Goal: Task Accomplishment & Management: Manage account settings

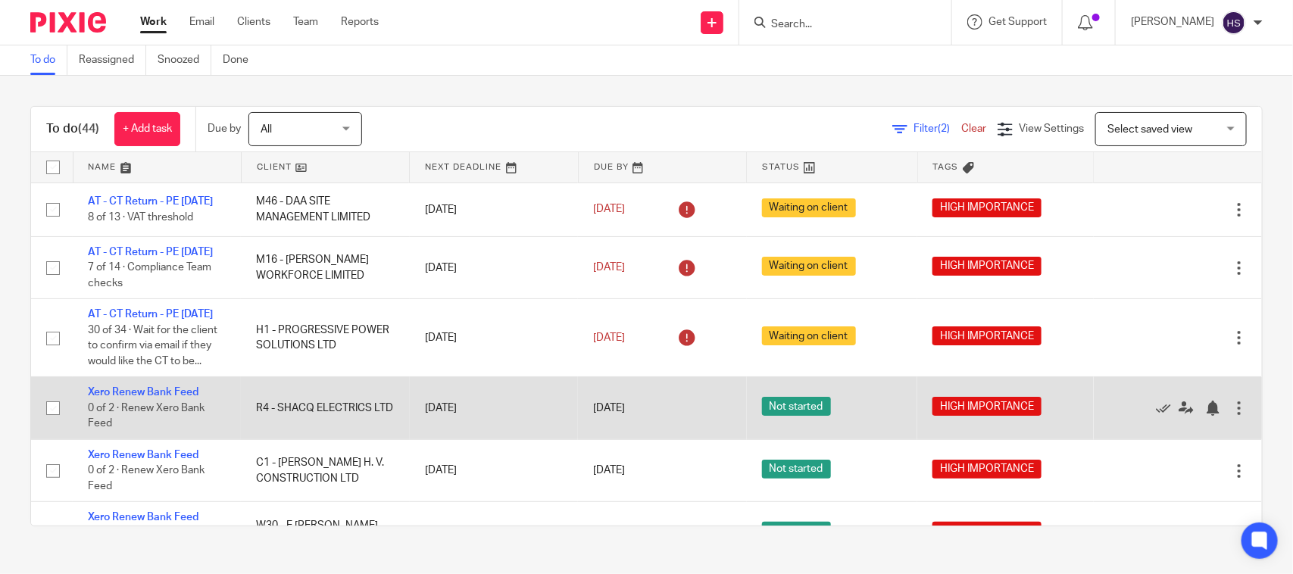
scroll to position [158, 0]
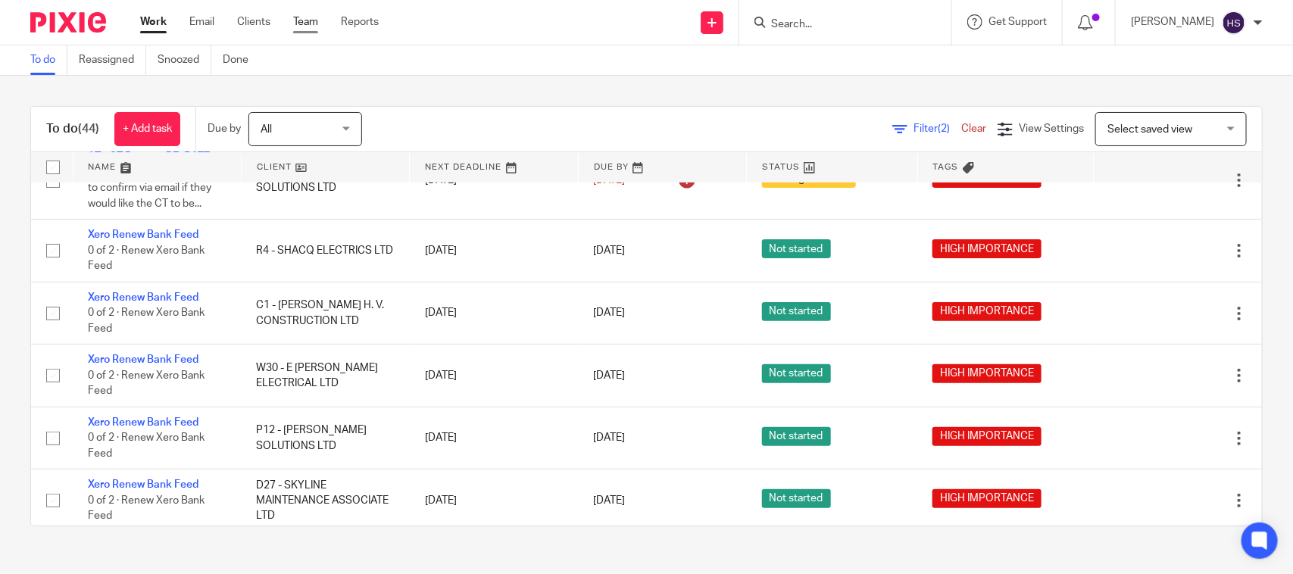
click at [315, 23] on link "Team" at bounding box center [305, 21] width 25 height 15
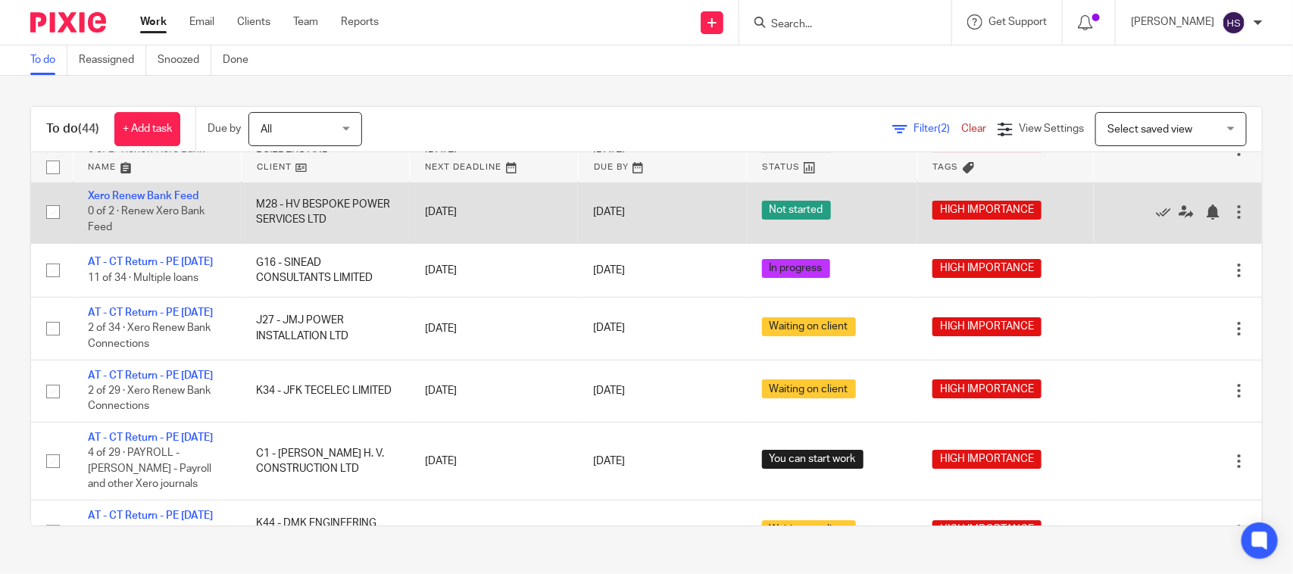
scroll to position [2551, 0]
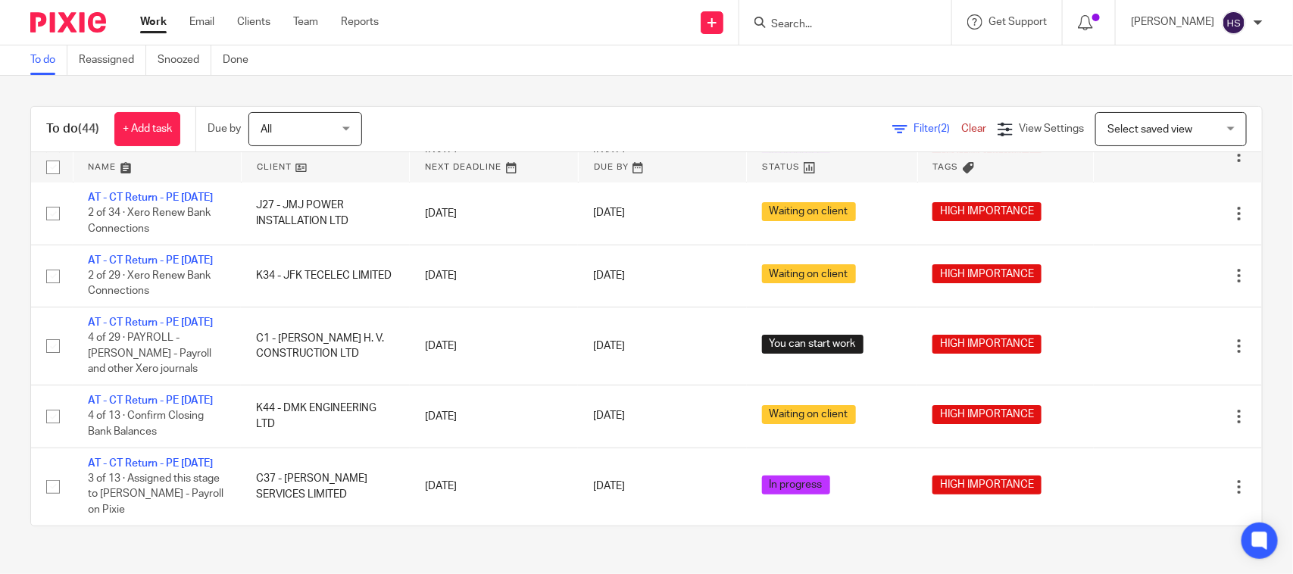
click at [163, 30] on link "Work" at bounding box center [153, 21] width 27 height 15
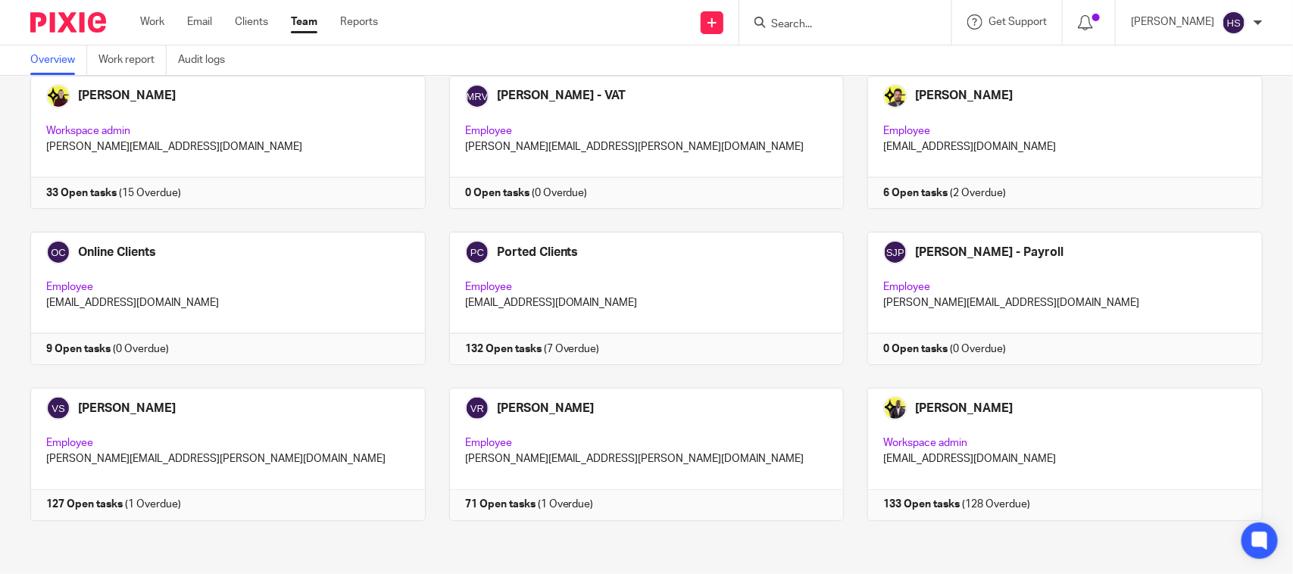
scroll to position [872, 0]
click at [264, 403] on link at bounding box center [216, 454] width 419 height 133
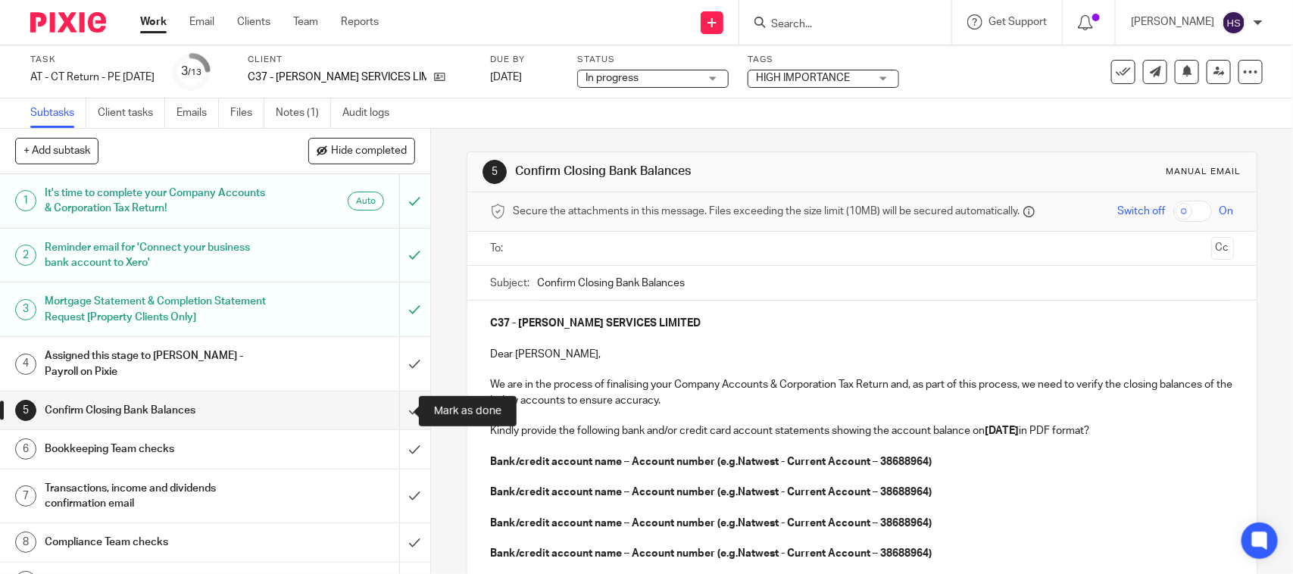
scroll to position [274, 0]
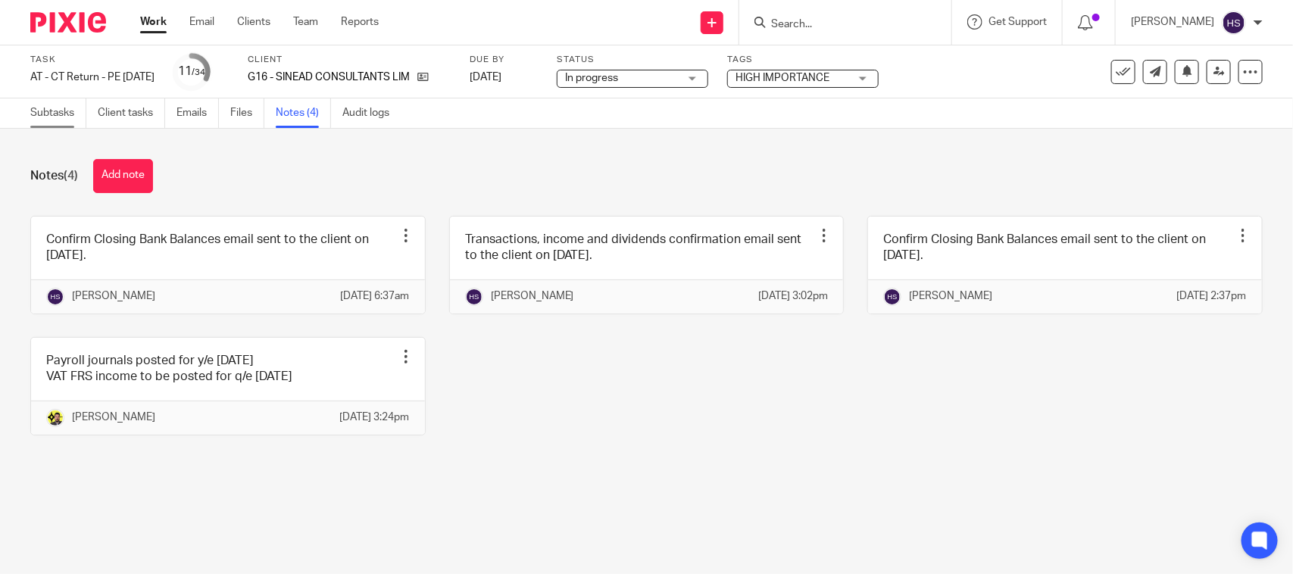
click at [59, 98] on link "Subtasks" at bounding box center [58, 113] width 56 height 30
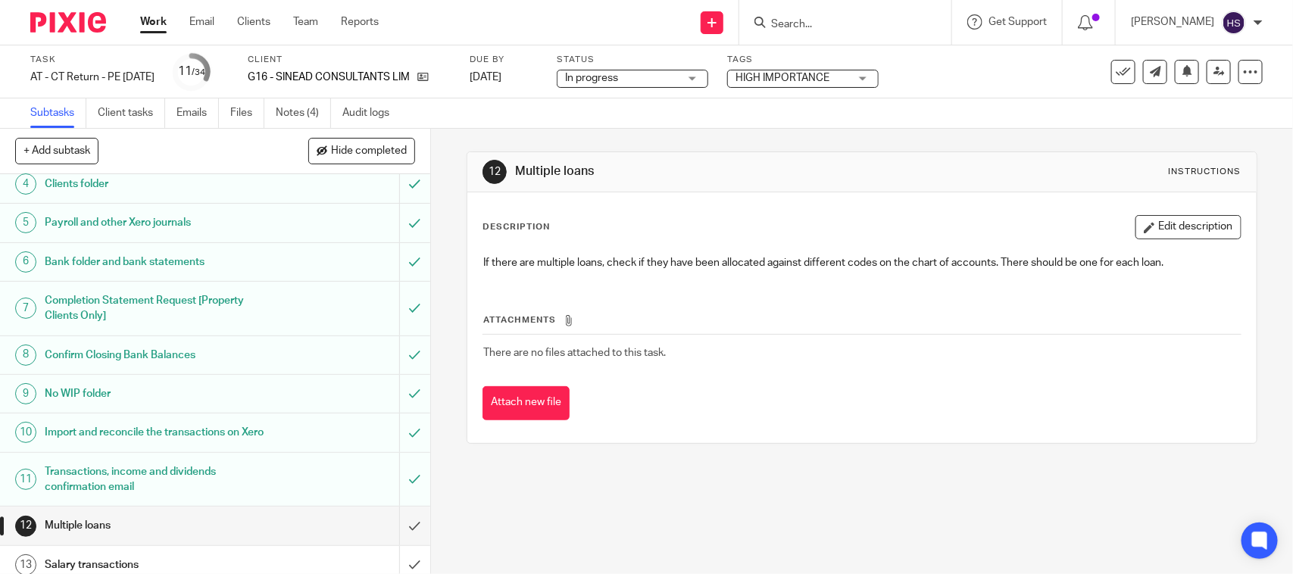
scroll to position [158, 0]
click at [394, 499] on input "submit" at bounding box center [215, 479] width 430 height 54
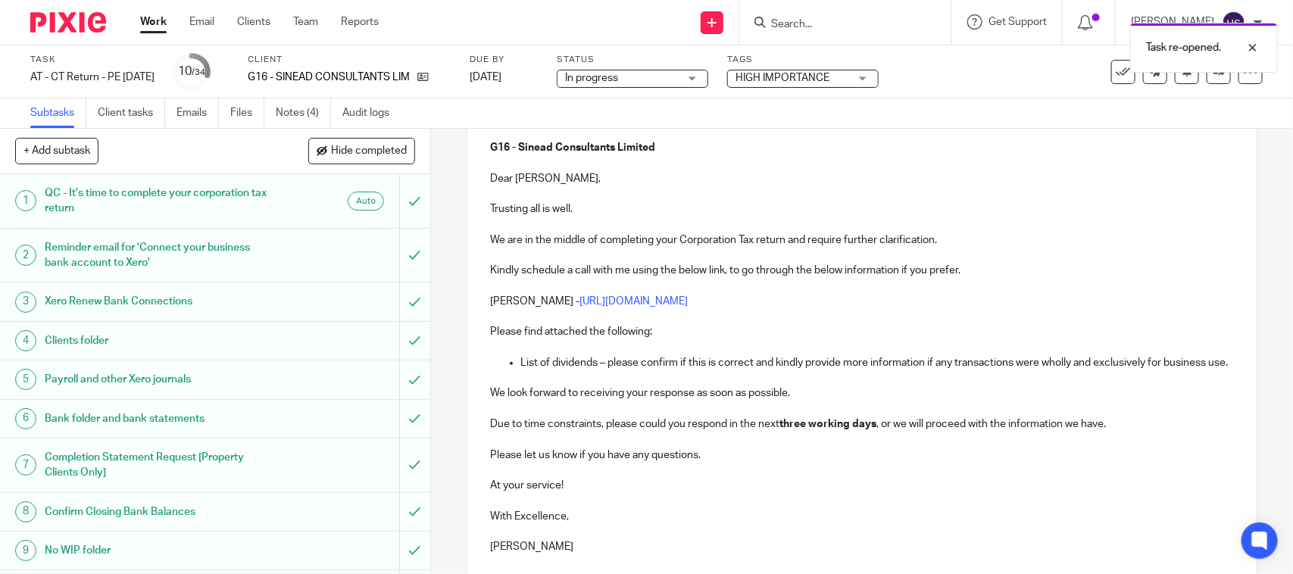
scroll to position [252, 0]
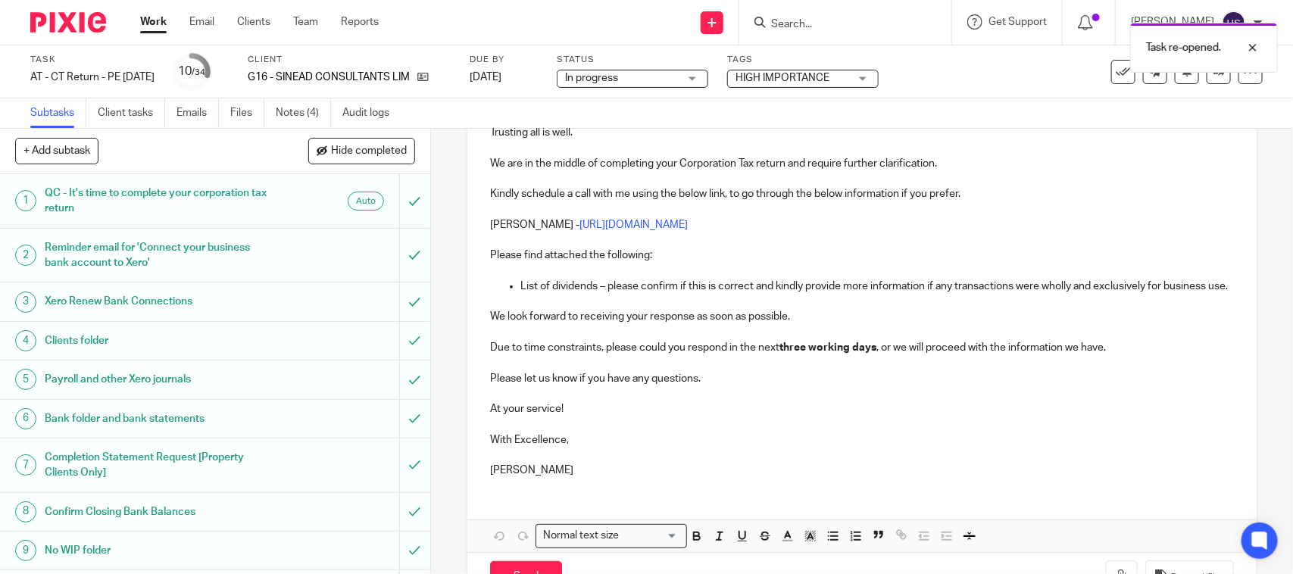
click at [789, 353] on strong "three working days" at bounding box center [828, 347] width 97 height 11
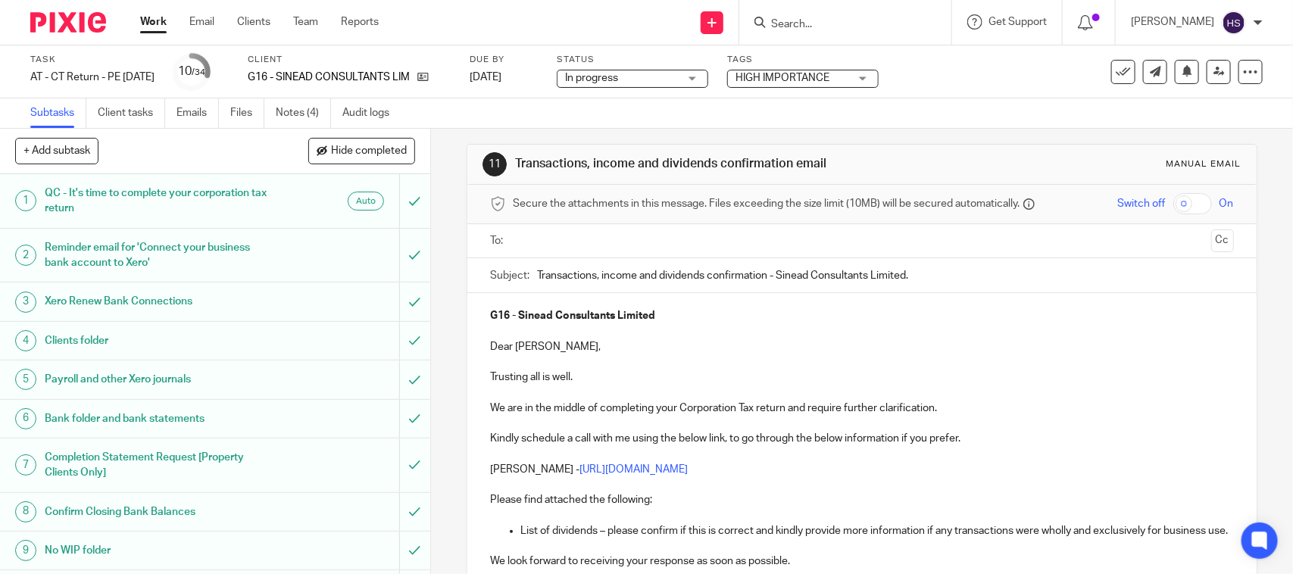
scroll to position [0, 0]
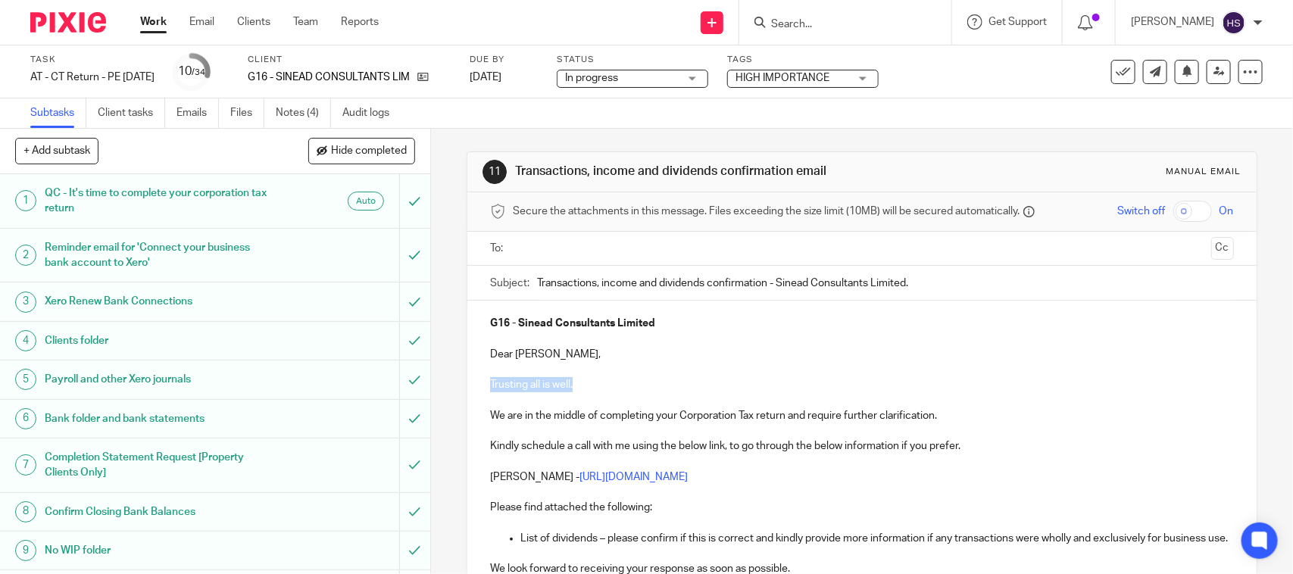
drag, startPoint x: 487, startPoint y: 383, endPoint x: 582, endPoint y: 392, distance: 95.1
click at [582, 392] on div "G16 - Sinead Consultants Limited Dear Sean, Trusting all is well. We are in the…" at bounding box center [861, 521] width 789 height 441
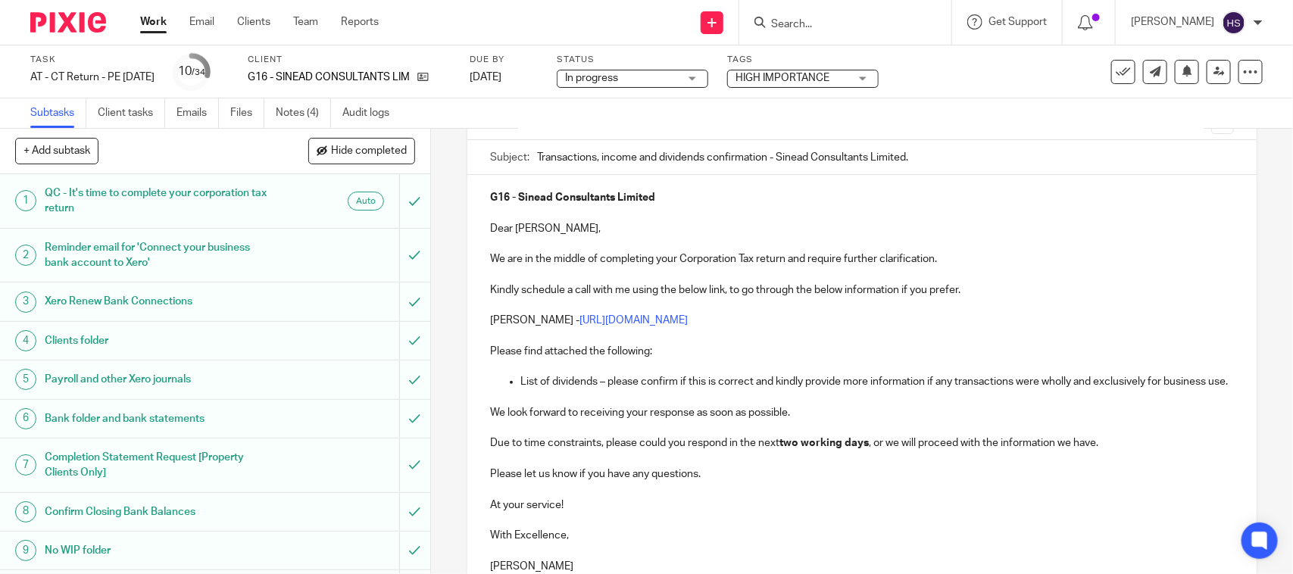
scroll to position [289, 0]
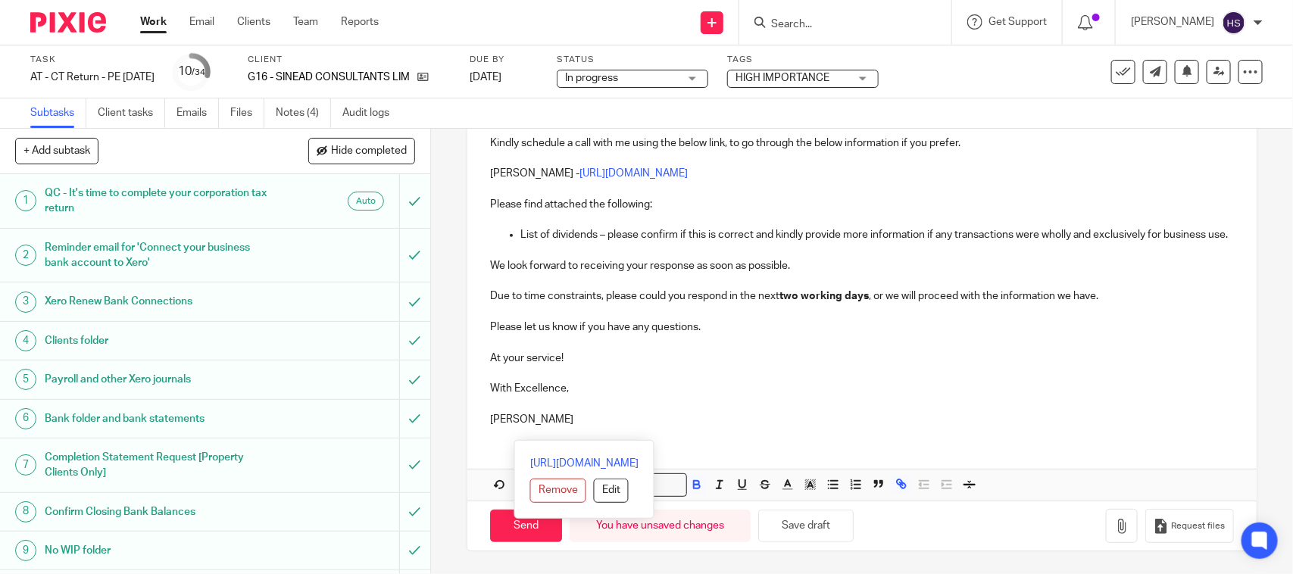
drag, startPoint x: 486, startPoint y: 256, endPoint x: 711, endPoint y: 418, distance: 276.8
click at [711, 418] on div "G16 - Sinead Consultants Limited Dear Sean, We are in the middle of completing …" at bounding box center [861, 233] width 789 height 411
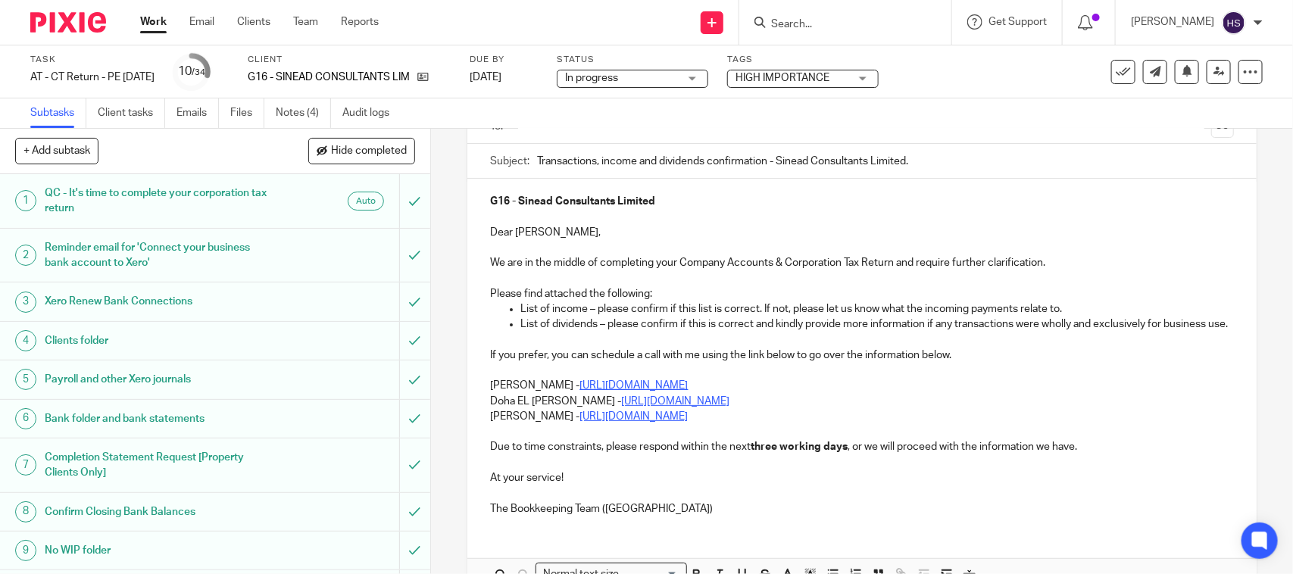
scroll to position [70, 0]
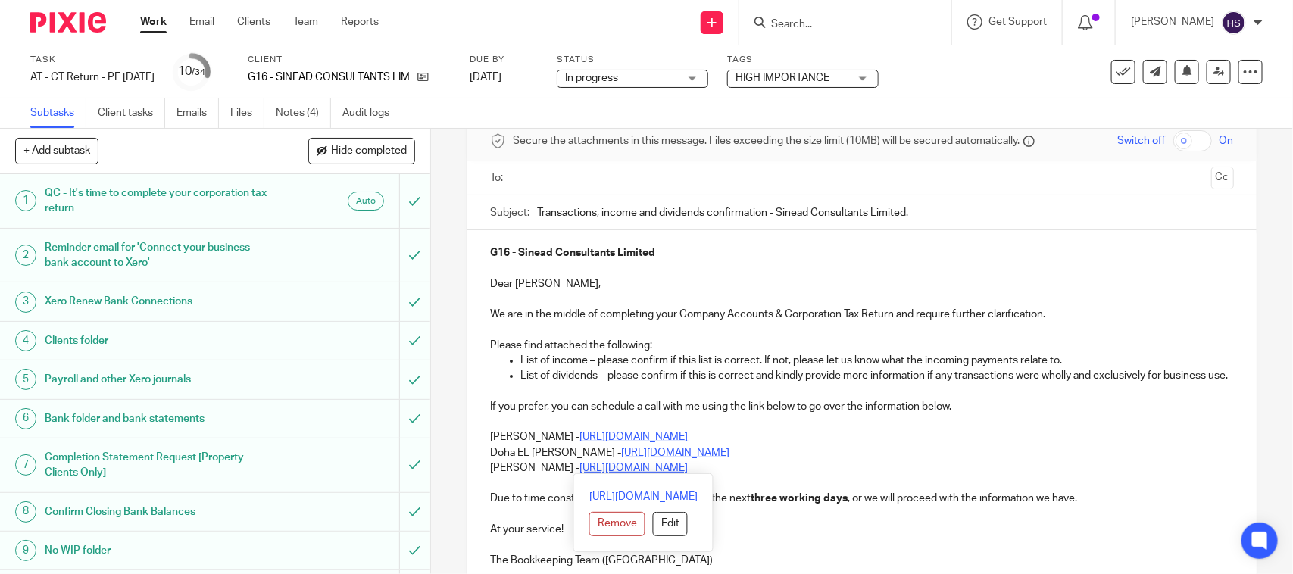
drag, startPoint x: 482, startPoint y: 448, endPoint x: 803, endPoint y: 467, distance: 321.8
click at [802, 467] on div "G16 - Sinead Consultants Limited Dear Sean, We are in the middle of completing …" at bounding box center [861, 404] width 789 height 349
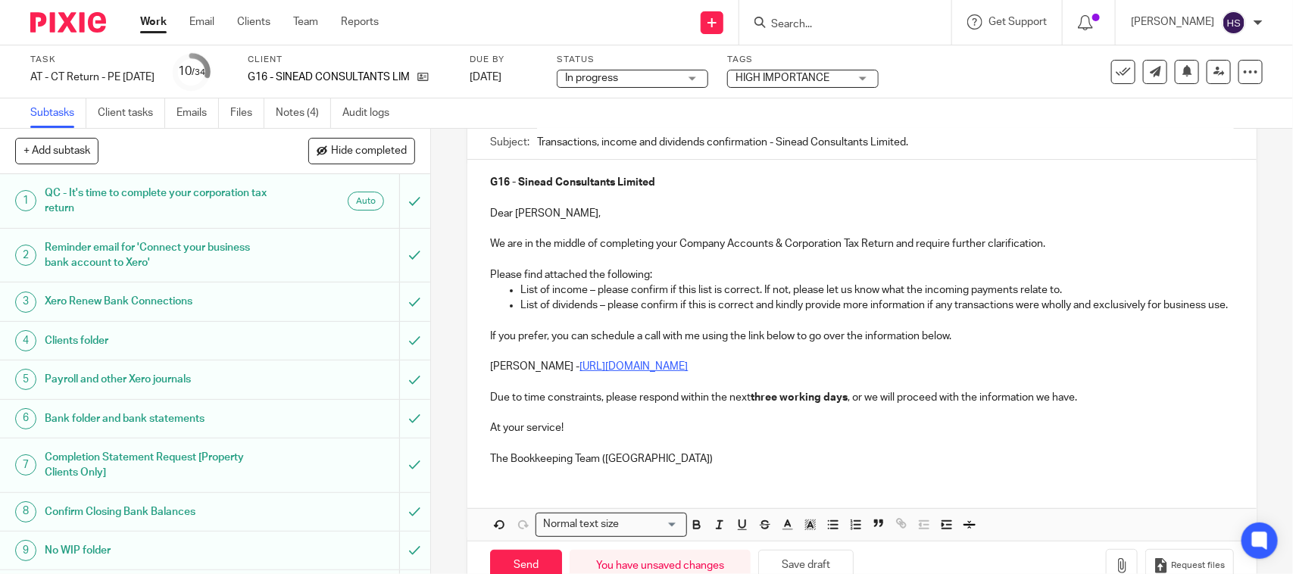
scroll to position [198, 0]
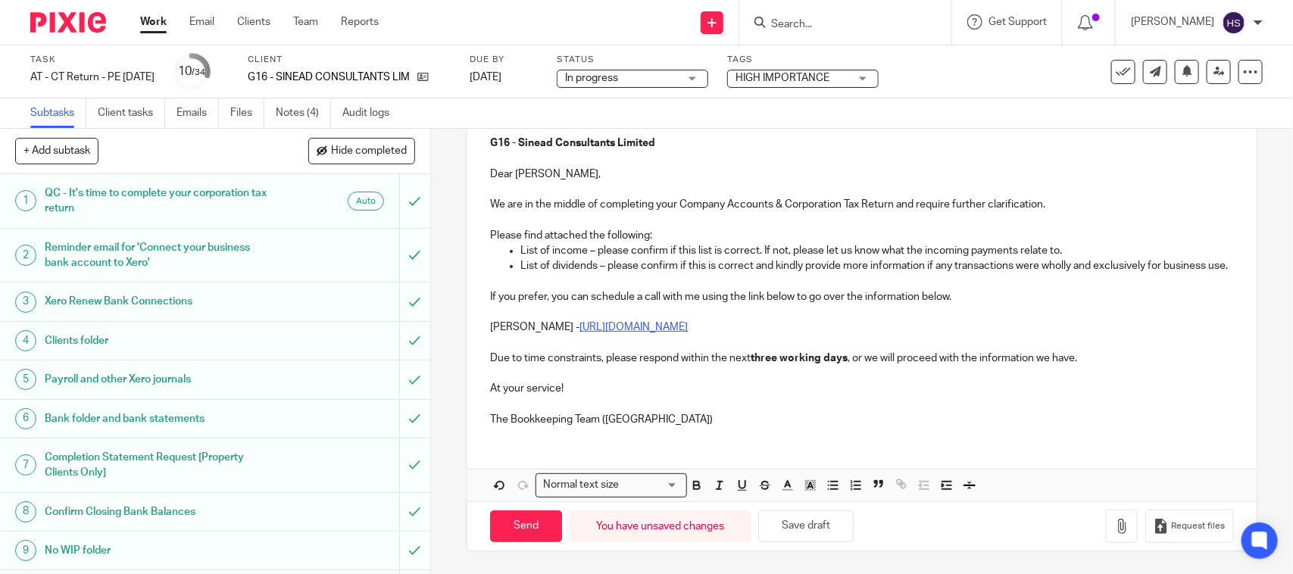
click at [657, 412] on p "The Bookkeeping Team (CT)" at bounding box center [861, 419] width 743 height 15
click at [803, 532] on button "Save draft" at bounding box center [805, 527] width 95 height 33
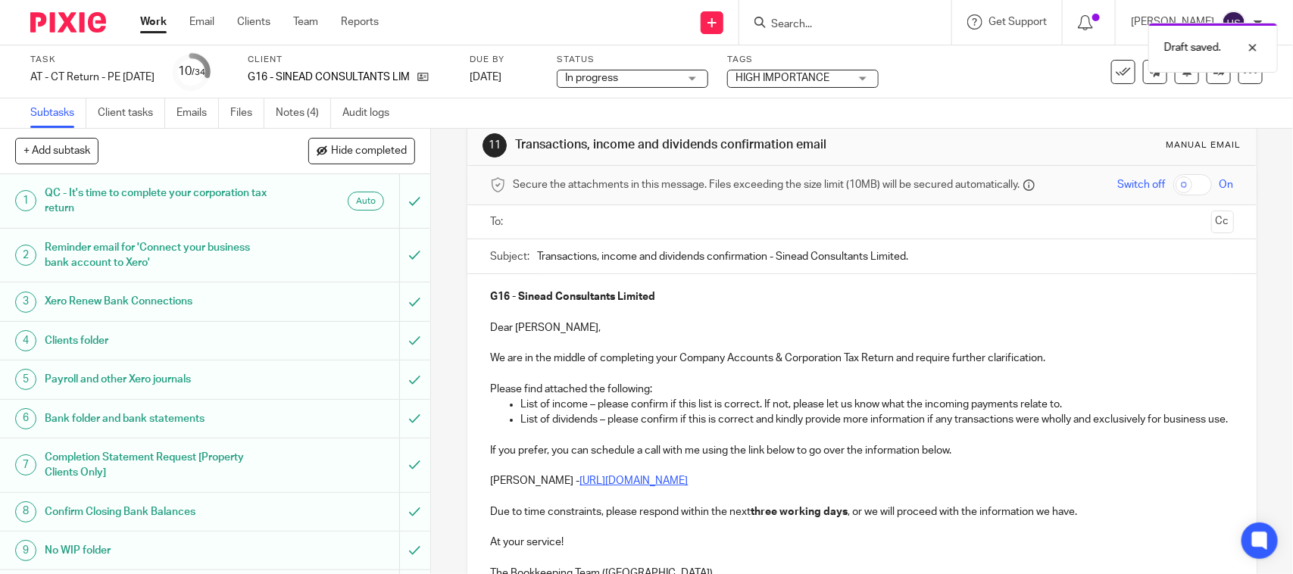
scroll to position [8, 0]
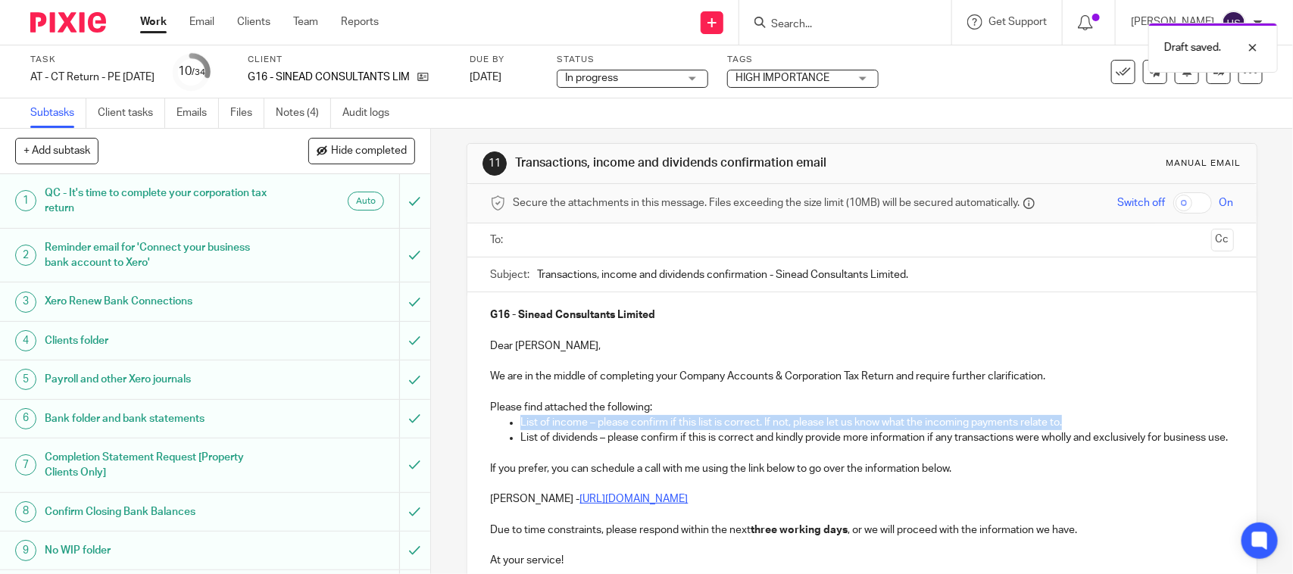
drag, startPoint x: 1083, startPoint y: 421, endPoint x: 690, endPoint y: 411, distance: 393.4
click at [690, 411] on div "G16 - Sinead Consultants Limited Dear Sean, We are in the middle of completing …" at bounding box center [861, 451] width 789 height 318
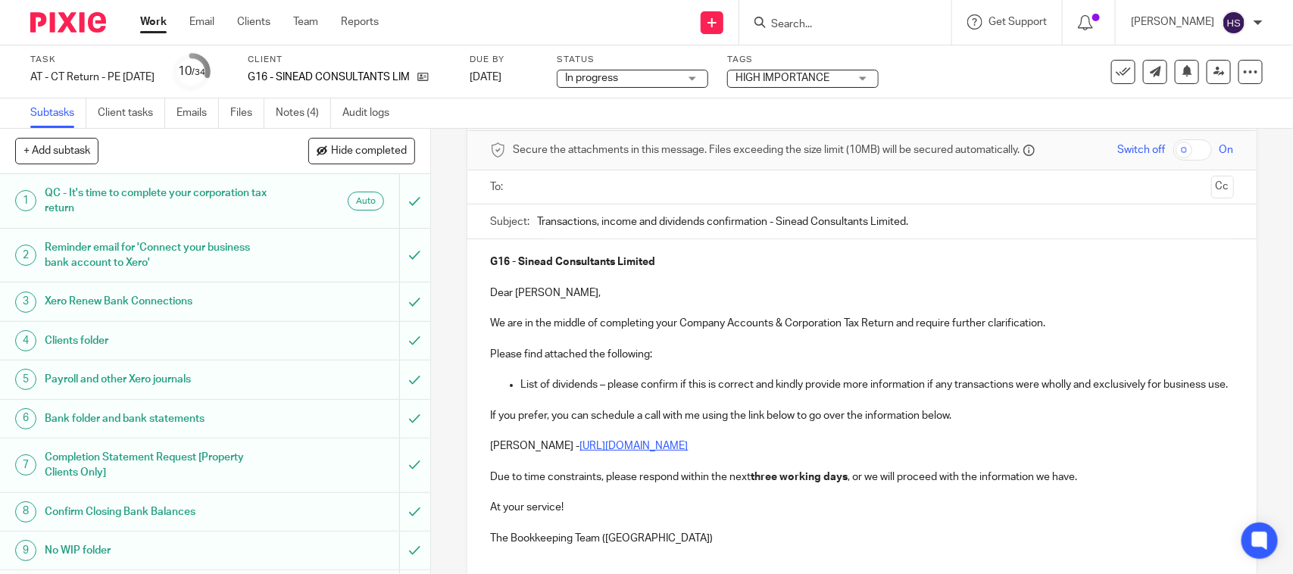
scroll to position [198, 0]
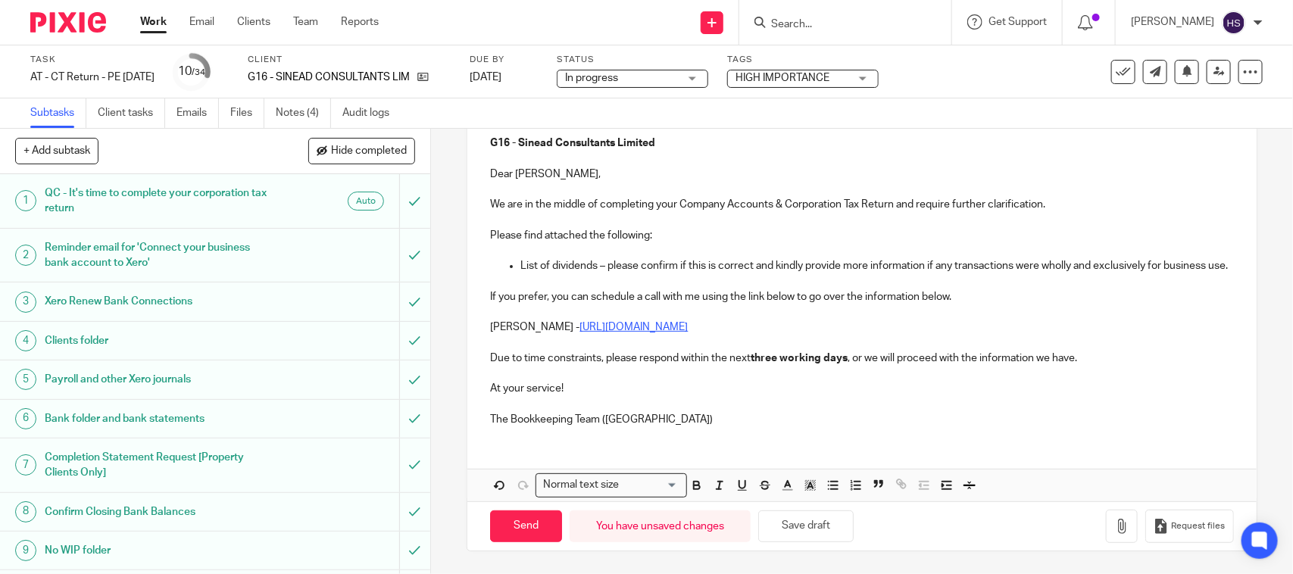
click at [653, 413] on p "The Bookkeeping Team (CT)" at bounding box center [861, 419] width 743 height 15
click at [800, 525] on button "Save draft" at bounding box center [805, 527] width 95 height 33
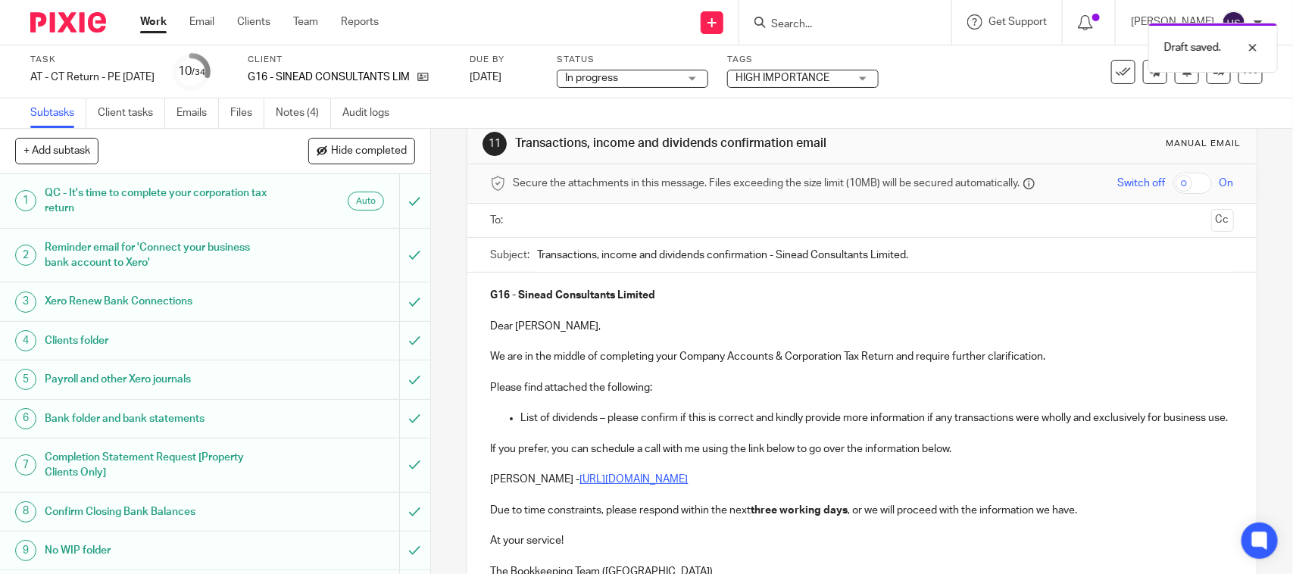
scroll to position [8, 0]
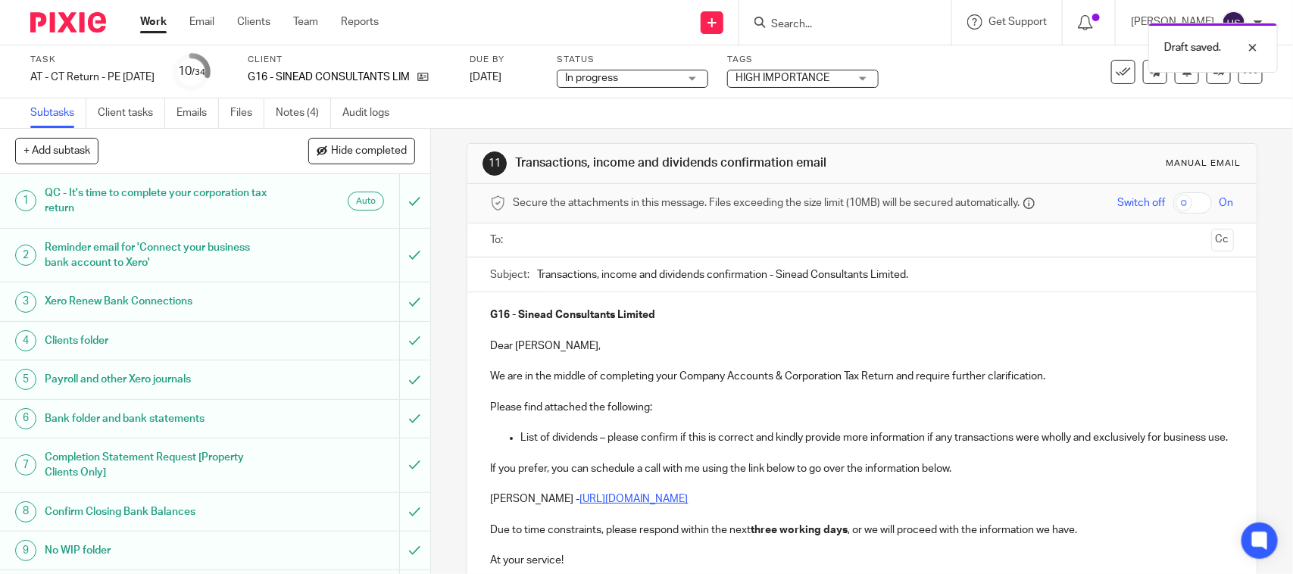
click at [542, 239] on input "text" at bounding box center [861, 240] width 686 height 17
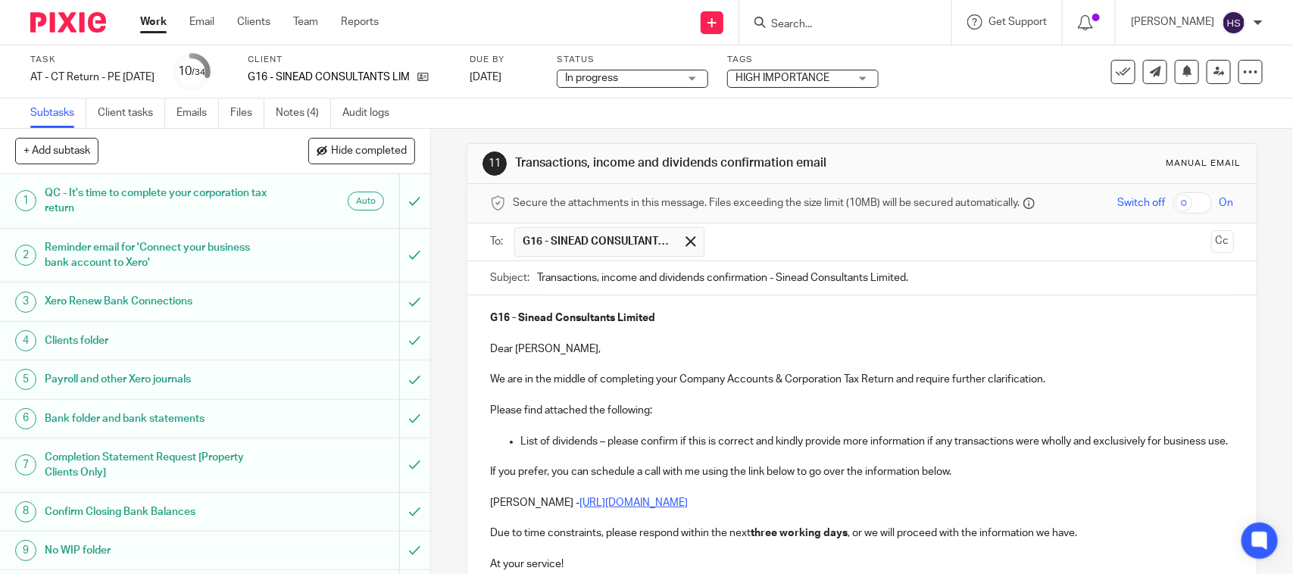
click at [537, 280] on input "Transactions, income and dividends confirmation - Sinead Consultants Limited." at bounding box center [885, 278] width 696 height 34
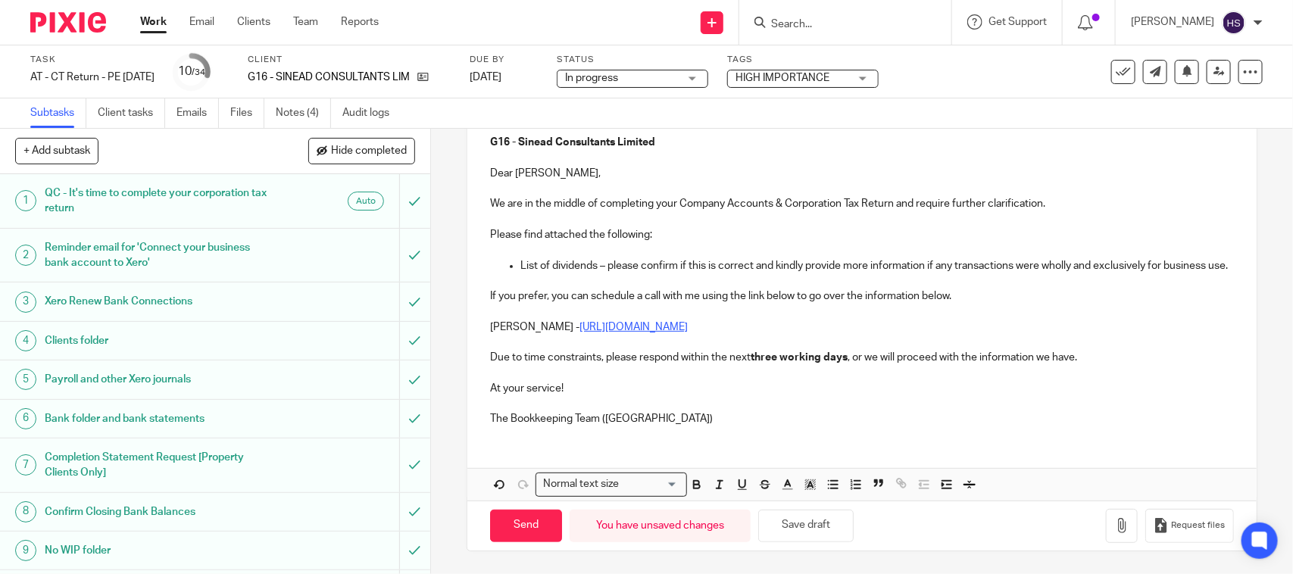
scroll to position [202, 0]
type input "Urgent - Transactions, income and dividends confirmation - Sinead Consultants L…"
click at [758, 355] on strong "three working days" at bounding box center [799, 357] width 97 height 11
click at [834, 525] on button "Save draft" at bounding box center [805, 526] width 95 height 33
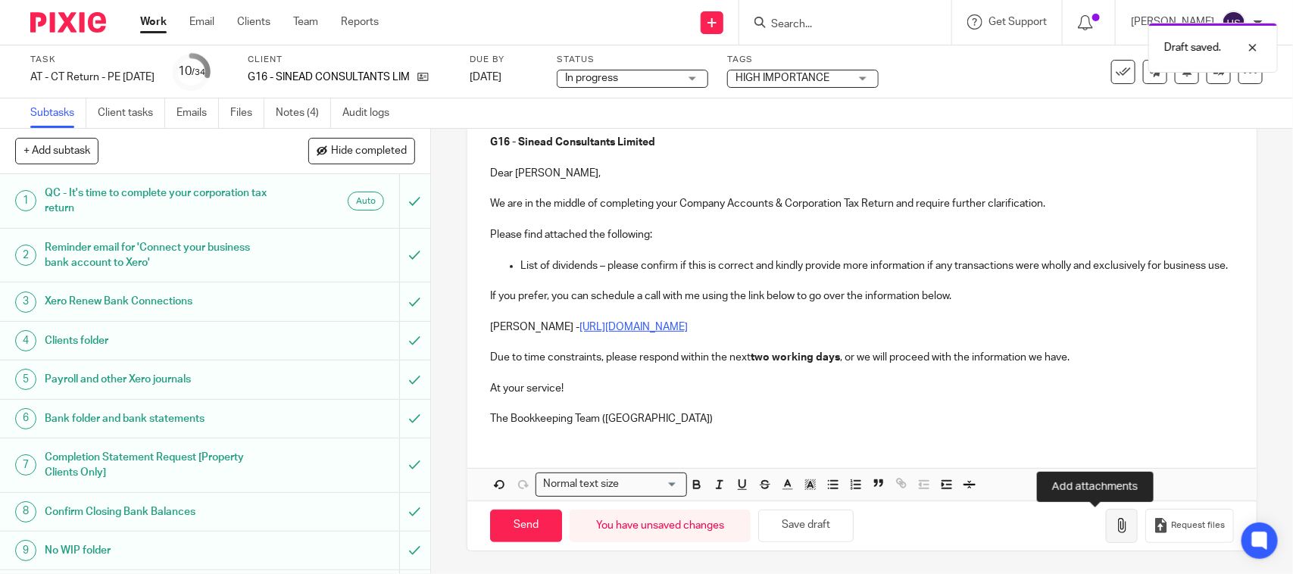
click at [1107, 539] on button "button" at bounding box center [1122, 526] width 32 height 34
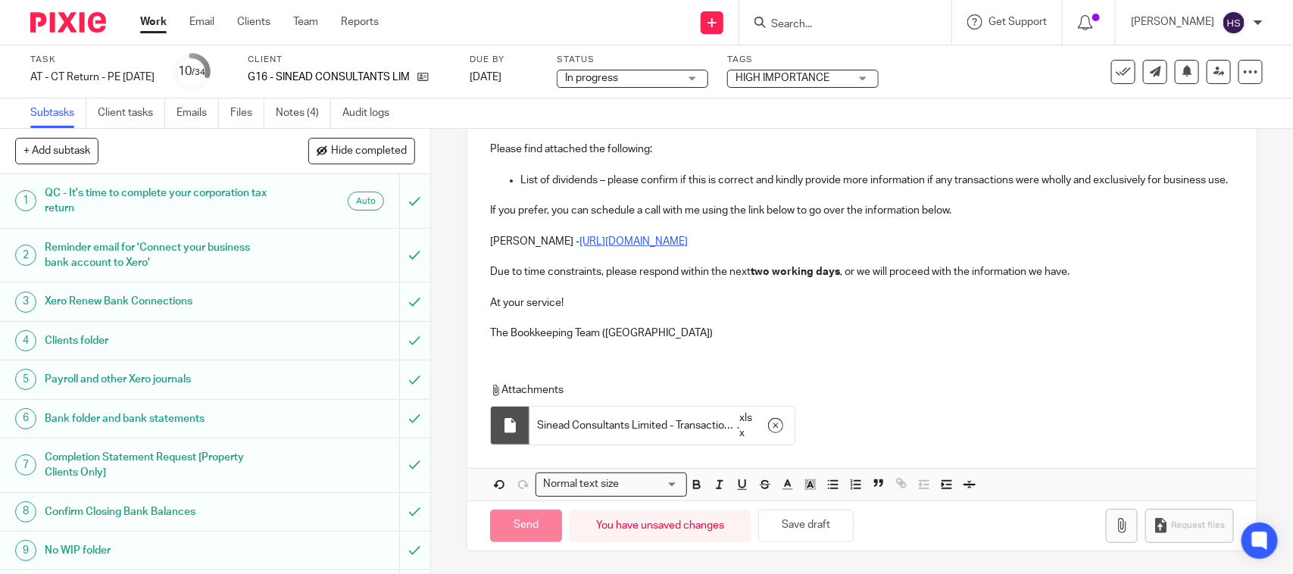
scroll to position [288, 0]
click at [789, 521] on button "Save draft" at bounding box center [805, 526] width 95 height 33
click at [790, 521] on button "Save draft" at bounding box center [805, 526] width 95 height 33
click at [663, 337] on p "The Bookkeeping Team (CT)" at bounding box center [861, 333] width 743 height 15
click at [798, 521] on button "Save draft" at bounding box center [805, 526] width 95 height 33
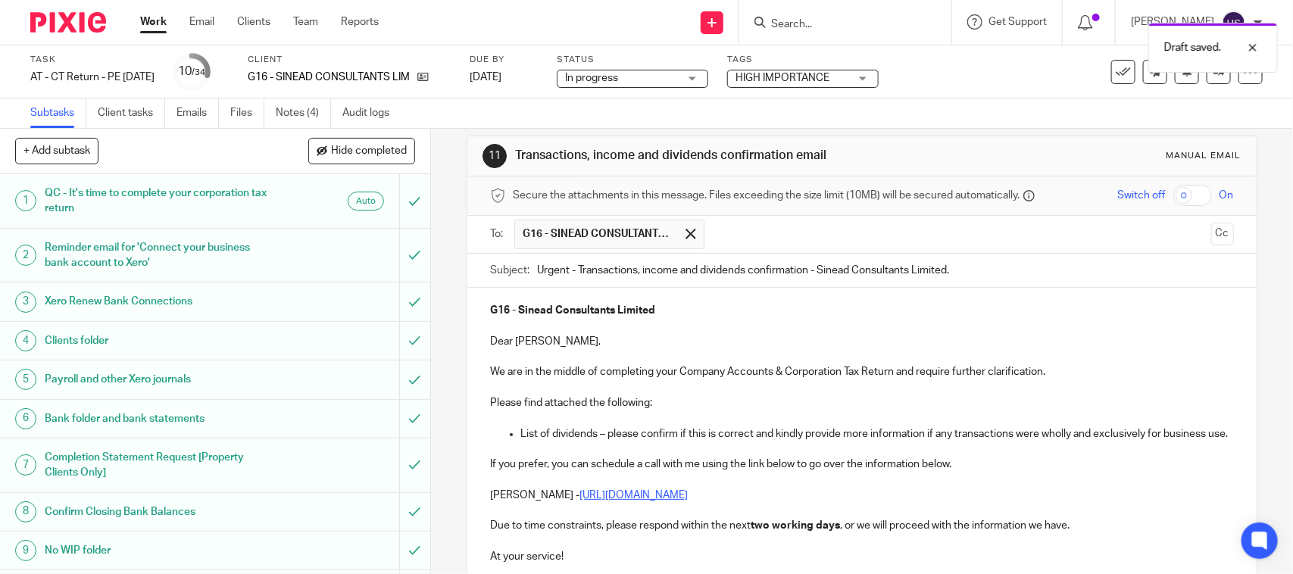
scroll to position [0, 0]
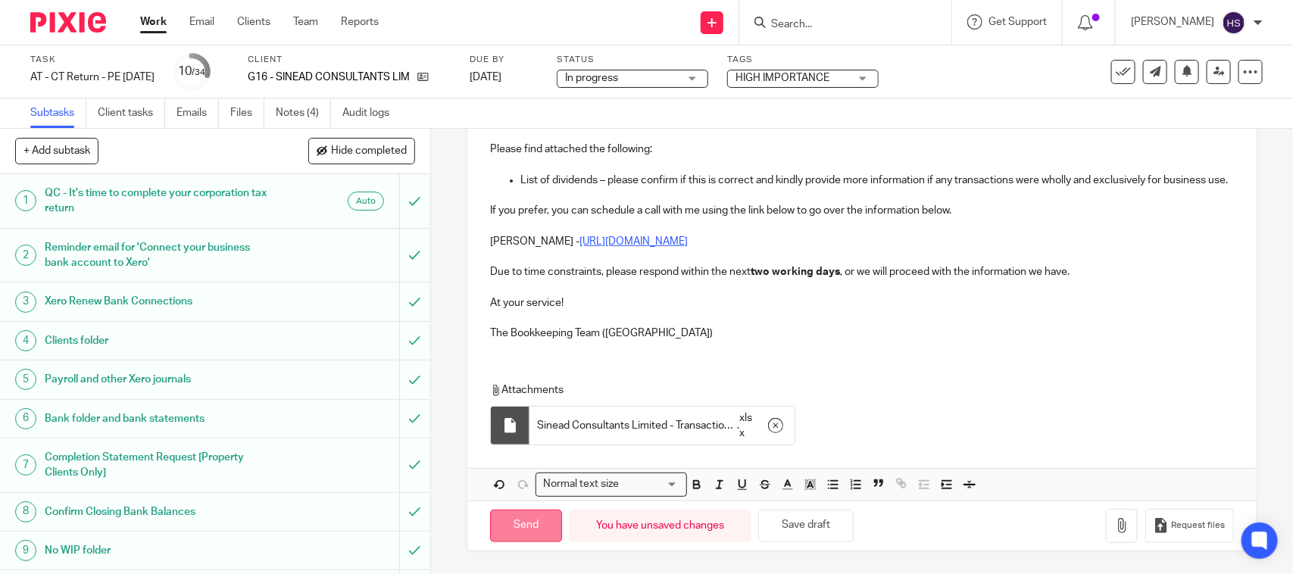
click at [547, 533] on input "Send" at bounding box center [526, 526] width 72 height 33
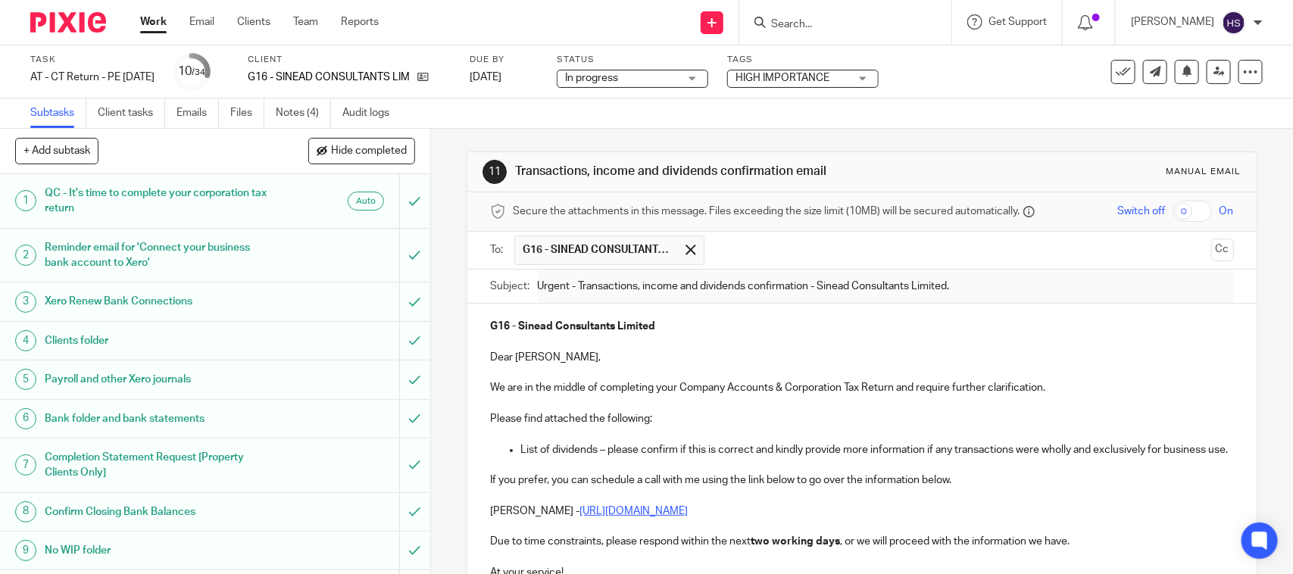
type input "Sent"
drag, startPoint x: 504, startPoint y: 167, endPoint x: 824, endPoint y: 174, distance: 319.8
click at [824, 174] on div "11 Transactions, income and dividends confirmation email Manual email" at bounding box center [862, 172] width 758 height 24
copy div "Transactions, income and dividends confirmation email"
click at [301, 105] on link "Notes (4)" at bounding box center [303, 113] width 55 height 30
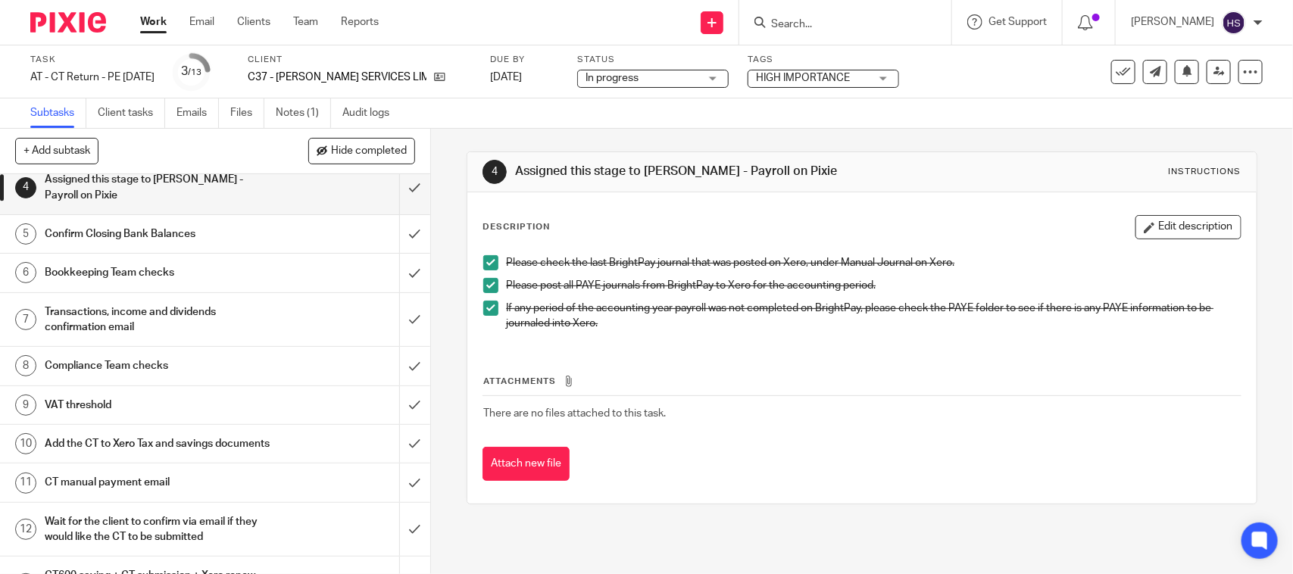
scroll to position [189, 0]
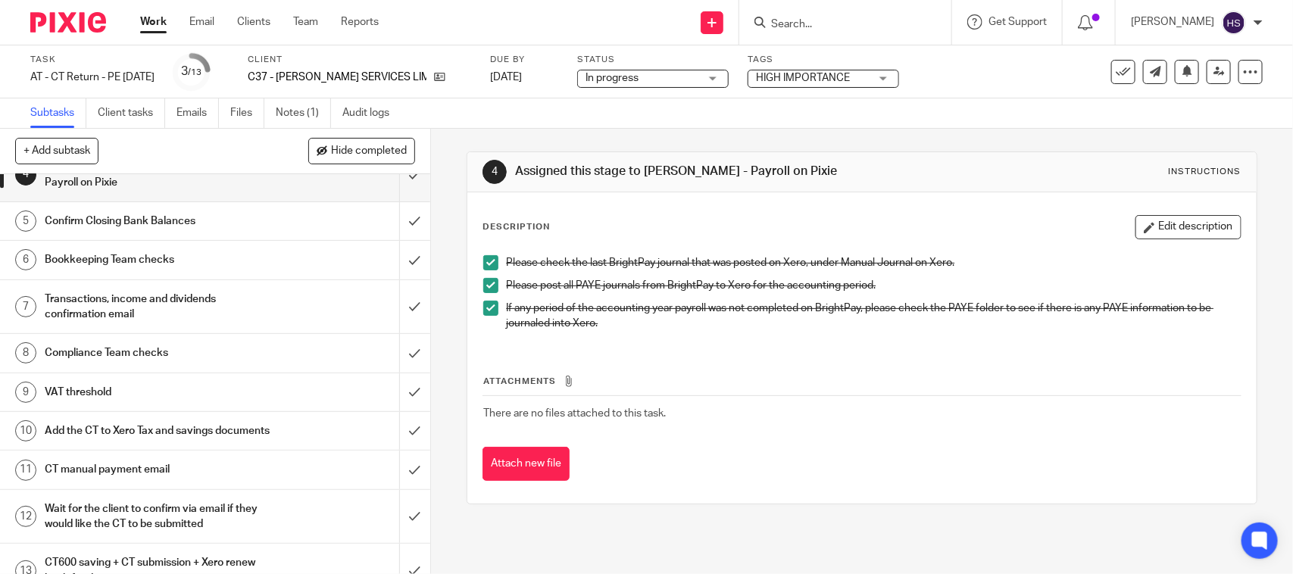
click at [224, 285] on link "7 Transactions, income and dividends confirmation email" at bounding box center [199, 307] width 399 height 54
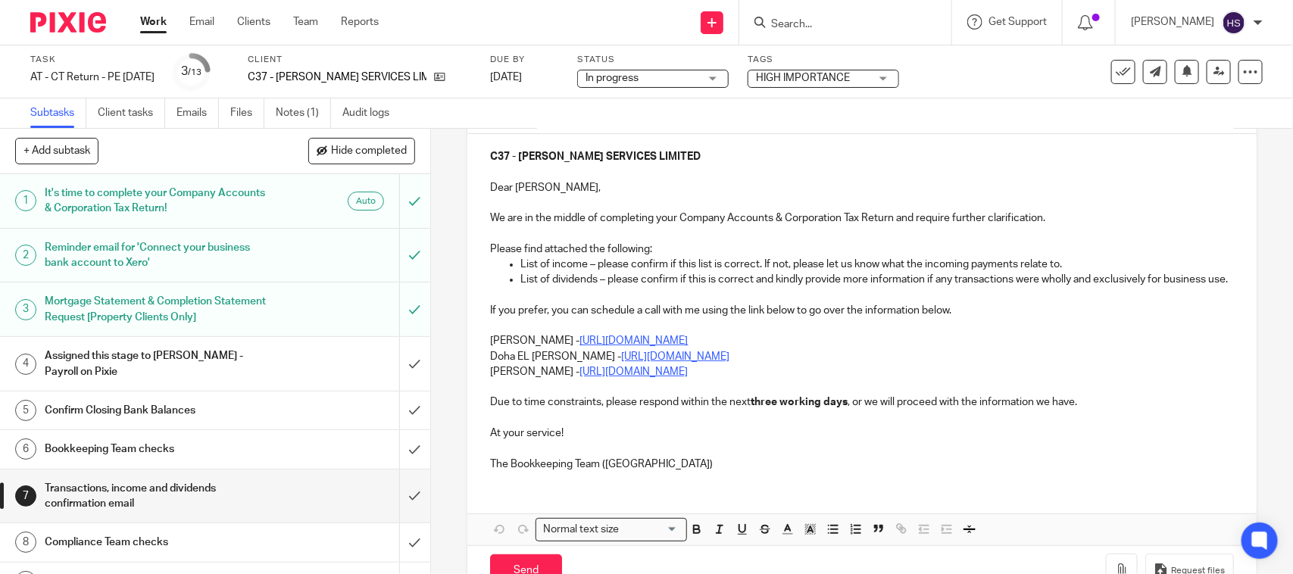
scroll to position [189, 0]
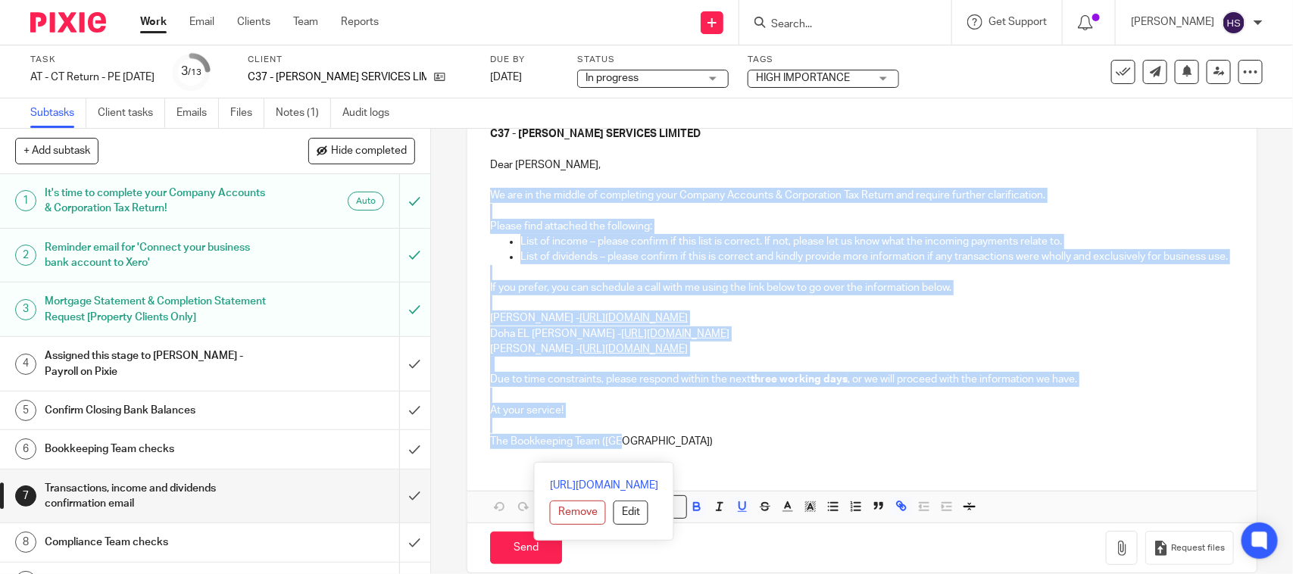
drag, startPoint x: 483, startPoint y: 193, endPoint x: 736, endPoint y: 470, distance: 375.4
click at [736, 461] on div "C37 - NIGEL CATTON SERVICES LIMITED Dear Nigel, We are in the middle of complet…" at bounding box center [861, 285] width 789 height 349
copy div "We are in the middle of completing your Company Accounts & Corporation Tax Retu…"
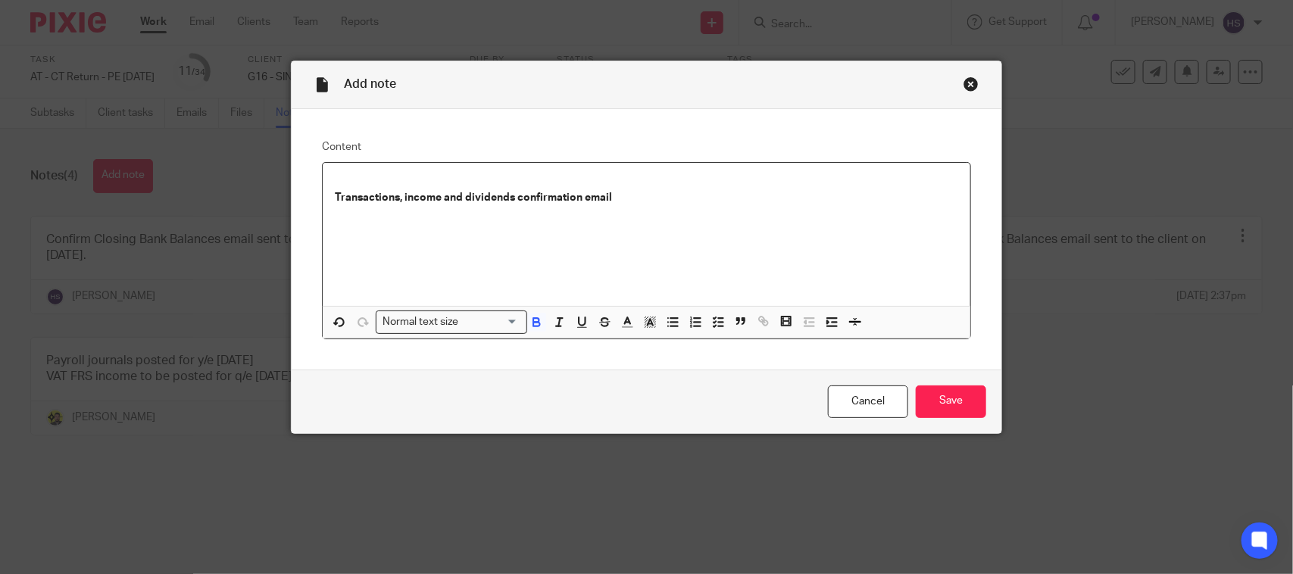
drag, startPoint x: 449, startPoint y: 315, endPoint x: 448, endPoint y: 328, distance: 13.0
click at [449, 318] on div "Normal text size" at bounding box center [448, 320] width 143 height 19
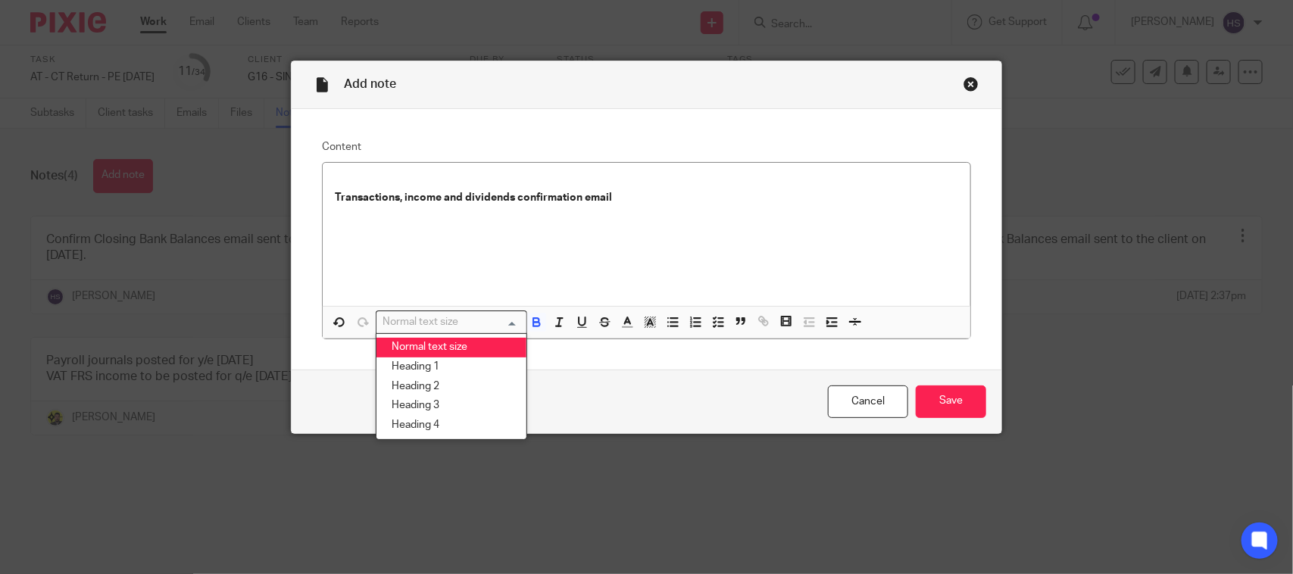
click at [447, 345] on li "Normal text size" at bounding box center [452, 348] width 150 height 20
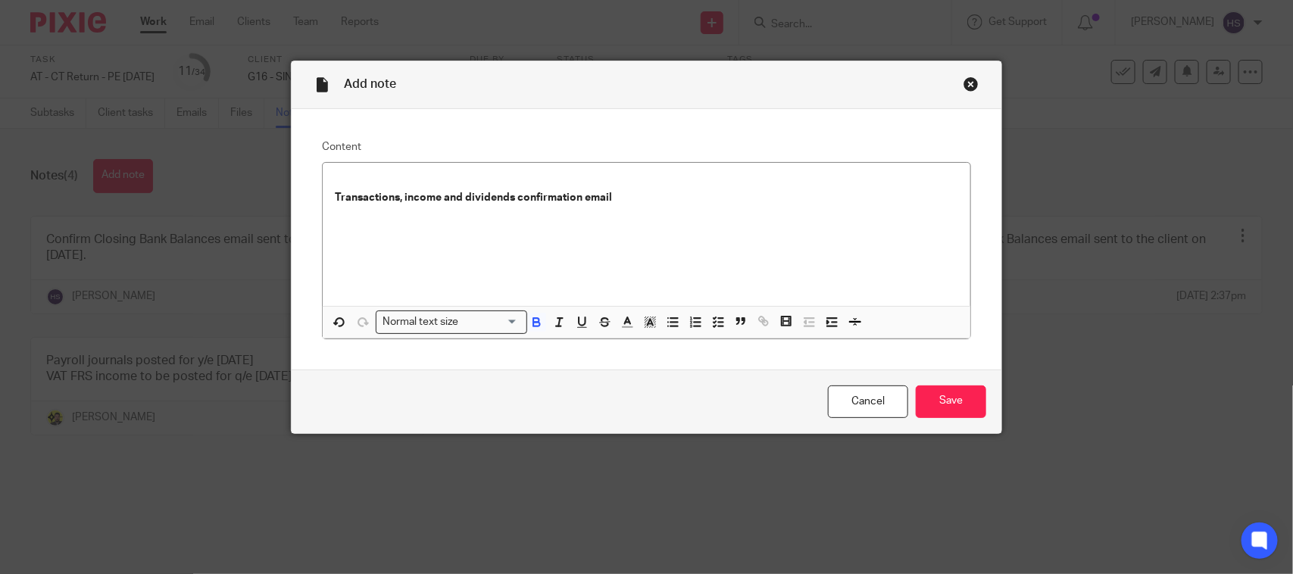
click at [668, 202] on p "Transactions, income and dividends confirmation email" at bounding box center [647, 190] width 624 height 31
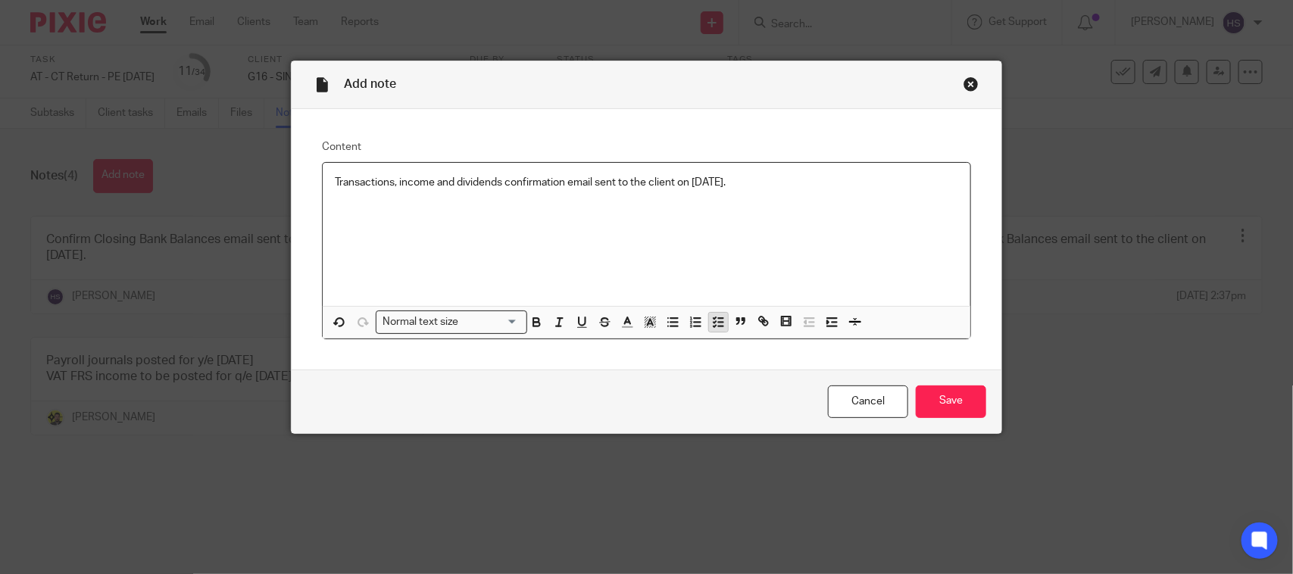
click at [711, 320] on icon "button" at bounding box center [718, 322] width 14 height 14
click at [811, 182] on p "Transactions, income and dividends confirmation email sent to the client on [DA…" at bounding box center [658, 182] width 601 height 15
click at [934, 411] on input "Save" at bounding box center [951, 402] width 70 height 33
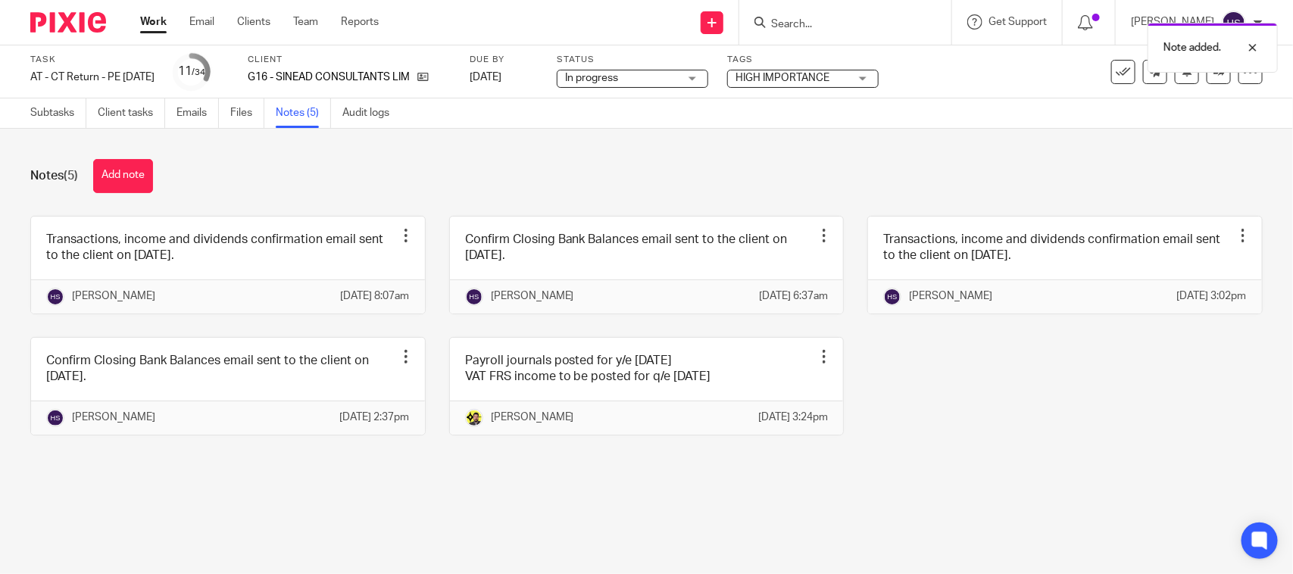
click at [679, 76] on span "In progress" at bounding box center [622, 78] width 114 height 16
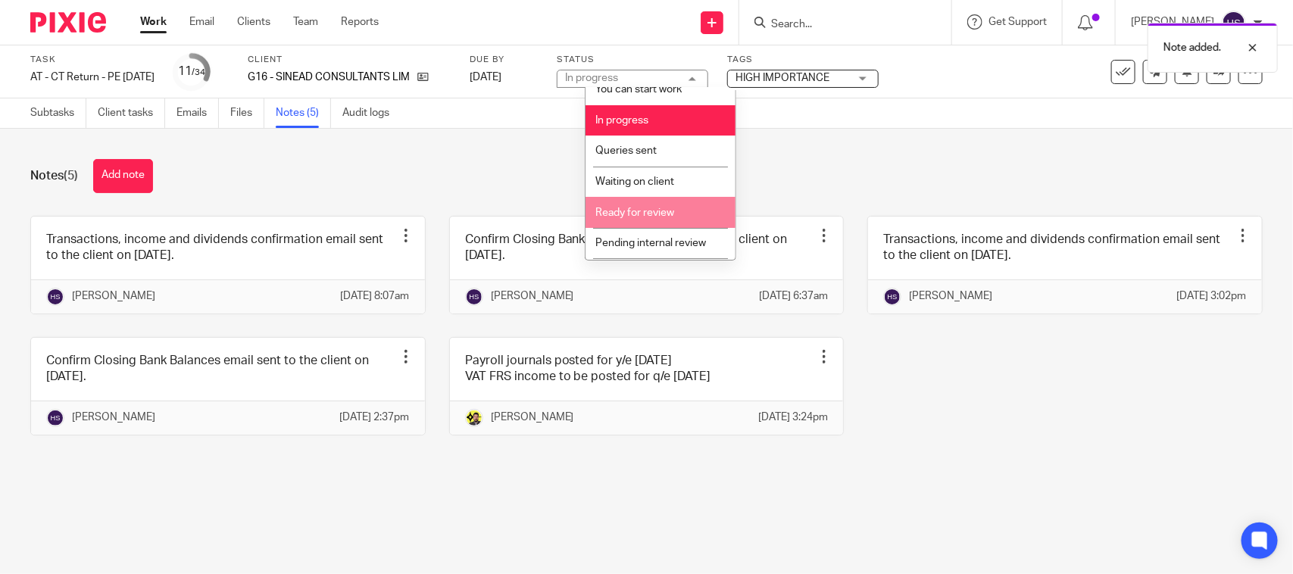
scroll to position [72, 0]
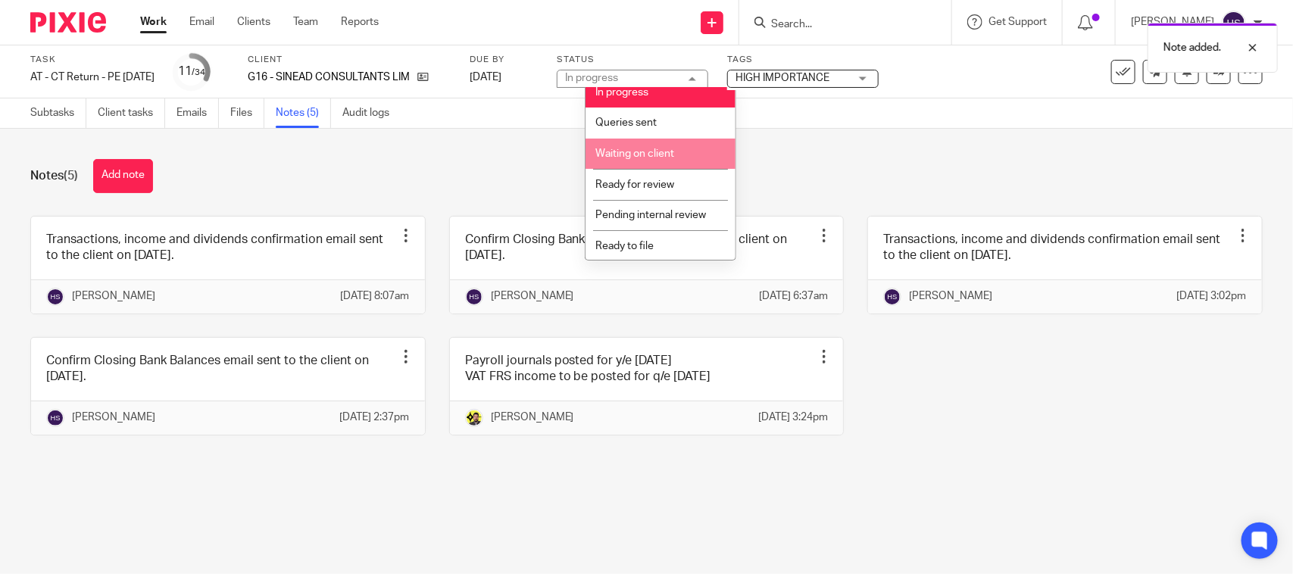
click at [672, 160] on li "Waiting on client" at bounding box center [661, 154] width 150 height 31
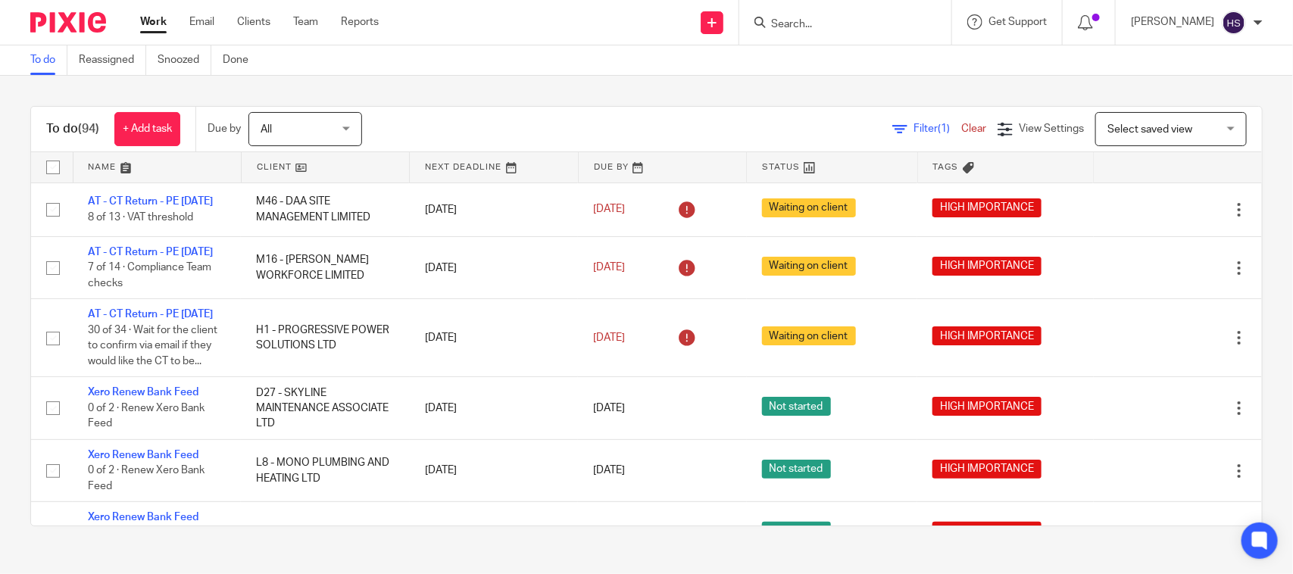
click at [914, 127] on span "Filter (1)" at bounding box center [938, 129] width 48 height 11
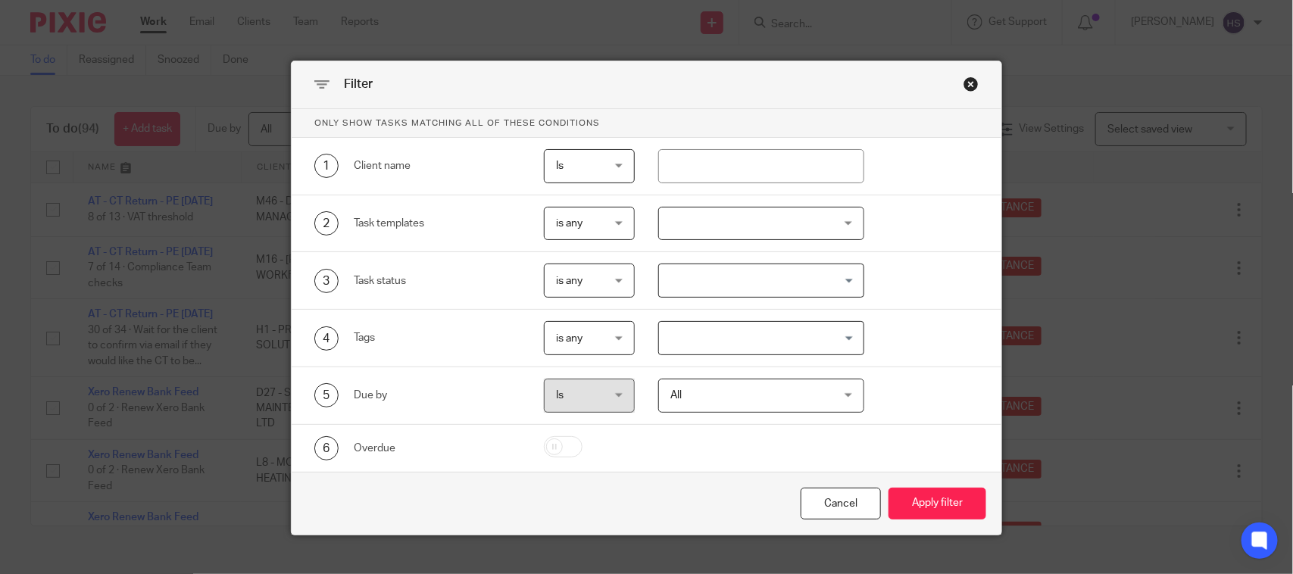
click at [726, 267] on div "Search for option" at bounding box center [757, 279] width 197 height 30
click at [932, 258] on div "3 Task status is any is any is any is none is_any Loading..." at bounding box center [647, 281] width 710 height 58
click at [729, 214] on div at bounding box center [760, 224] width 205 height 34
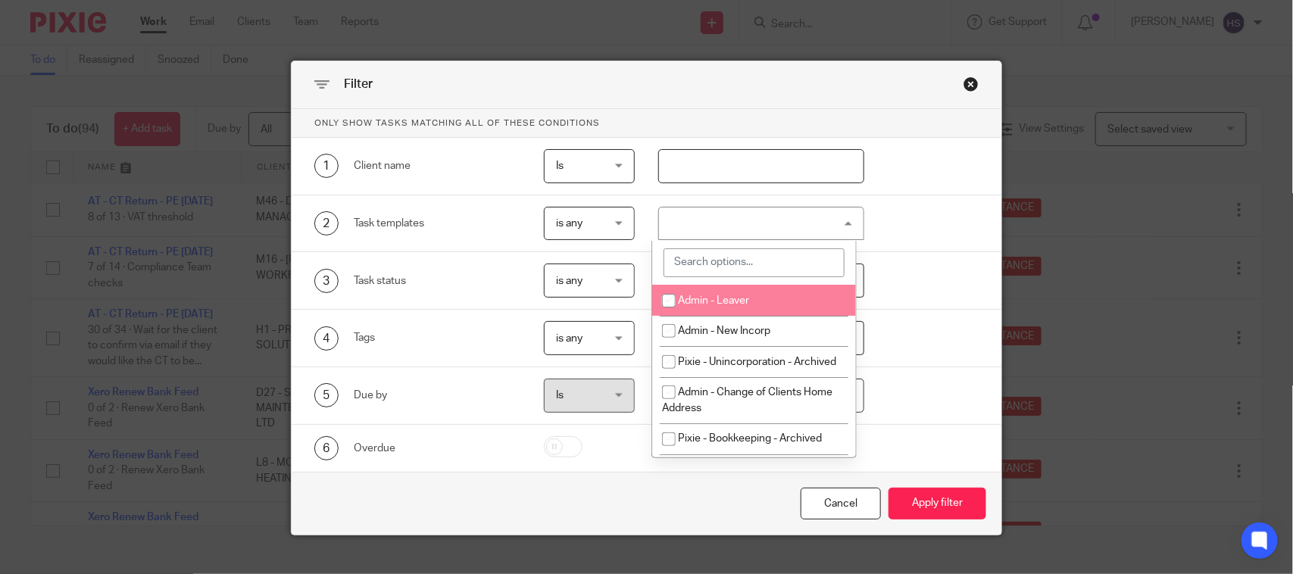
click at [731, 155] on input "text" at bounding box center [760, 166] width 205 height 34
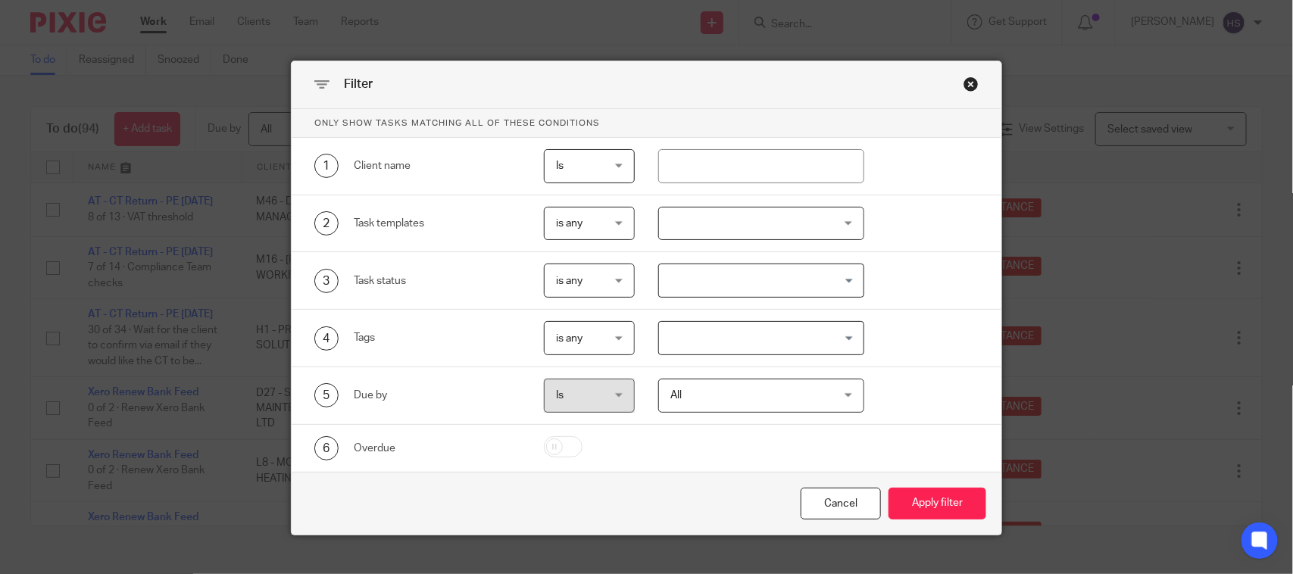
click at [727, 189] on div "1 Client name Is Is Is Is not is" at bounding box center [647, 167] width 710 height 58
click at [946, 202] on div "2 Task templates is any is any is any is none is_any Admin - Leaver Admin - New…" at bounding box center [647, 224] width 710 height 58
click at [760, 334] on input "Search for option" at bounding box center [758, 338] width 194 height 27
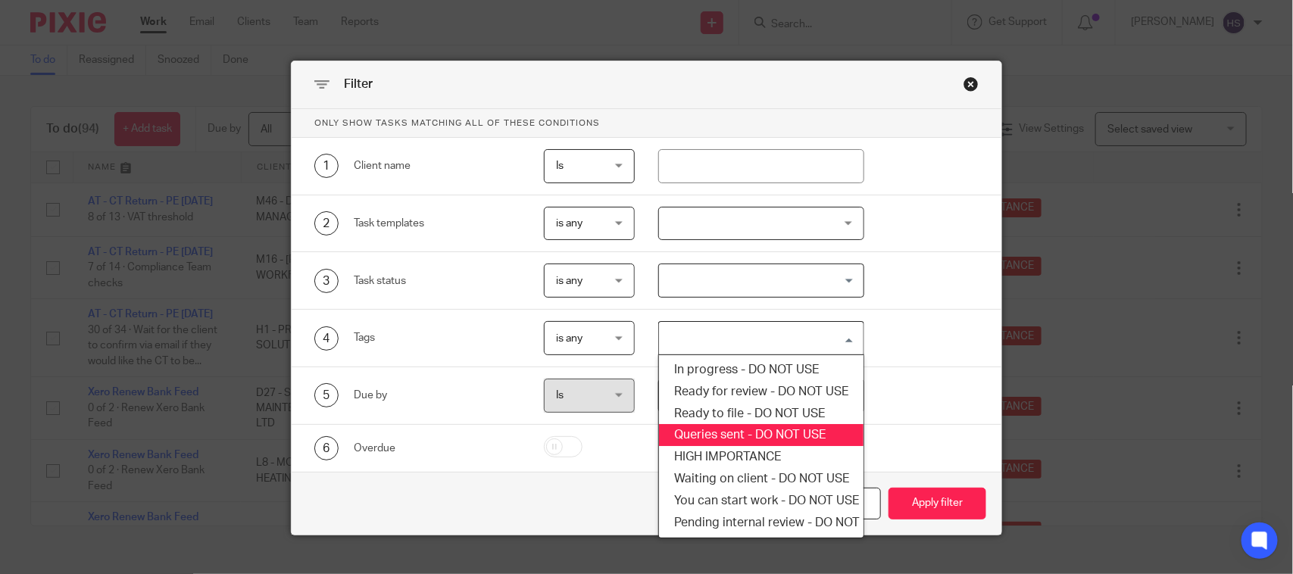
click at [740, 442] on li "Queries sent - DO NOT USE" at bounding box center [761, 435] width 204 height 22
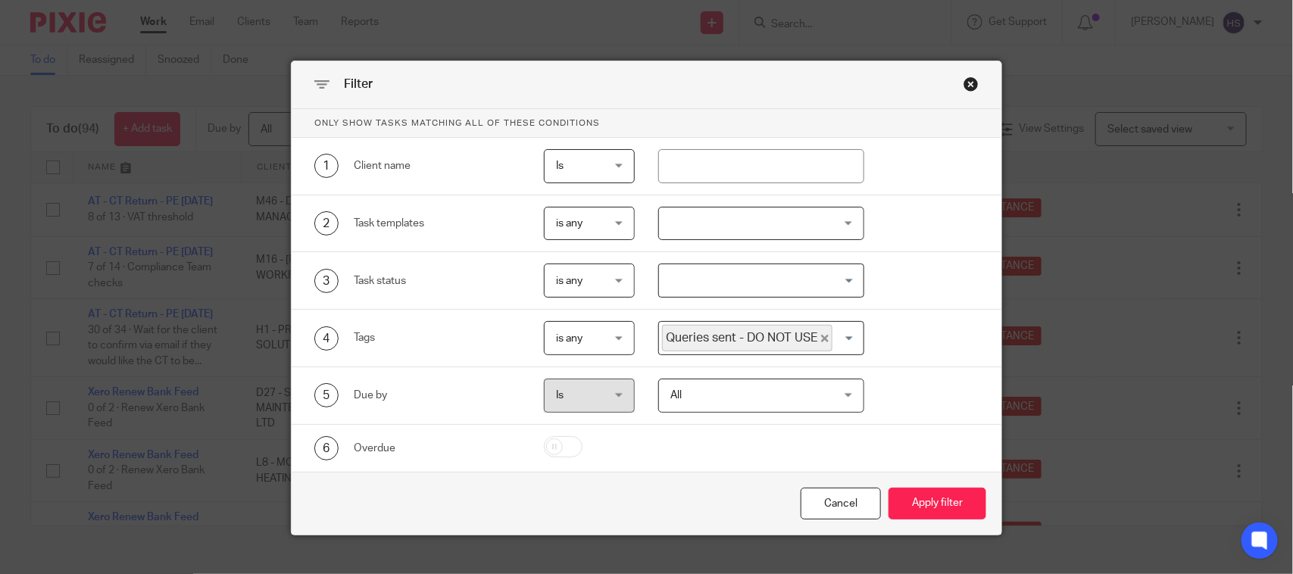
click at [821, 335] on icon "Deselect Queries sent - DO NOT USE" at bounding box center [825, 339] width 8 height 8
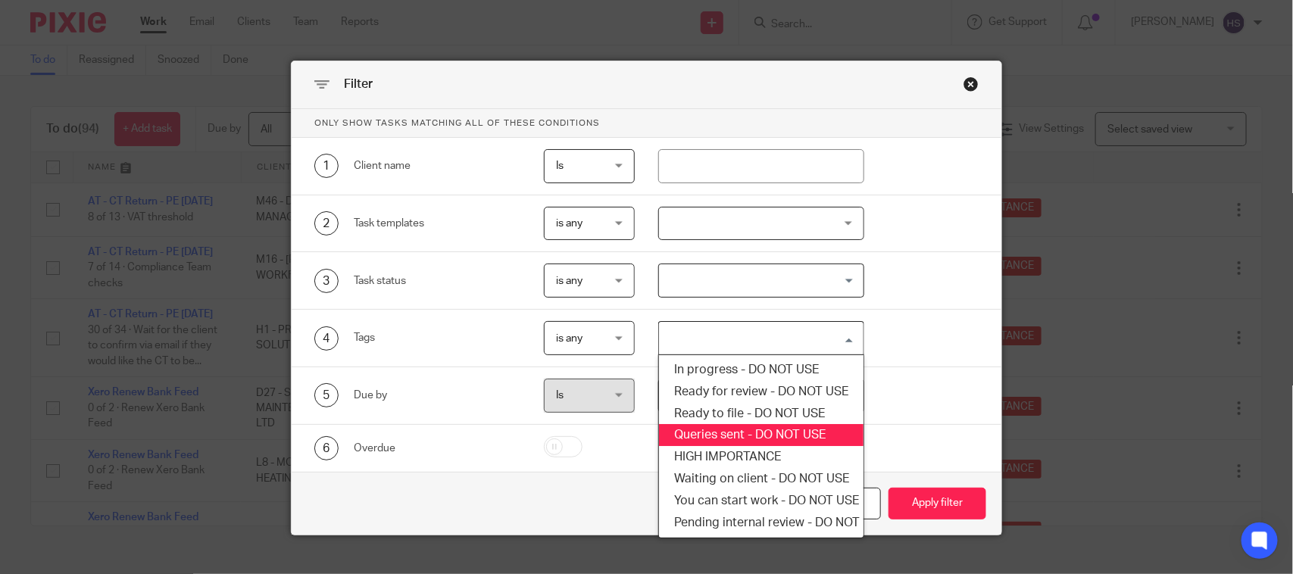
click at [840, 334] on input "Search for option" at bounding box center [758, 338] width 194 height 27
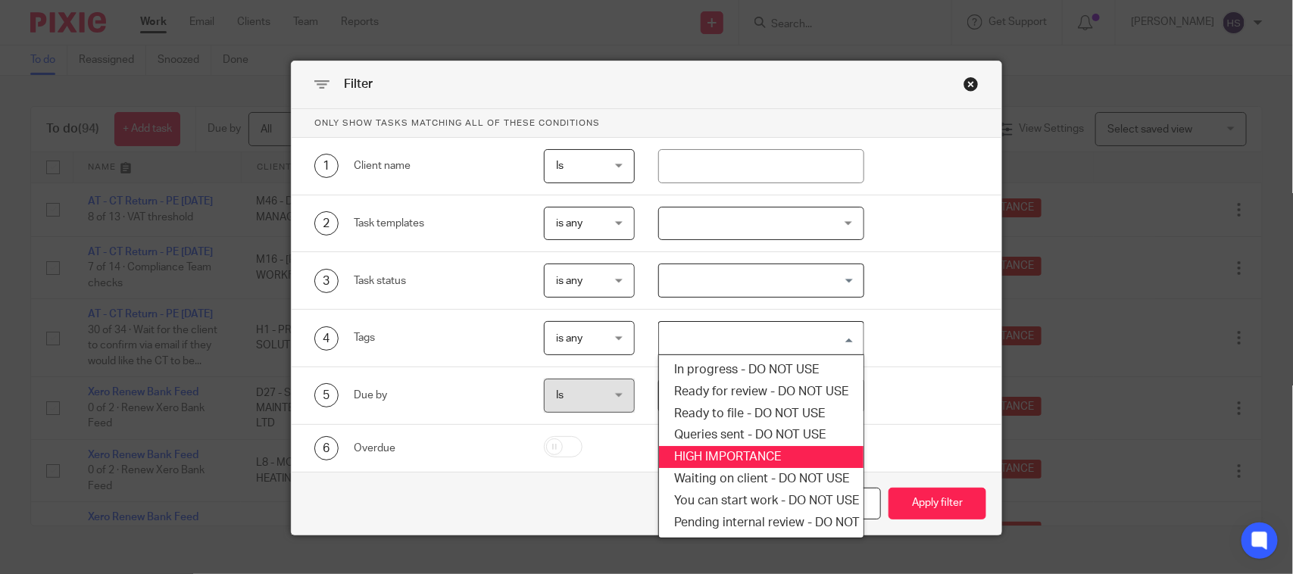
click at [740, 466] on li "HIGH IMPORTANCE" at bounding box center [761, 457] width 204 height 22
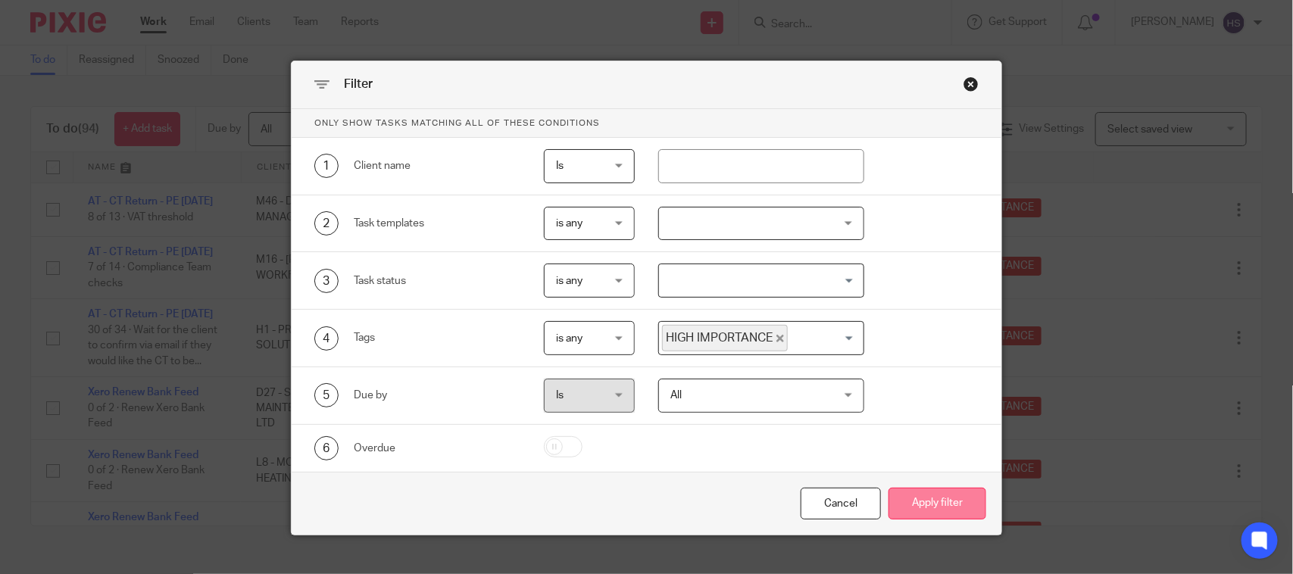
drag, startPoint x: 907, startPoint y: 506, endPoint x: 891, endPoint y: 509, distance: 16.2
click at [908, 508] on button "Apply filter" at bounding box center [938, 504] width 98 height 33
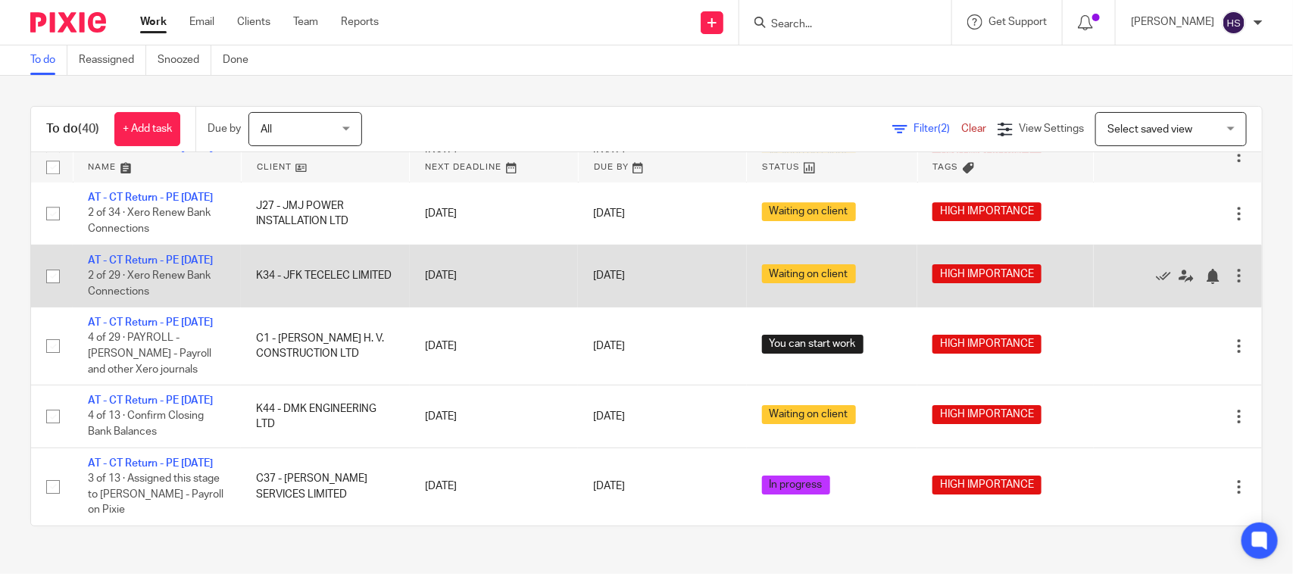
scroll to position [2302, 0]
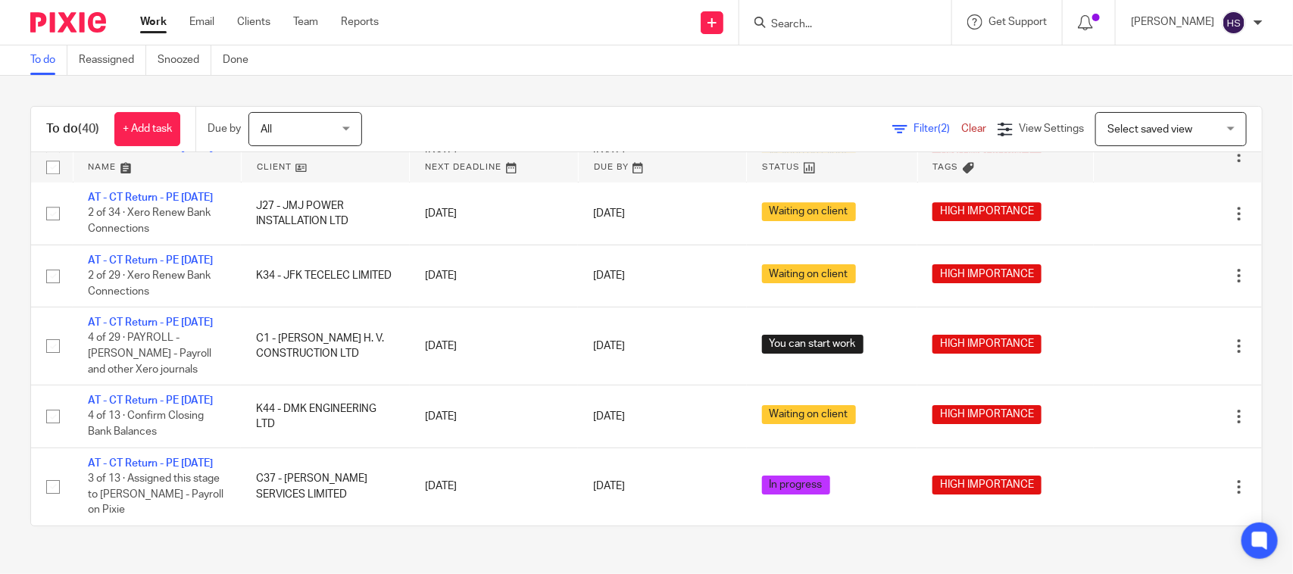
click at [631, 52] on div "To do Reassigned Snoozed Done" at bounding box center [646, 60] width 1293 height 30
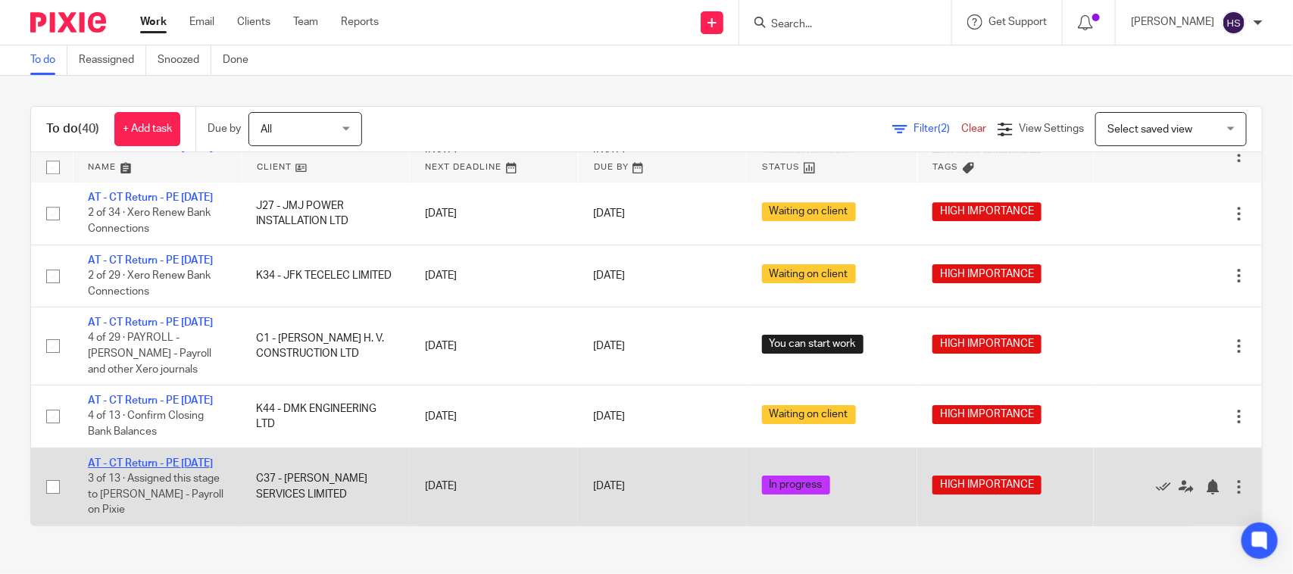
click at [167, 458] on link "AT - CT Return - PE 30-06-2025" at bounding box center [150, 463] width 125 height 11
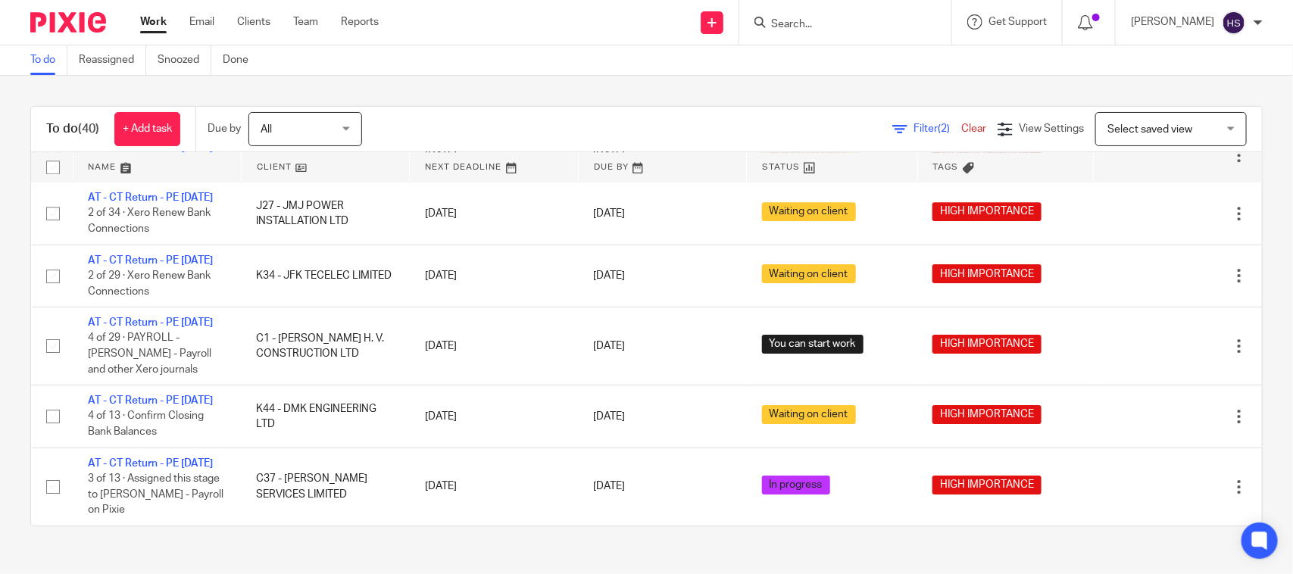
click at [643, 74] on div "To do Reassigned Snoozed Done" at bounding box center [646, 60] width 1293 height 30
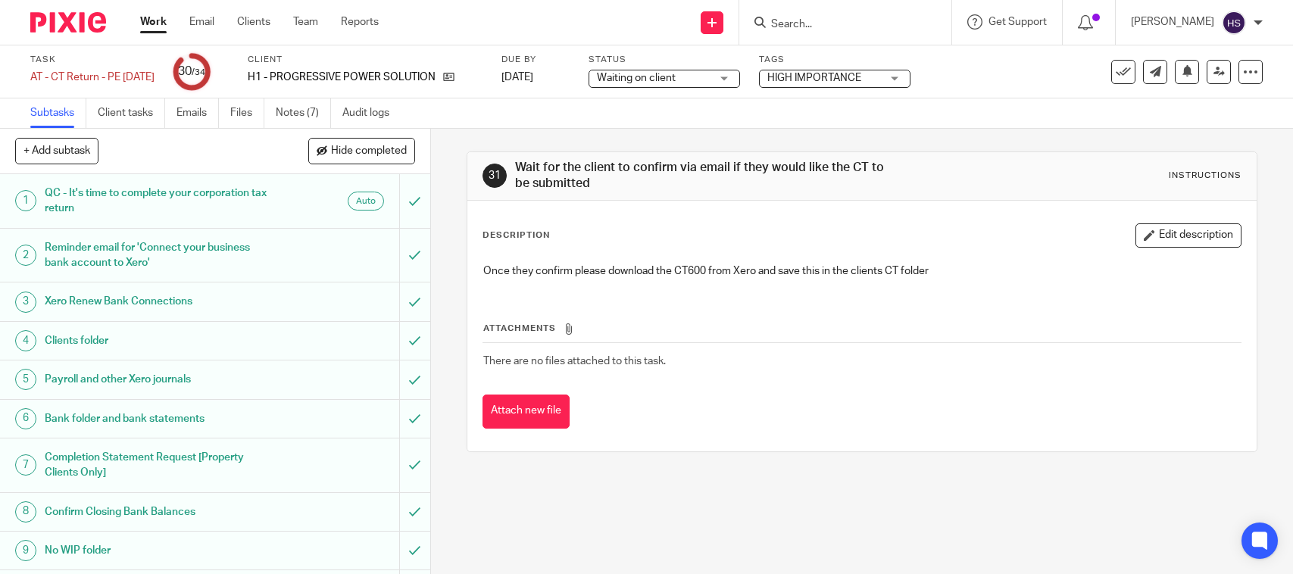
click at [311, 112] on link "Notes (7)" at bounding box center [303, 113] width 55 height 30
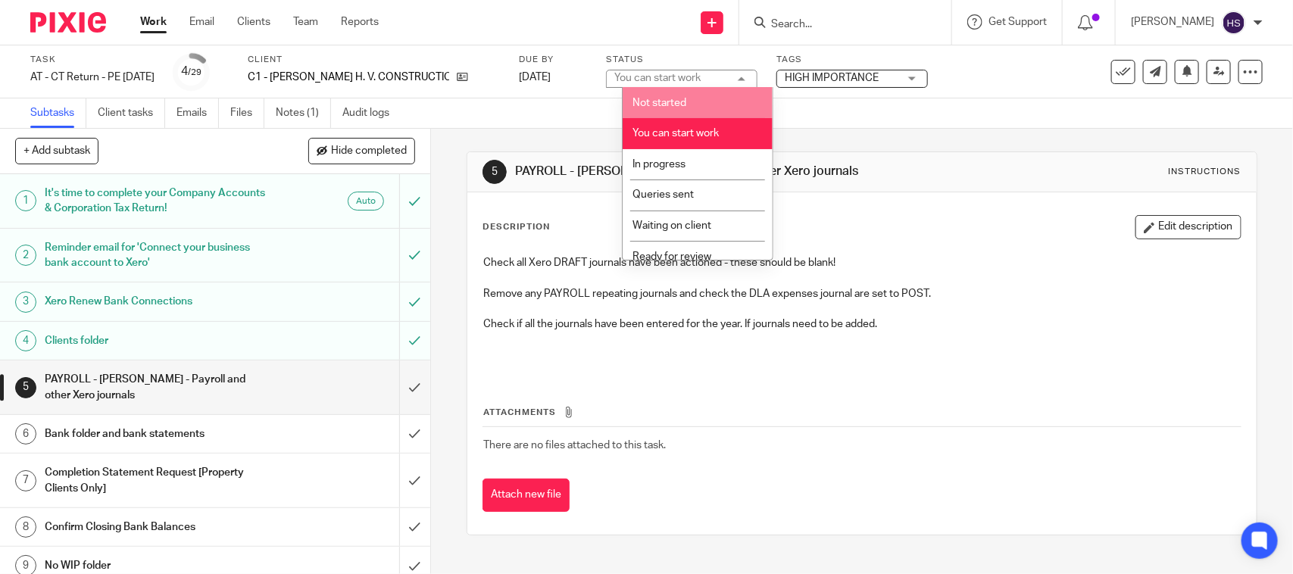
click at [672, 115] on li "Not started" at bounding box center [698, 102] width 150 height 31
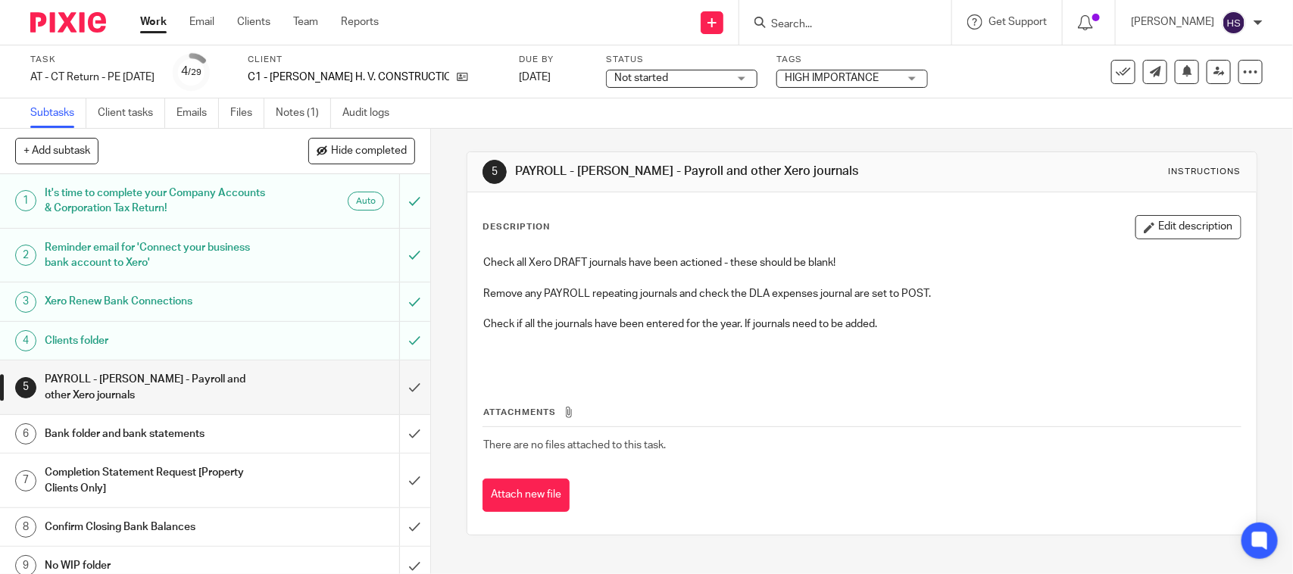
drag, startPoint x: 683, startPoint y: 69, endPoint x: 680, endPoint y: 80, distance: 11.3
click at [684, 70] on div "Not started Not started" at bounding box center [682, 79] width 152 height 18
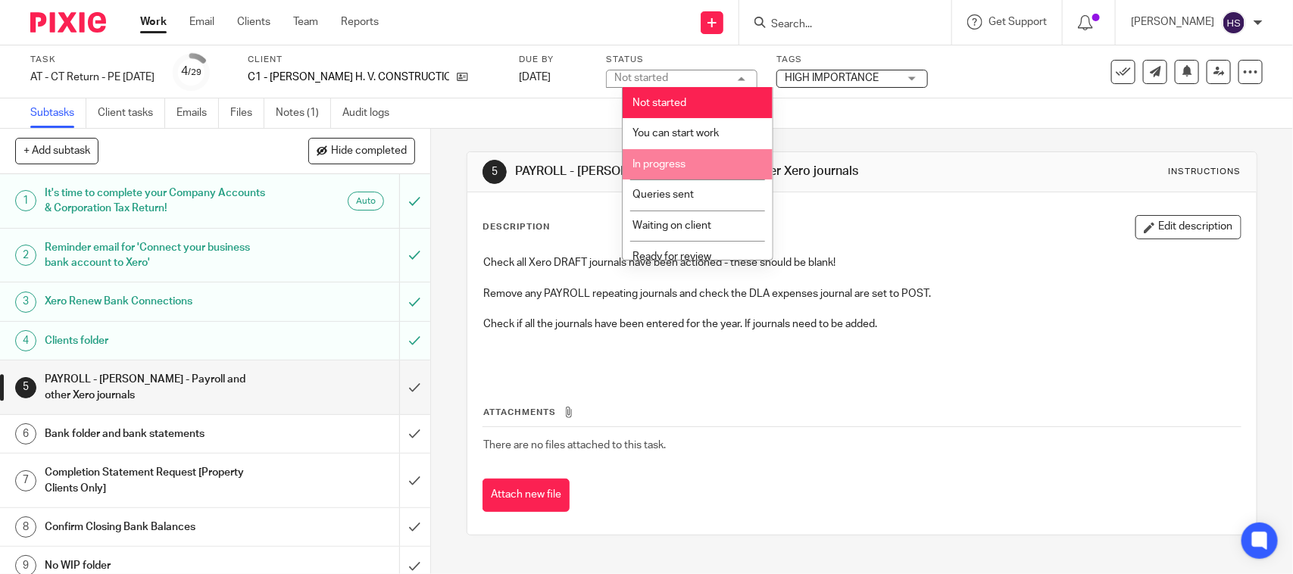
click at [682, 154] on li "In progress" at bounding box center [698, 164] width 150 height 31
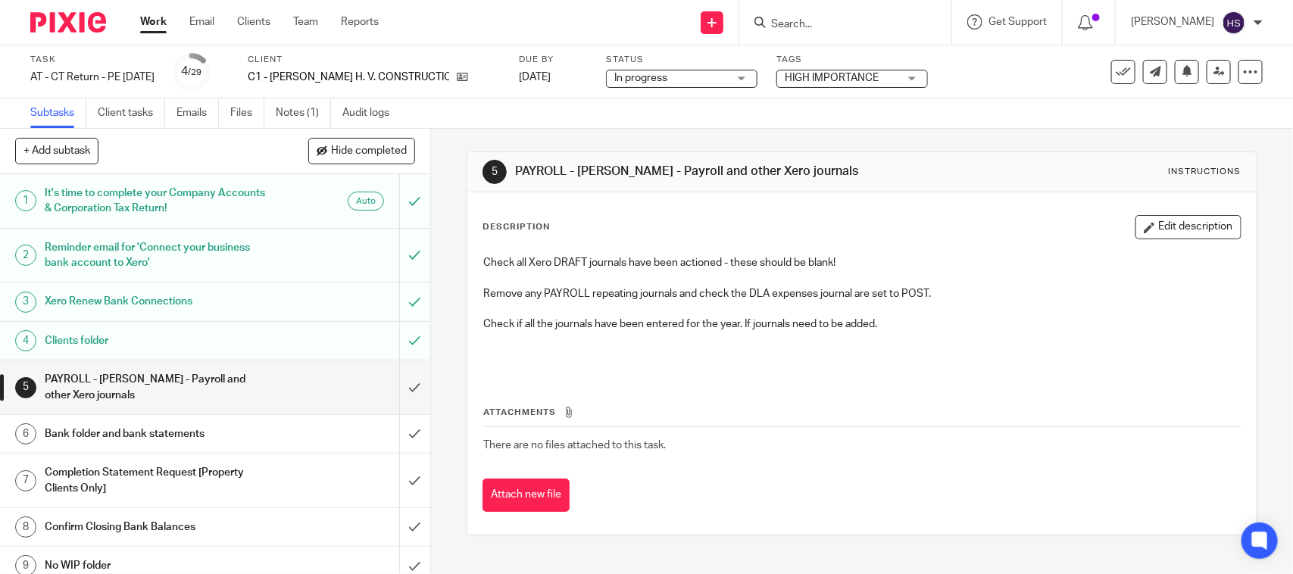
click at [270, 114] on ul "Subtasks Client tasks Emails Files Notes (1) Audit logs" at bounding box center [221, 113] width 382 height 30
click at [286, 108] on link "Notes (1)" at bounding box center [303, 113] width 55 height 30
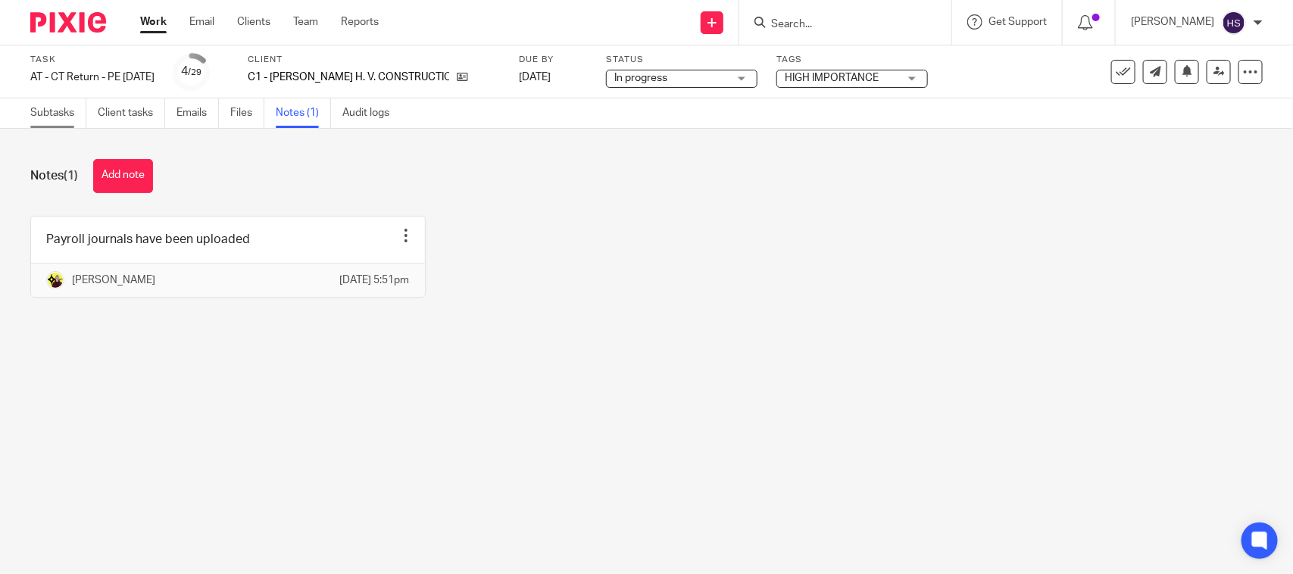
click at [65, 105] on link "Subtasks" at bounding box center [58, 113] width 56 height 30
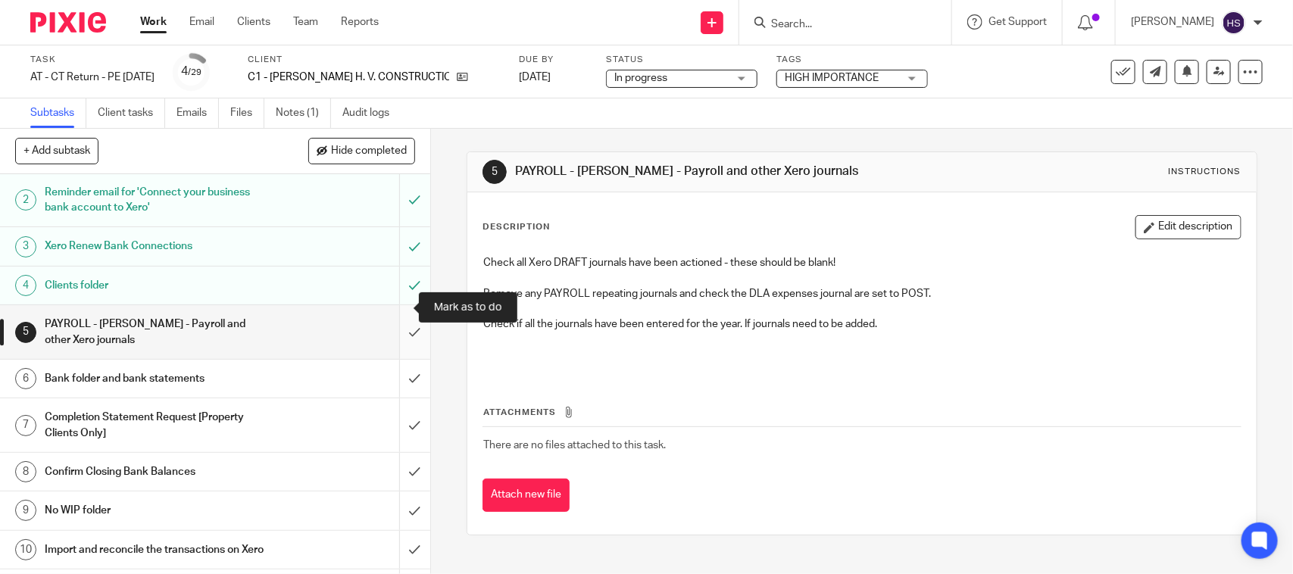
scroll to position [95, 0]
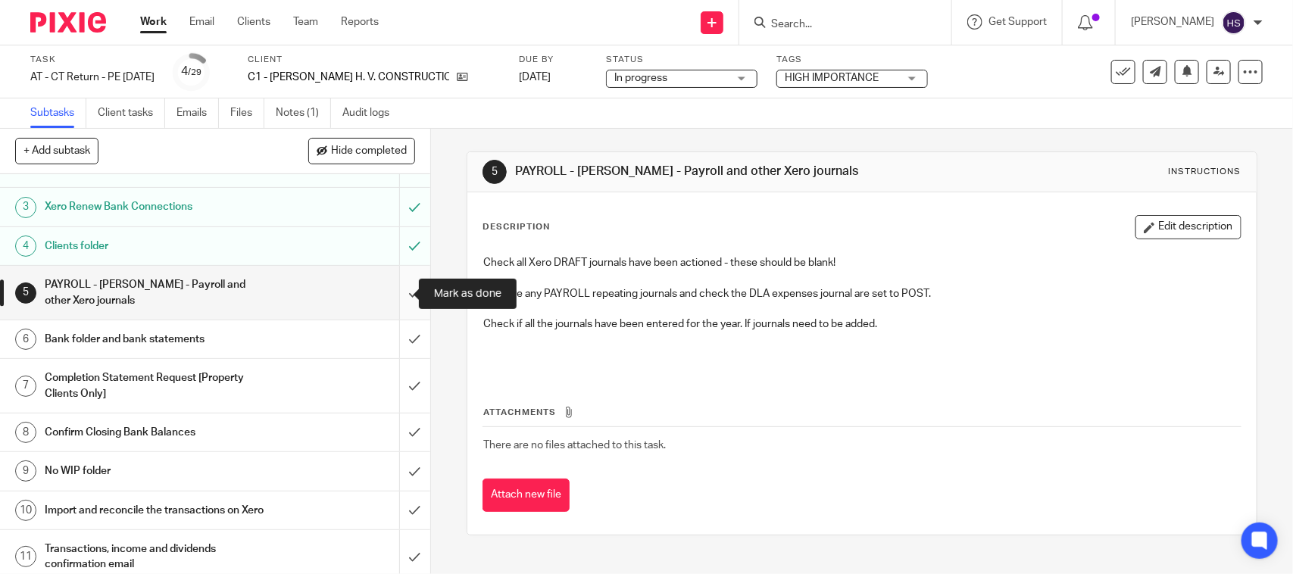
click at [400, 288] on input "submit" at bounding box center [215, 293] width 430 height 54
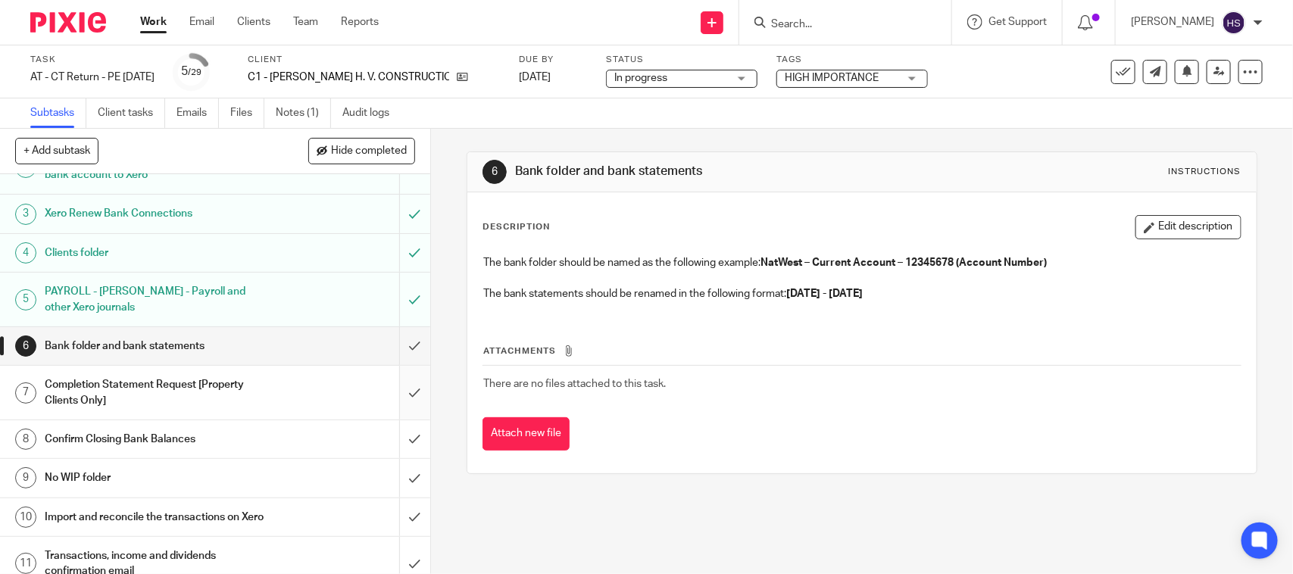
scroll to position [95, 0]
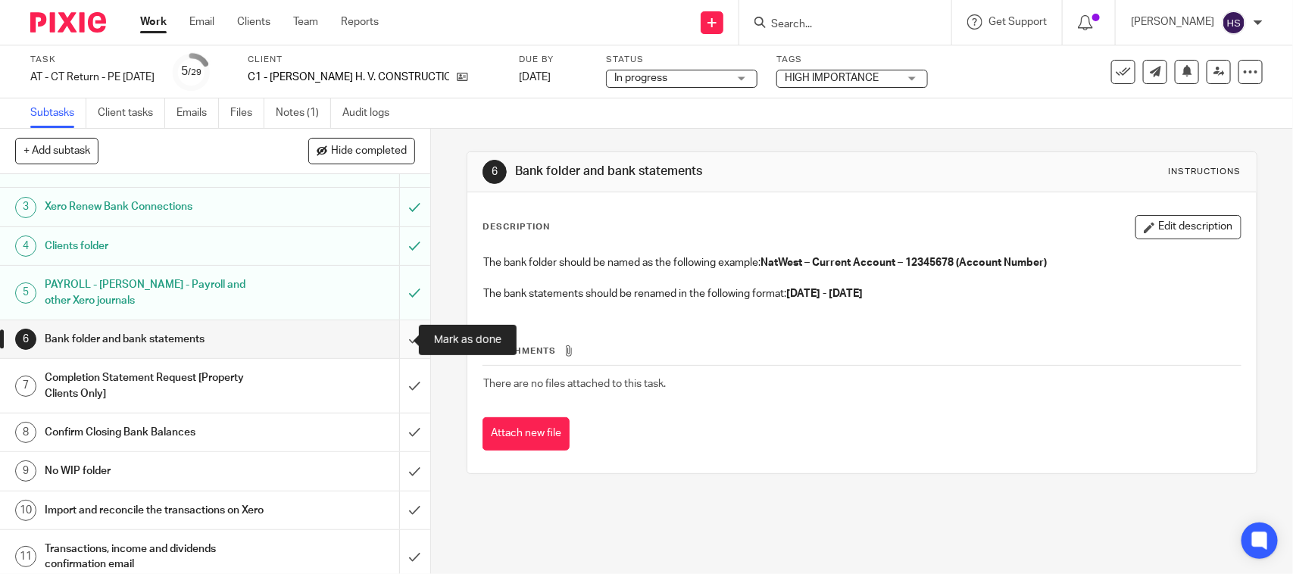
click at [403, 349] on input "submit" at bounding box center [215, 340] width 430 height 38
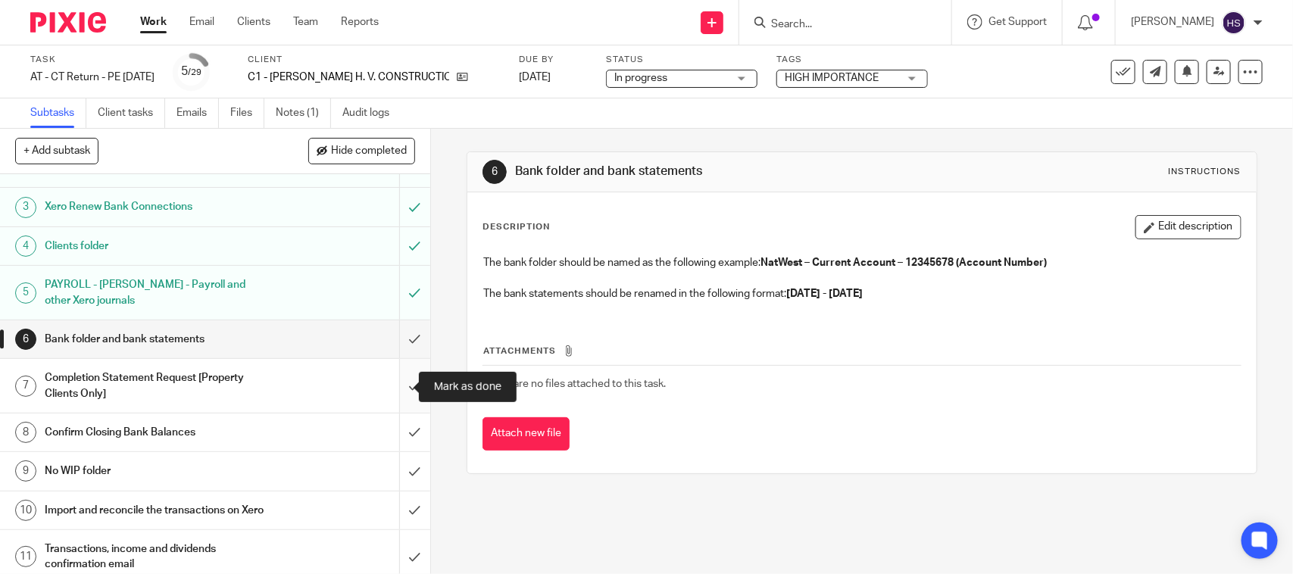
click at [386, 389] on input "submit" at bounding box center [215, 386] width 430 height 54
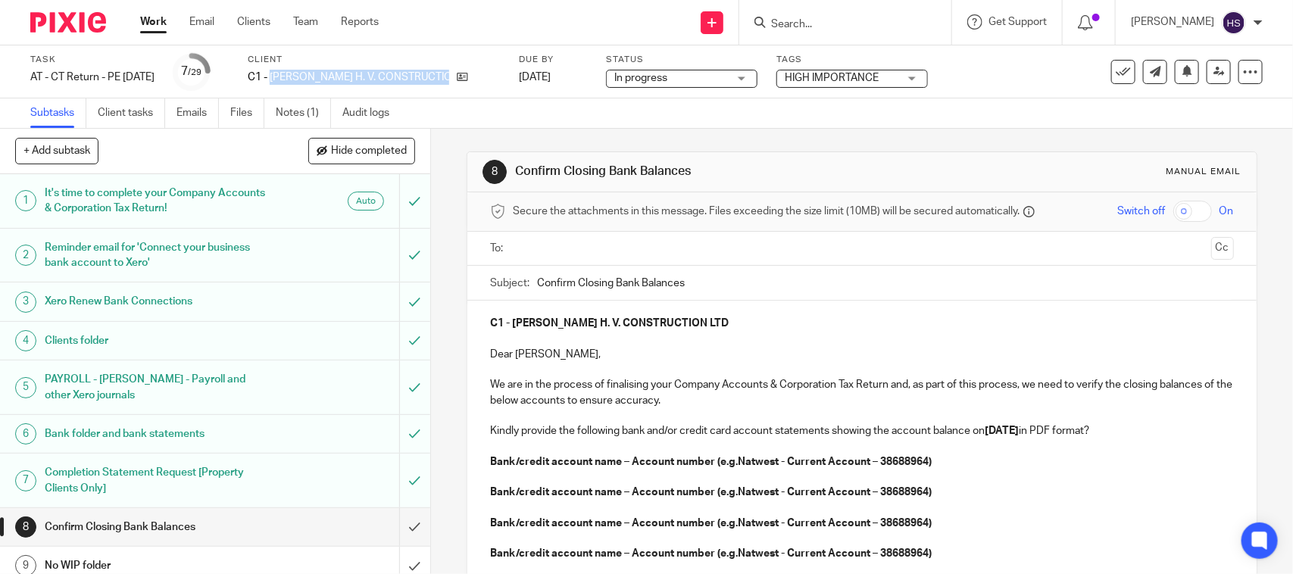
drag, startPoint x: 305, startPoint y: 77, endPoint x: 505, endPoint y: 82, distance: 200.8
click at [500, 82] on div "C1 - [PERSON_NAME] H. V. CONSTRUCTION LTD" at bounding box center [374, 77] width 252 height 15
copy div "S. CALLAGHAN H. V. CONSTRUCTION LTD"
click at [817, 281] on input "Confirm Closing Bank Balances" at bounding box center [885, 283] width 696 height 34
paste input "S. CALLAGHAN H. V. CONSTRUCTION LTD"
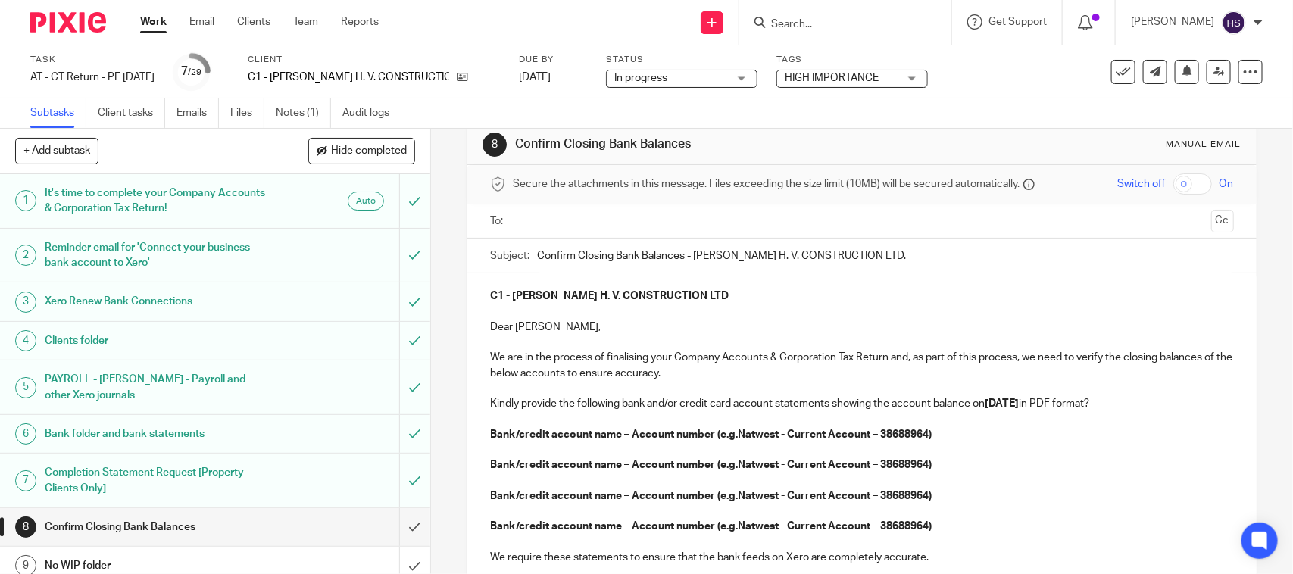
scroll to position [63, 0]
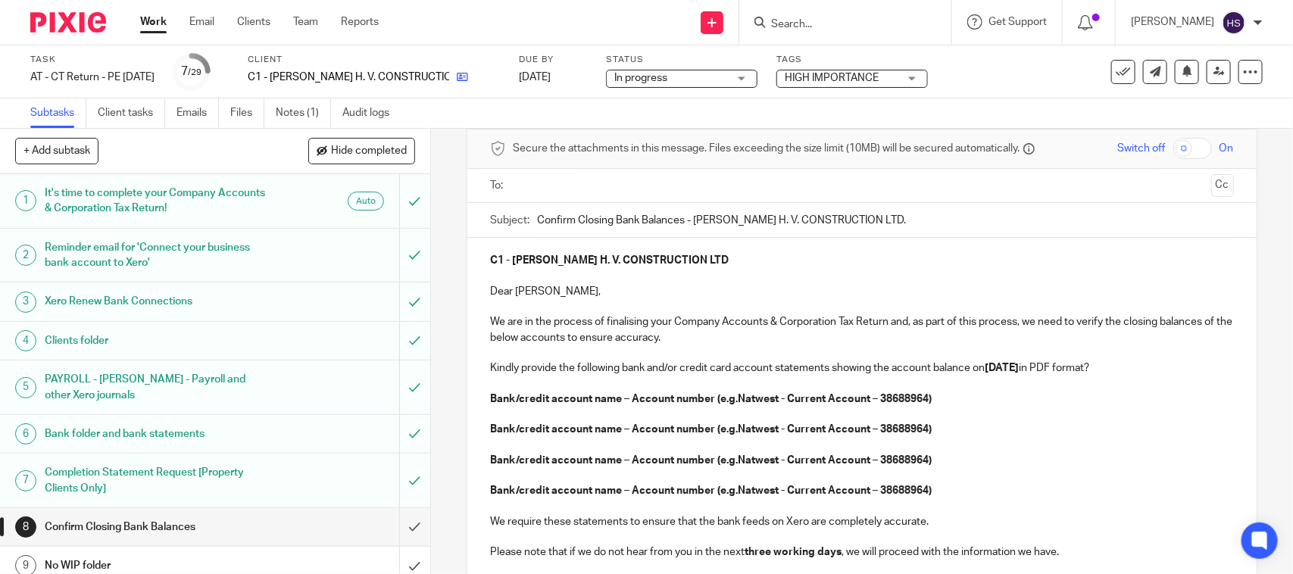
type input "Confirm Closing Bank Balances - S. CALLAGHAN H. V. CONSTRUCTION LTD."
click at [468, 81] on icon at bounding box center [462, 76] width 11 height 11
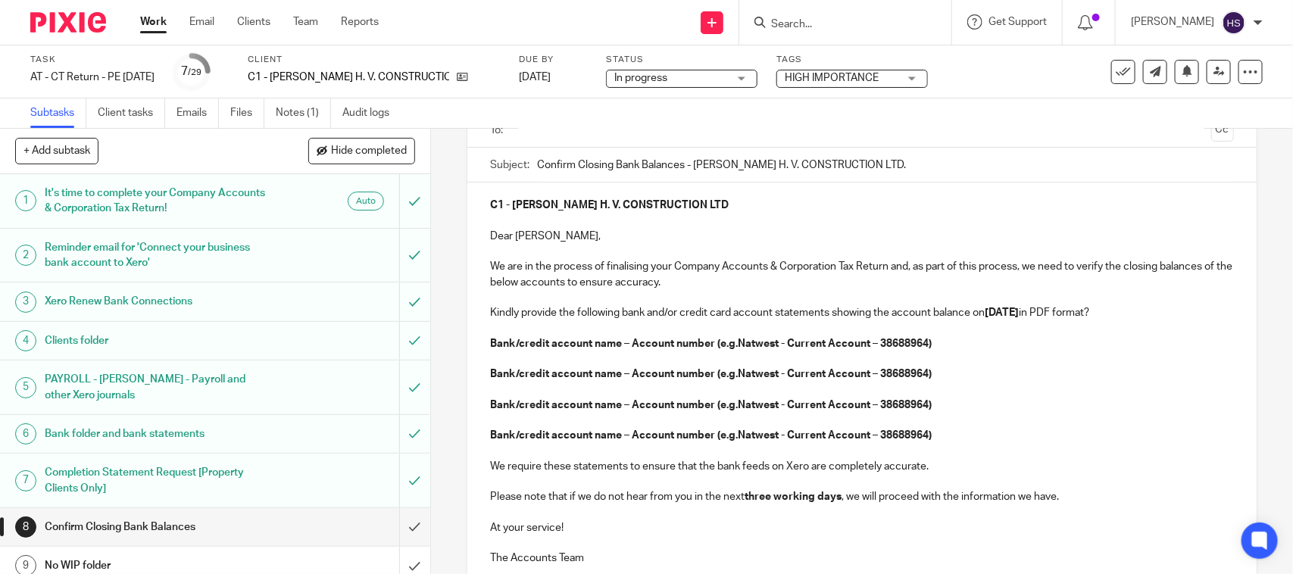
scroll to position [126, 0]
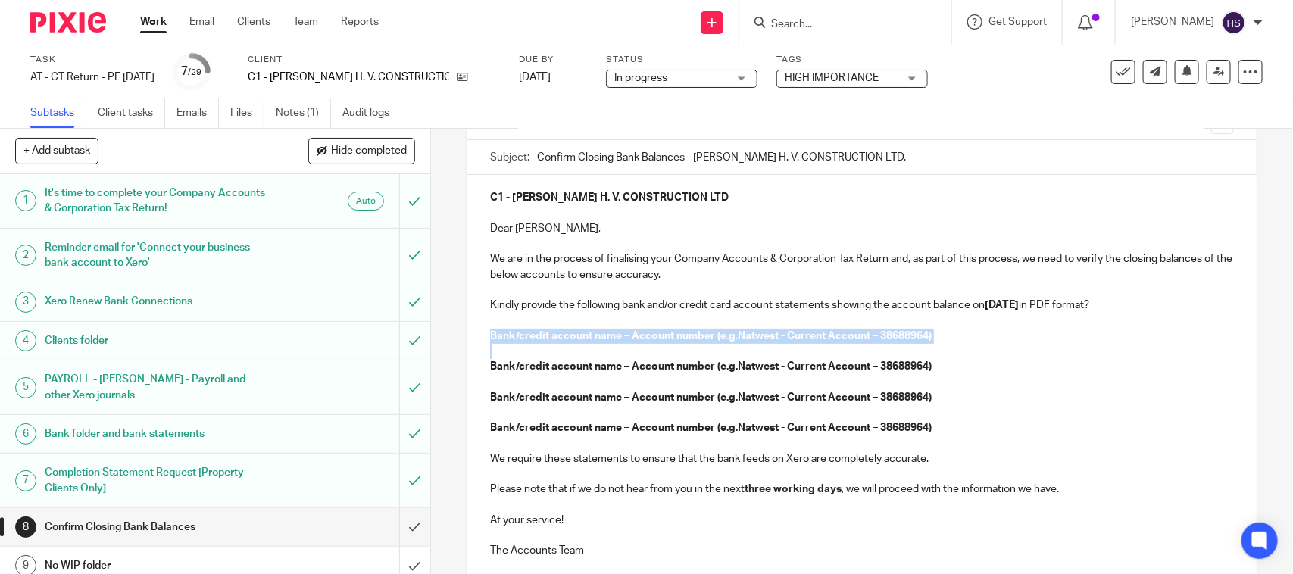
drag, startPoint x: 510, startPoint y: 334, endPoint x: 941, endPoint y: 342, distance: 431.2
click at [938, 349] on div "C1 - S. CALLAGHAN H. V. CONSTRUCTION LTD Dear Scott, We are in the process of f…" at bounding box center [861, 372] width 789 height 395
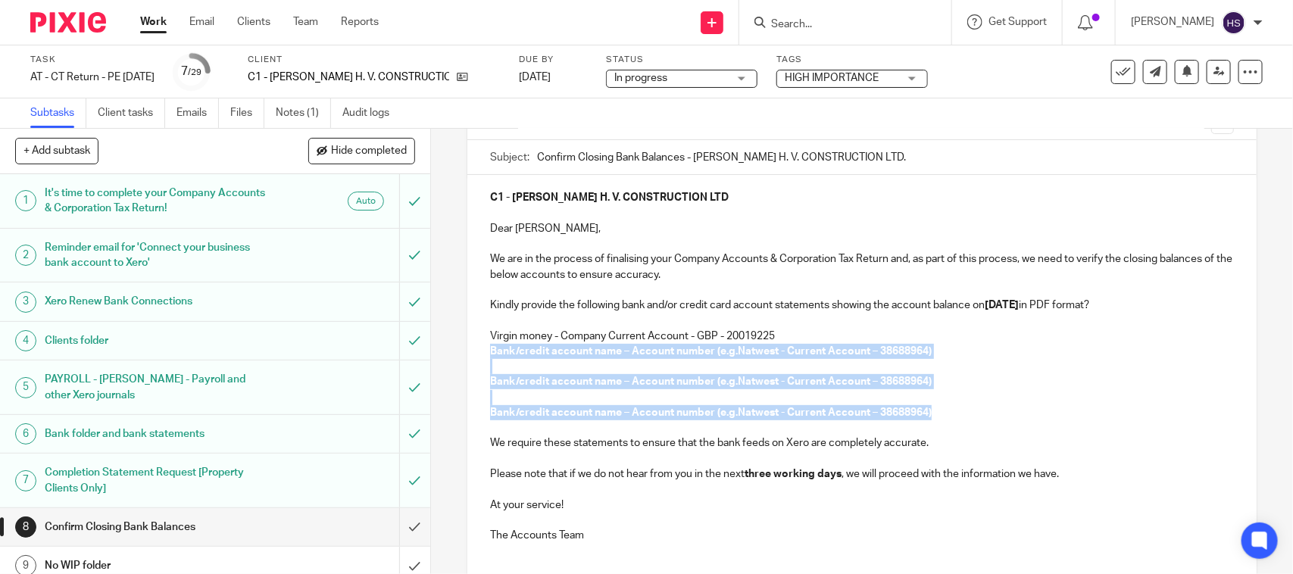
drag, startPoint x: 483, startPoint y: 347, endPoint x: 944, endPoint y: 419, distance: 467.0
click at [944, 419] on div "C1 - S. CALLAGHAN H. V. CONSTRUCTION LTD Dear Scott, We are in the process of f…" at bounding box center [861, 365] width 789 height 380
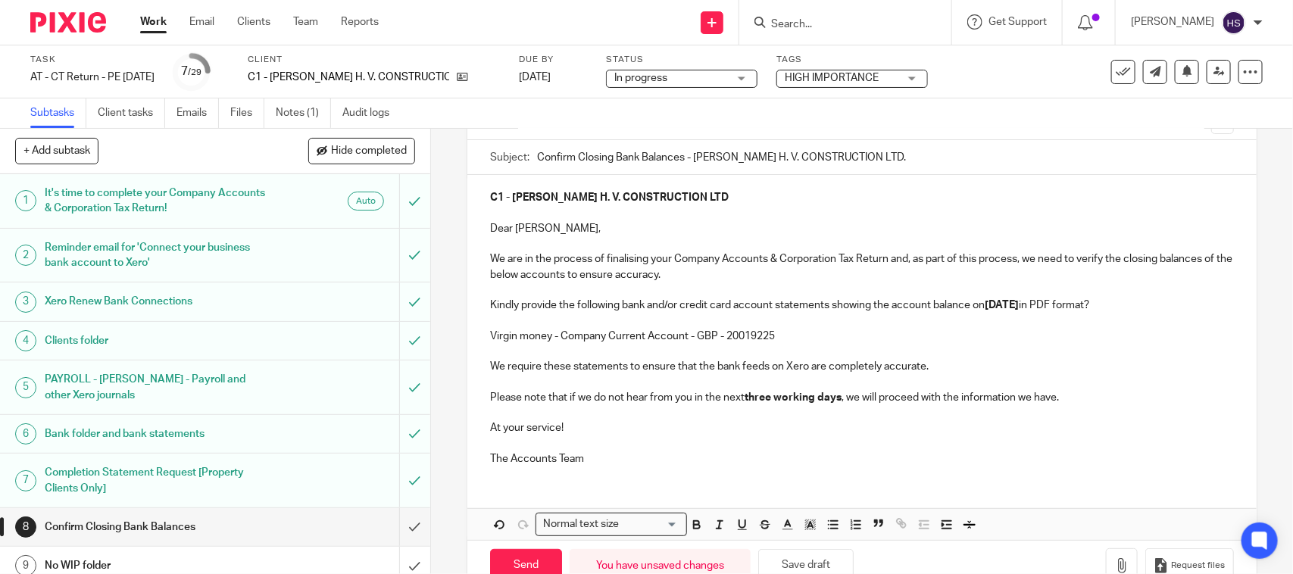
scroll to position [0, 0]
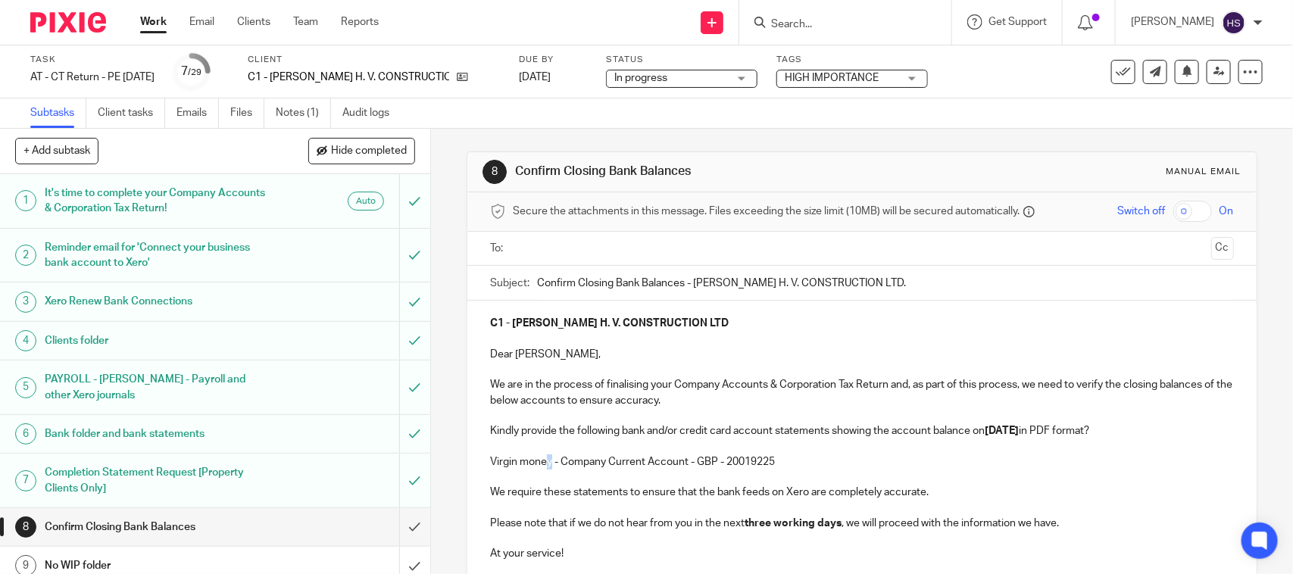
drag, startPoint x: 546, startPoint y: 458, endPoint x: 555, endPoint y: 464, distance: 10.5
click at [544, 459] on p "Virgin money - Company Current Account - GBP - 20019225" at bounding box center [861, 462] width 743 height 15
click at [868, 456] on p "Virgin money Bank - Company Current Account - GBP - 20019225" at bounding box center [861, 462] width 743 height 15
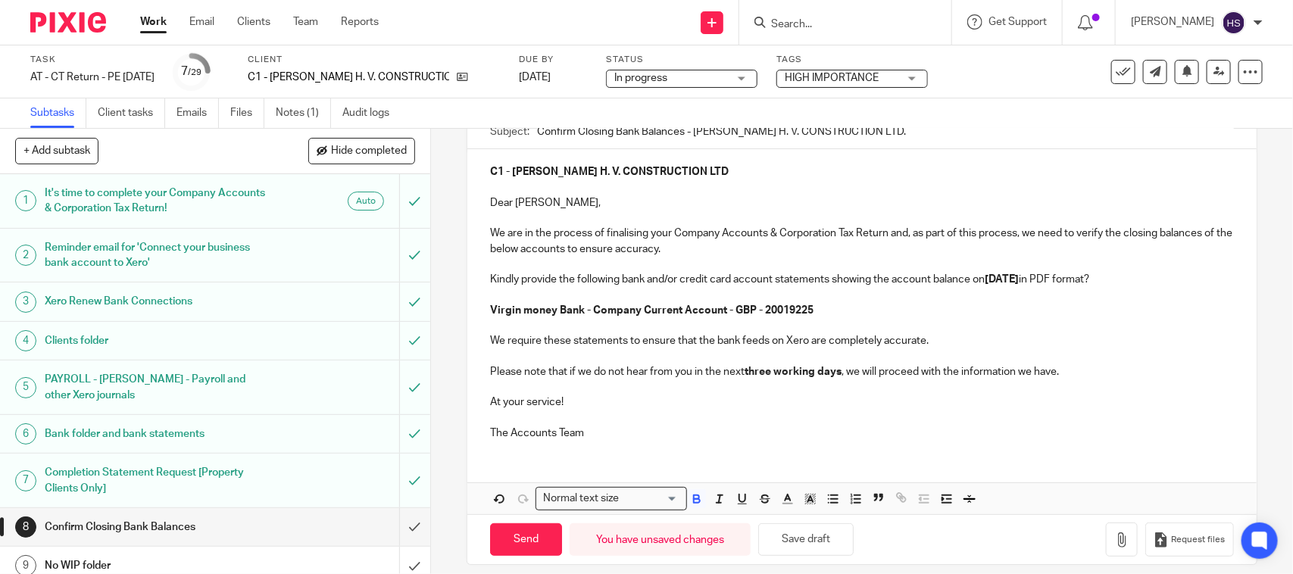
scroll to position [167, 0]
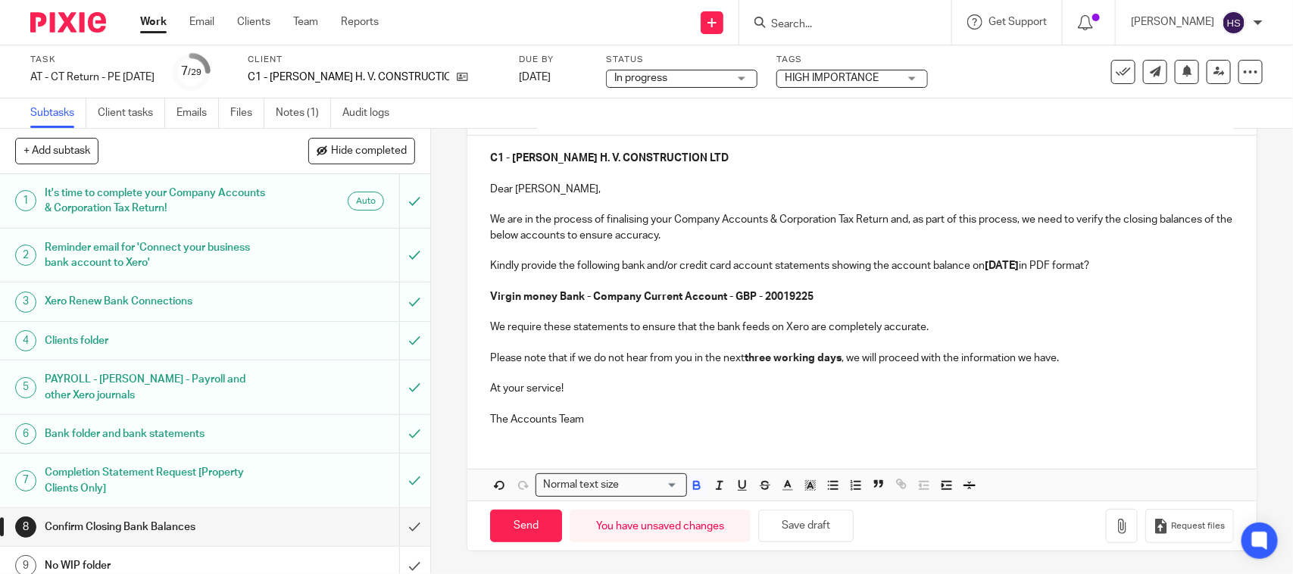
click at [750, 358] on strong "three working days" at bounding box center [793, 358] width 97 height 11
click at [527, 418] on p "The Accounts Team" at bounding box center [861, 419] width 743 height 15
click at [608, 418] on p "The Bookkeeping Team" at bounding box center [861, 419] width 743 height 15
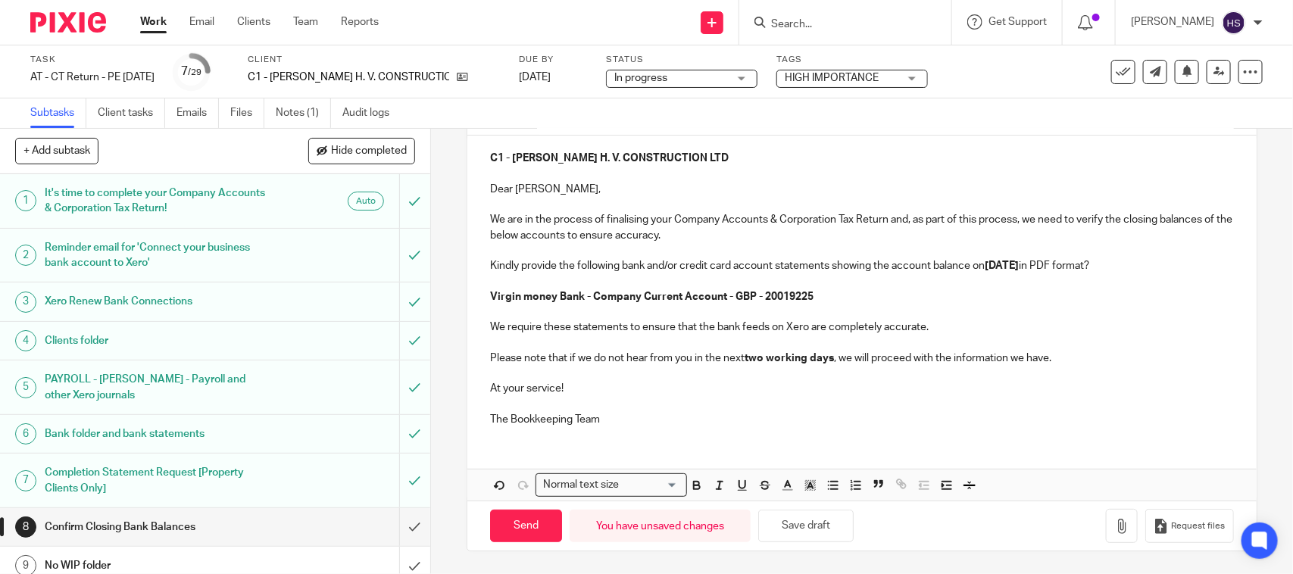
click at [511, 353] on p "Please note that if we do not hear from you in the next two working days , we w…" at bounding box center [861, 358] width 743 height 15
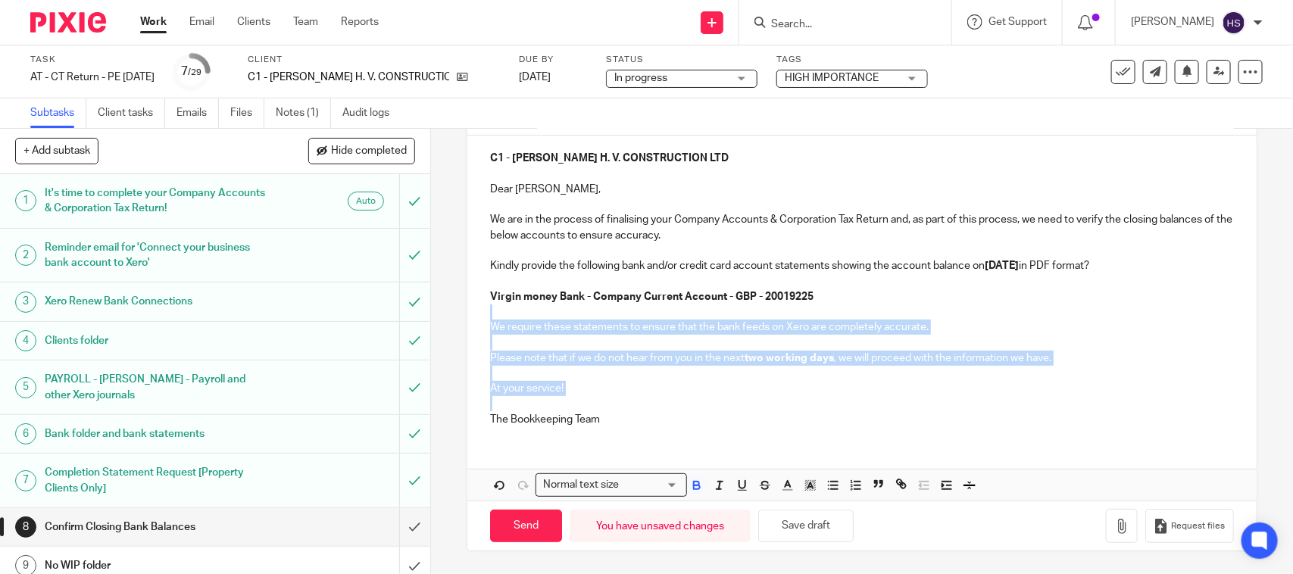
drag, startPoint x: 504, startPoint y: 332, endPoint x: 587, endPoint y: 404, distance: 110.1
click at [587, 404] on div "C1 - S. CALLAGHAN H. V. CONSTRUCTION LTD Dear Scott, We are in the process of f…" at bounding box center [861, 287] width 789 height 303
click at [565, 377] on p at bounding box center [861, 373] width 743 height 15
drag, startPoint x: 486, startPoint y: 323, endPoint x: 611, endPoint y: 443, distance: 173.6
click at [611, 443] on div "C1 - S. CALLAGHAN H. V. CONSTRUCTION LTD Dear Scott, We are in the process of f…" at bounding box center [861, 318] width 789 height 365
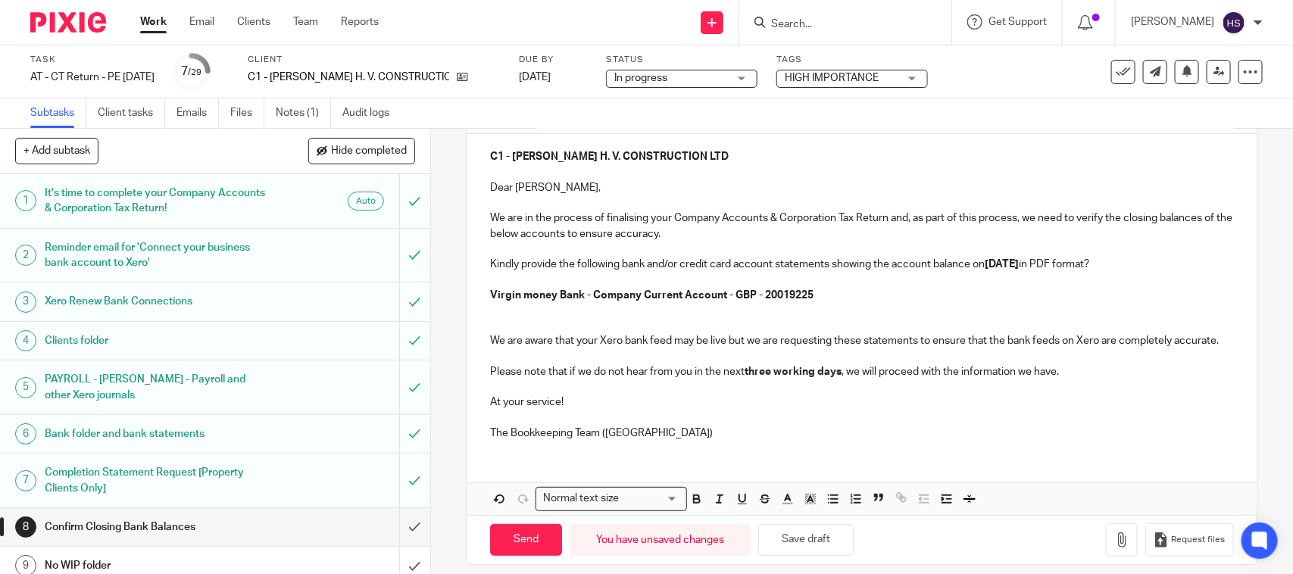
click at [514, 309] on p at bounding box center [861, 310] width 743 height 15
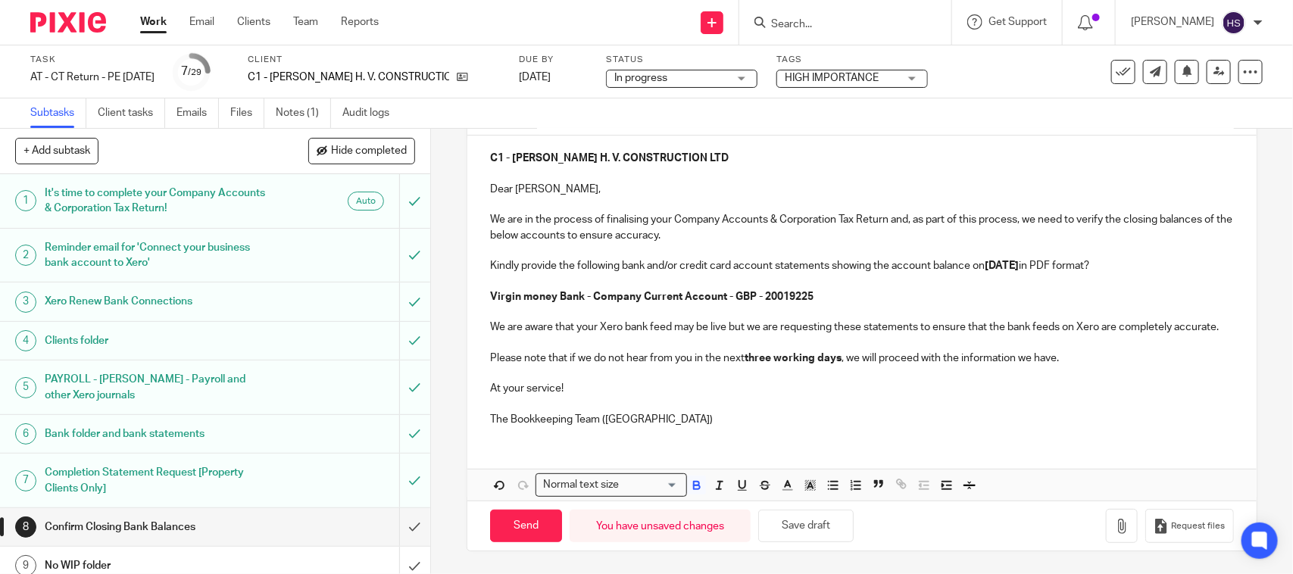
scroll to position [183, 0]
click at [656, 419] on p "The Bookkeeping Team (CT)" at bounding box center [861, 419] width 743 height 15
click at [796, 524] on button "Save draft" at bounding box center [805, 526] width 95 height 33
click at [755, 356] on strong "three working days" at bounding box center [793, 358] width 97 height 11
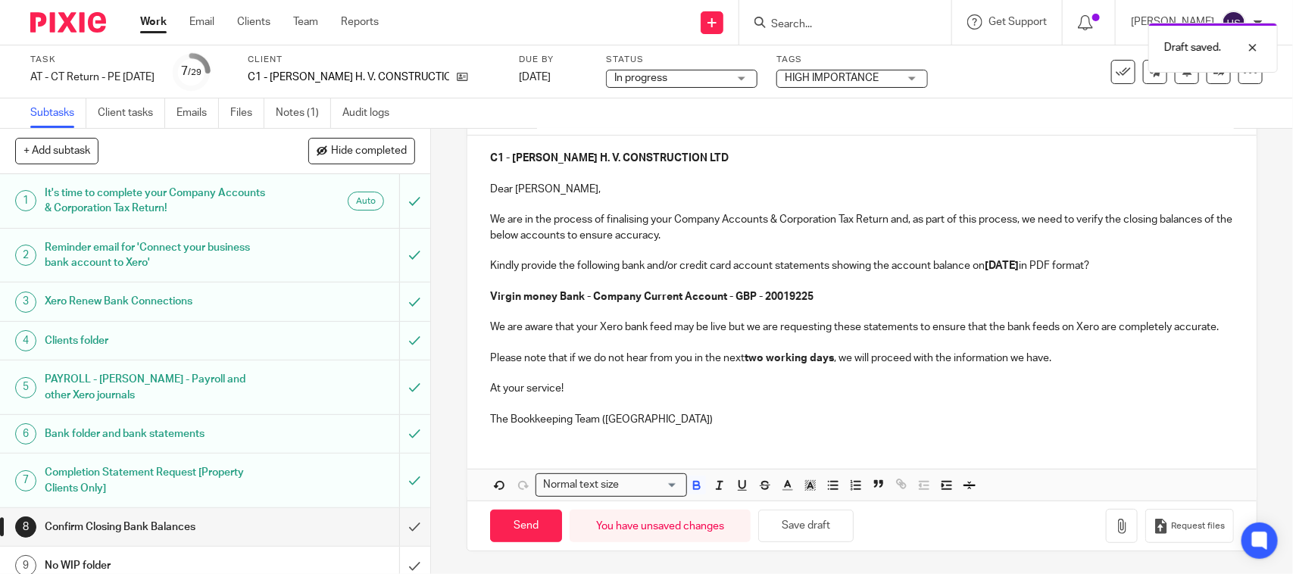
click at [702, 414] on p "The Bookkeeping Team (CT)" at bounding box center [861, 419] width 743 height 15
click at [784, 515] on button "Save draft" at bounding box center [805, 526] width 95 height 33
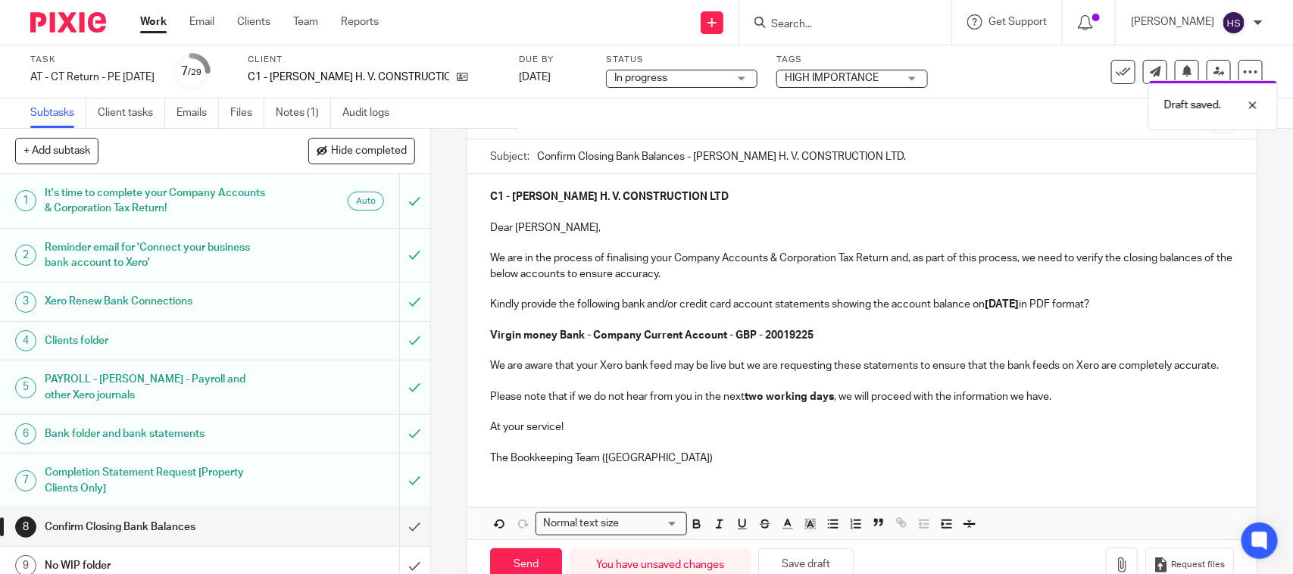
scroll to position [0, 0]
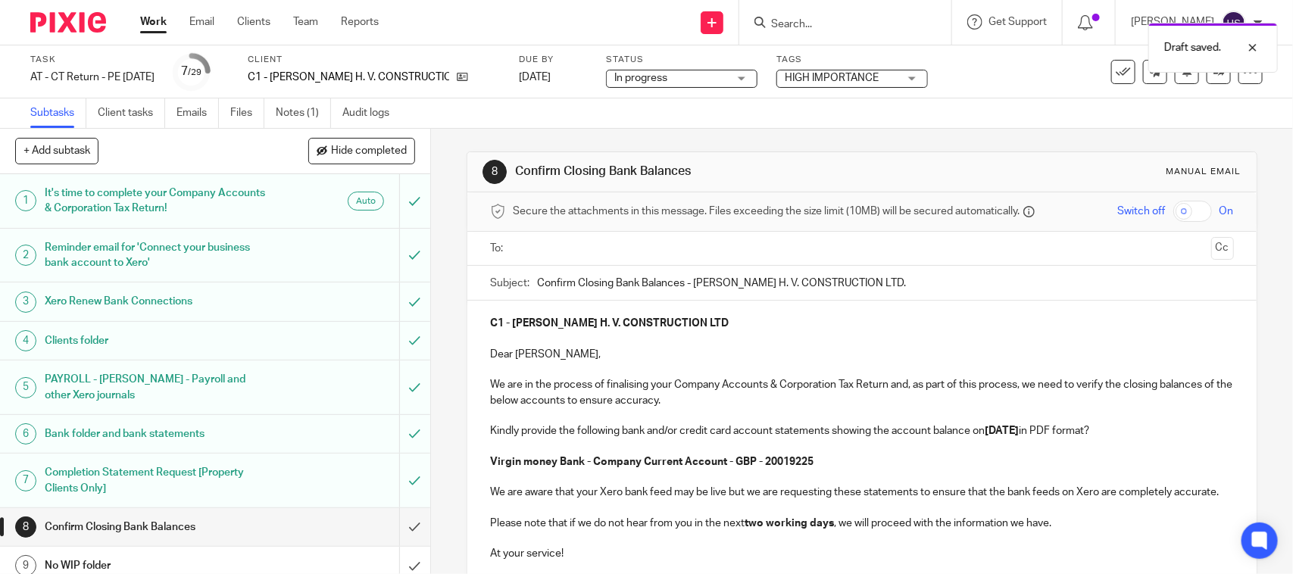
click at [530, 286] on div "Subject: Confirm Closing Bank Balances - S. CALLAGHAN H. V. CONSTRUCTION LTD." at bounding box center [861, 283] width 743 height 34
click at [530, 280] on div "Subject: Confirm Closing Bank Balances - S. CALLAGHAN H. V. CONSTRUCTION LTD." at bounding box center [861, 283] width 743 height 34
click at [537, 277] on input "Confirm Closing Bank Balances - S. CALLAGHAN H. V. CONSTRUCTION LTD." at bounding box center [885, 283] width 696 height 34
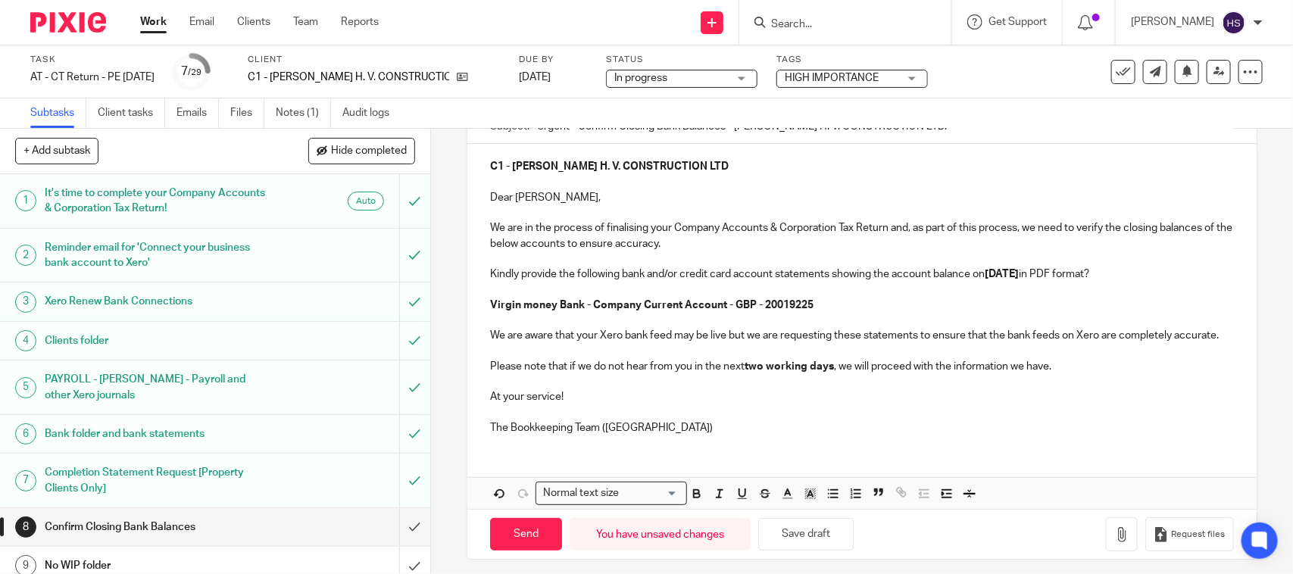
scroll to position [158, 0]
type input "Urgent - Confirm Closing Bank Balances - S. CALLAGHAN H. V. CONSTRUCTION LTD."
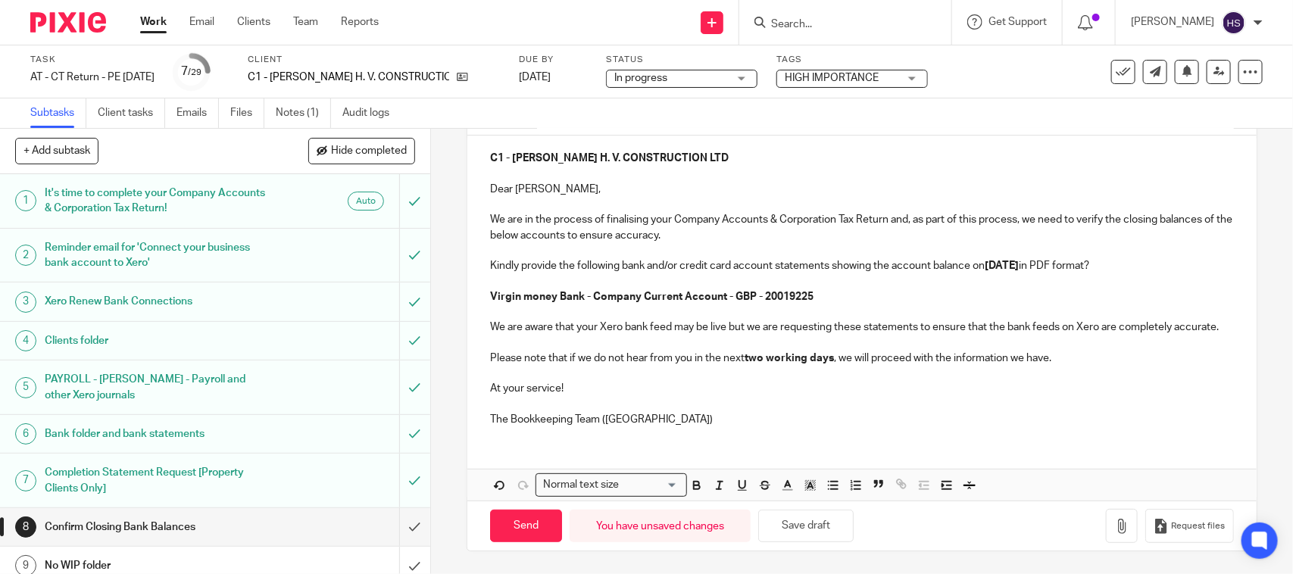
scroll to position [183, 0]
click at [675, 424] on p "The Bookkeeping Team (CT)" at bounding box center [861, 419] width 743 height 15
click at [824, 521] on button "Save draft" at bounding box center [805, 526] width 95 height 33
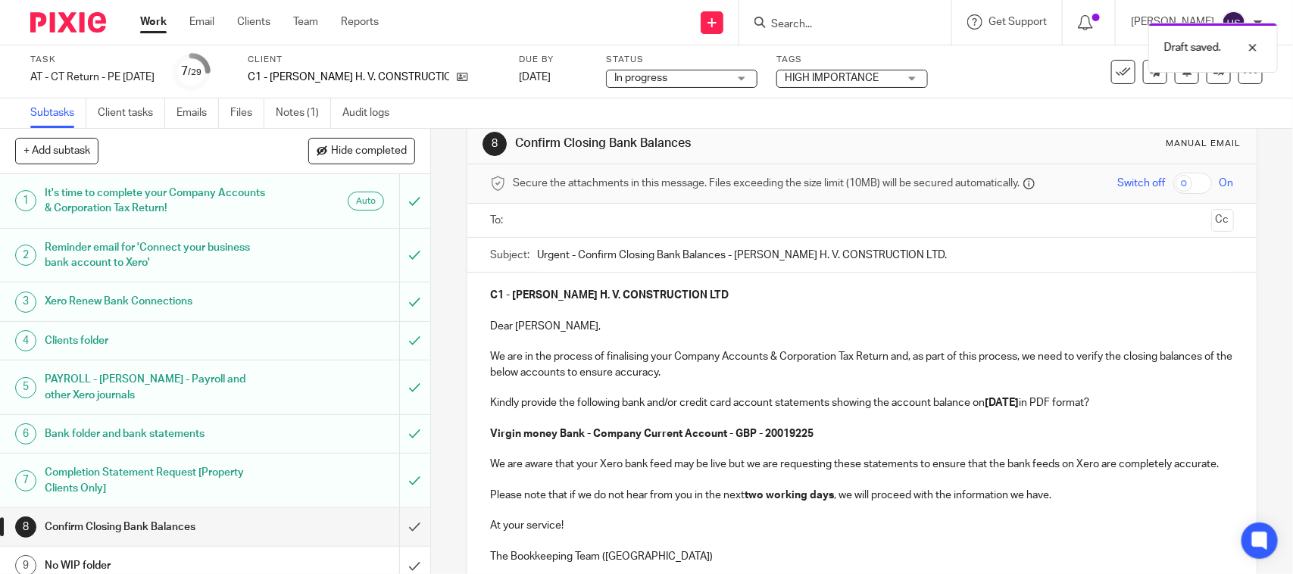
scroll to position [24, 0]
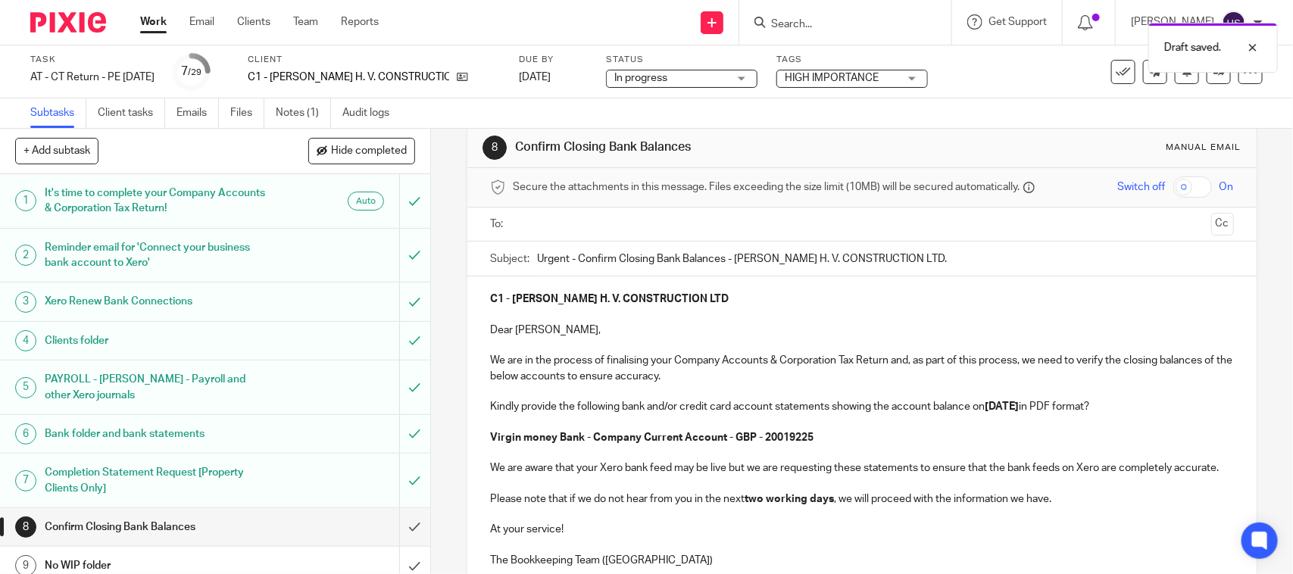
click at [587, 224] on input "text" at bounding box center [861, 224] width 686 height 17
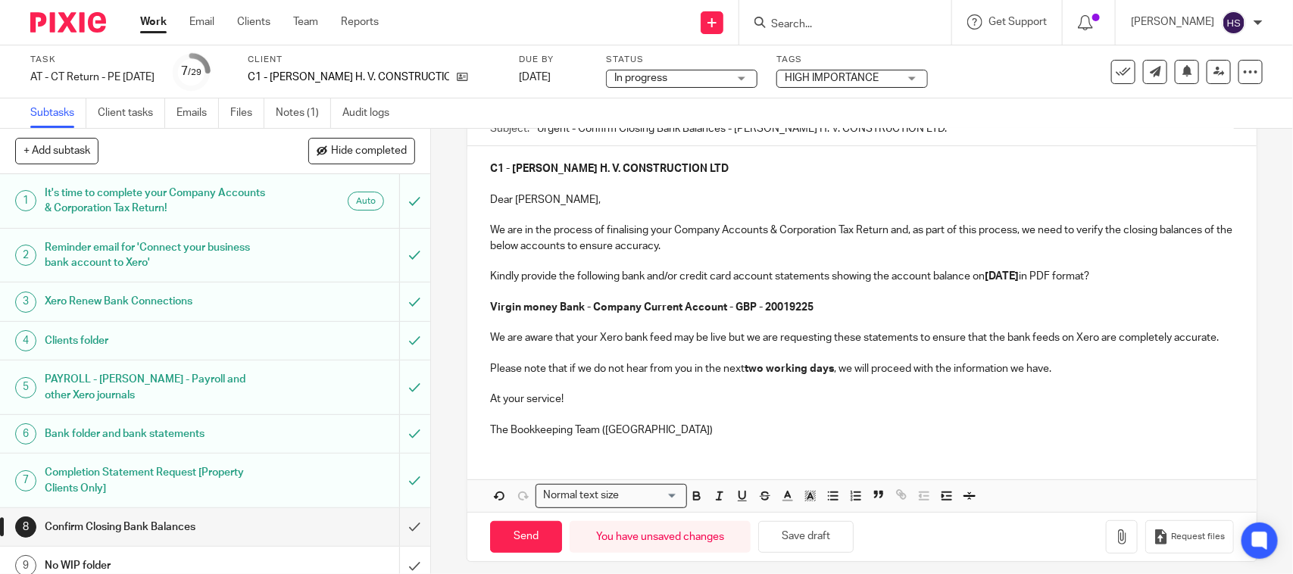
scroll to position [186, 0]
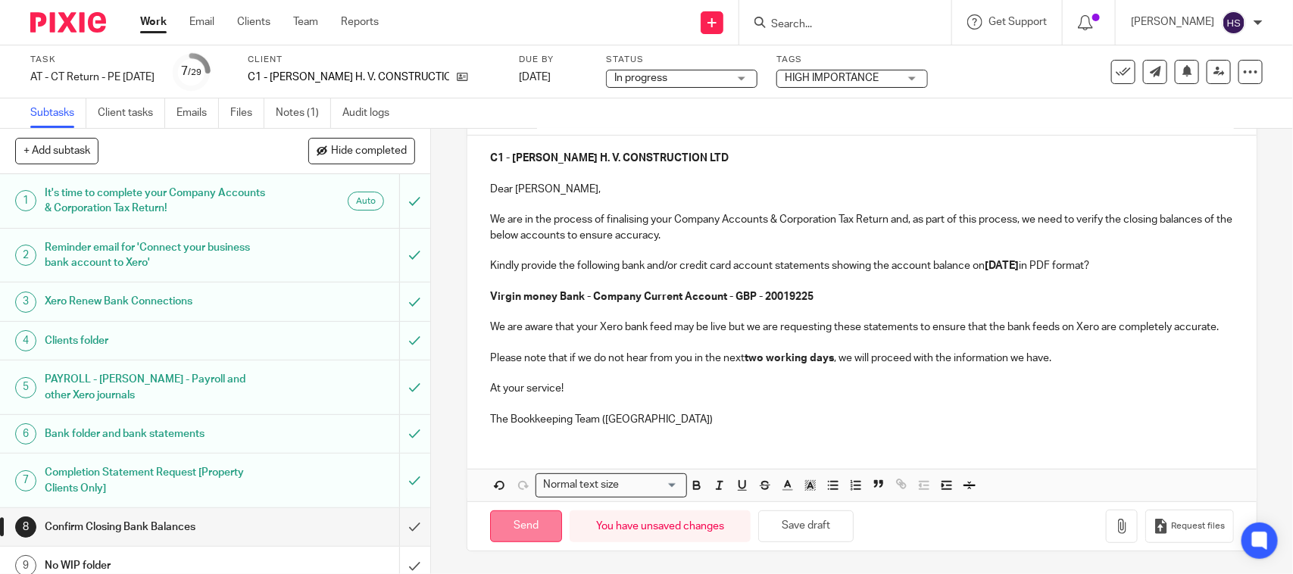
click at [540, 519] on input "Send" at bounding box center [526, 527] width 72 height 33
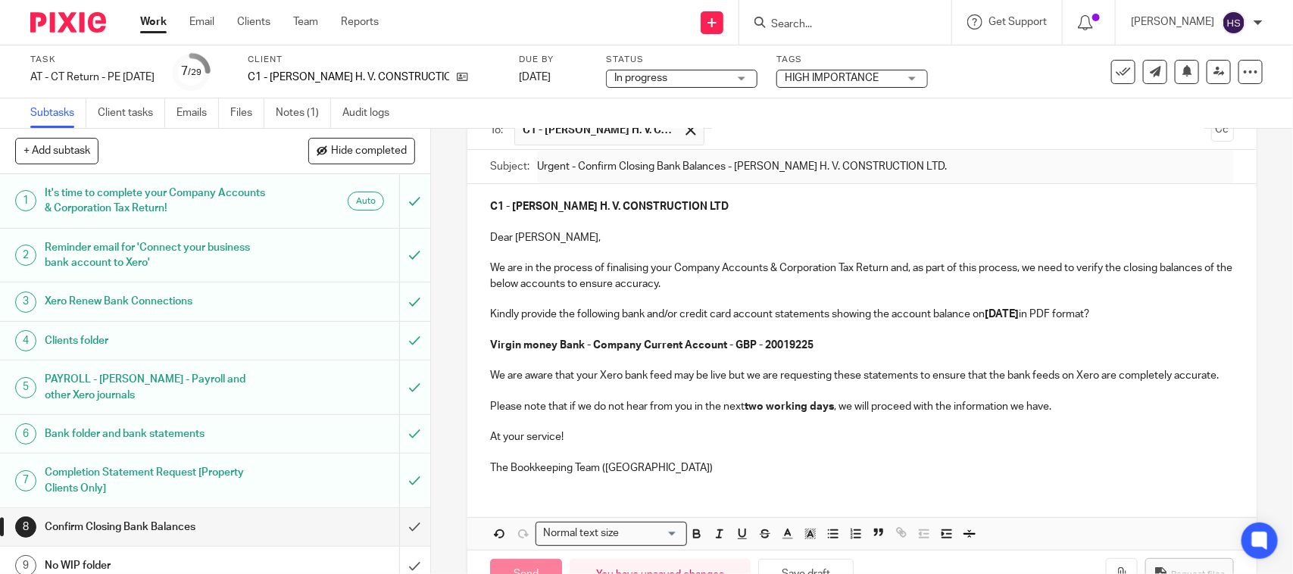
scroll to position [0, 0]
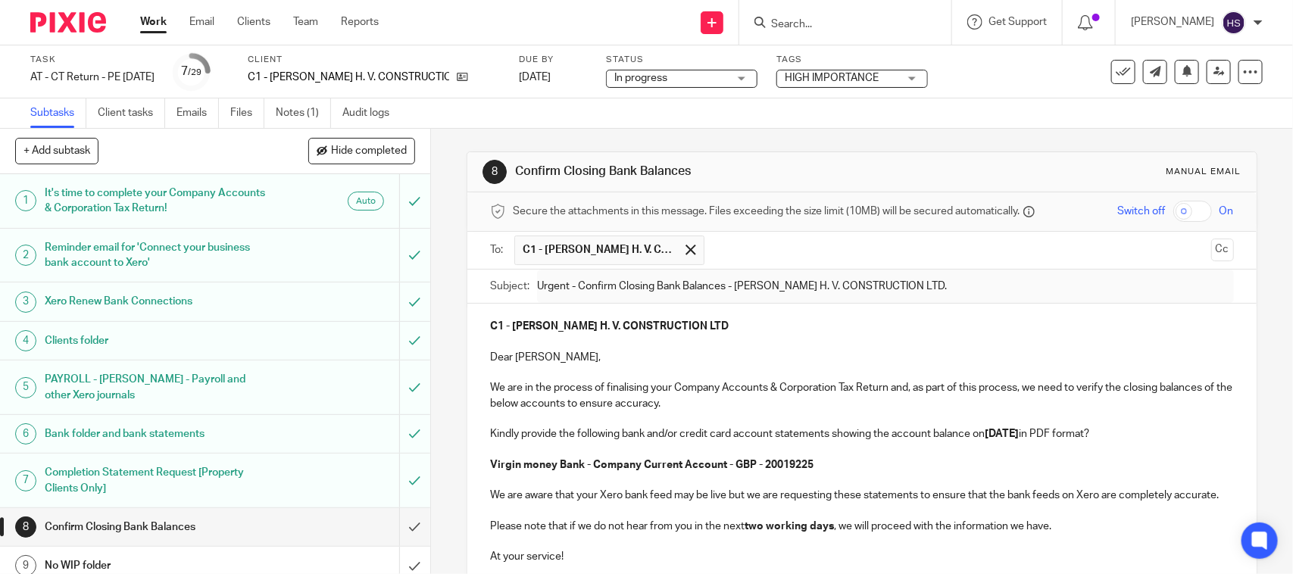
type input "Sent"
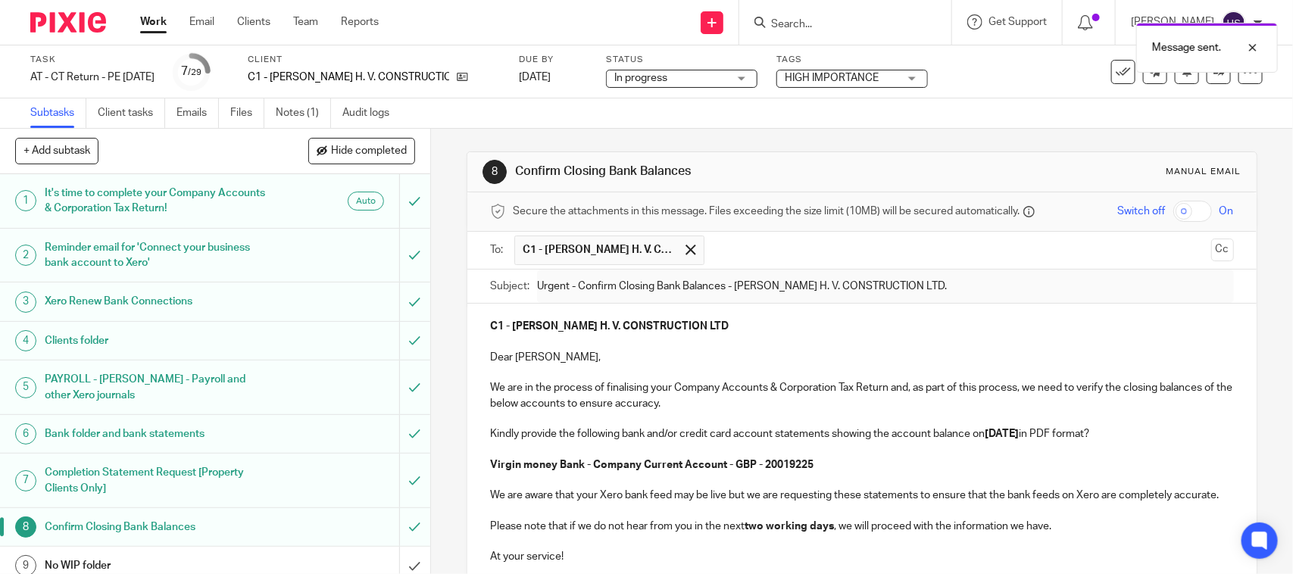
drag, startPoint x: 508, startPoint y: 167, endPoint x: 690, endPoint y: 167, distance: 181.8
click at [690, 167] on div "8 Confirm Closing Bank Balances Manual email" at bounding box center [862, 172] width 758 height 24
copy h1 "Confirm Closing Bank Balances"
click at [304, 106] on link "Notes (1)" at bounding box center [303, 113] width 55 height 30
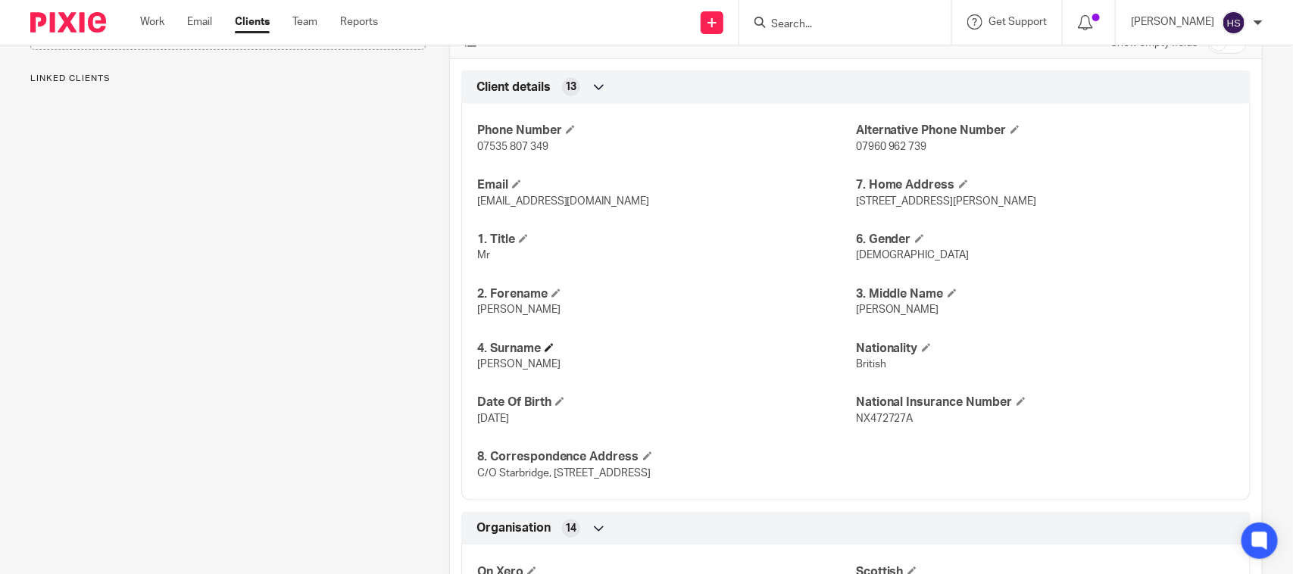
scroll to position [505, 0]
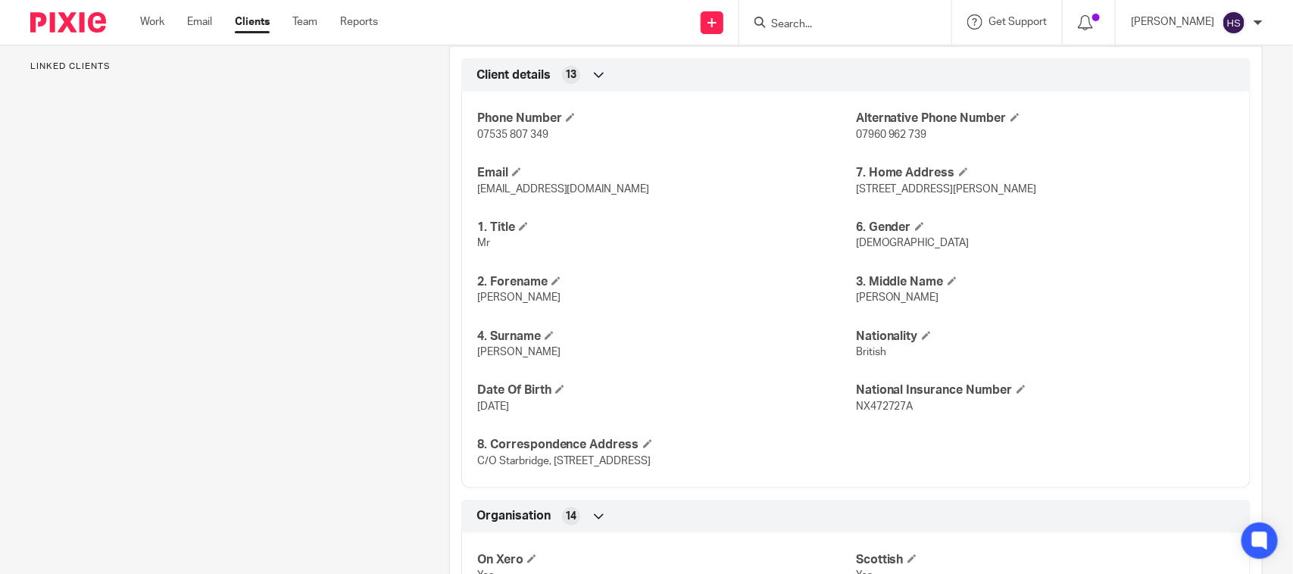
click at [478, 300] on span "[PERSON_NAME]" at bounding box center [518, 297] width 83 height 11
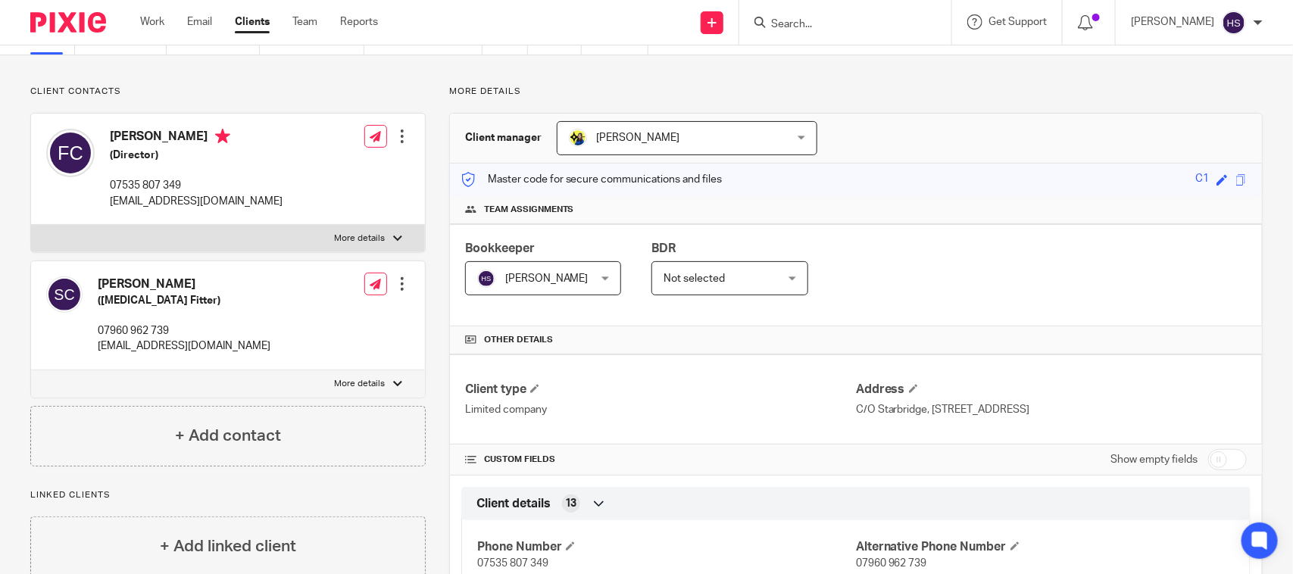
scroll to position [0, 0]
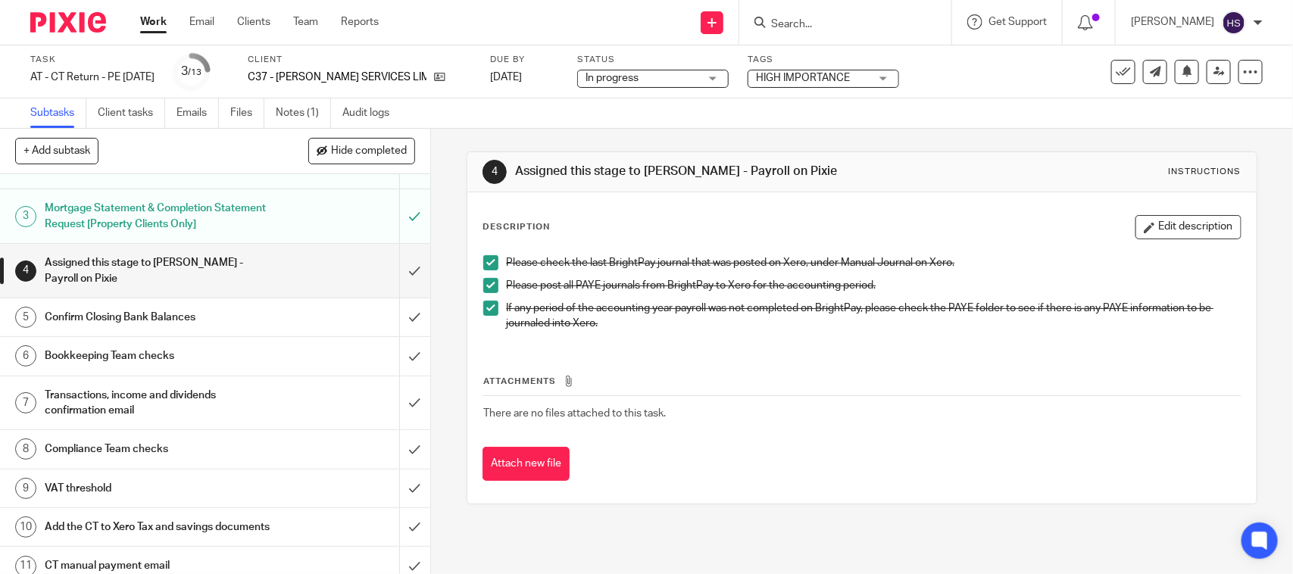
scroll to position [95, 0]
click at [233, 307] on h1 "Confirm Closing Bank Balances" at bounding box center [158, 316] width 227 height 23
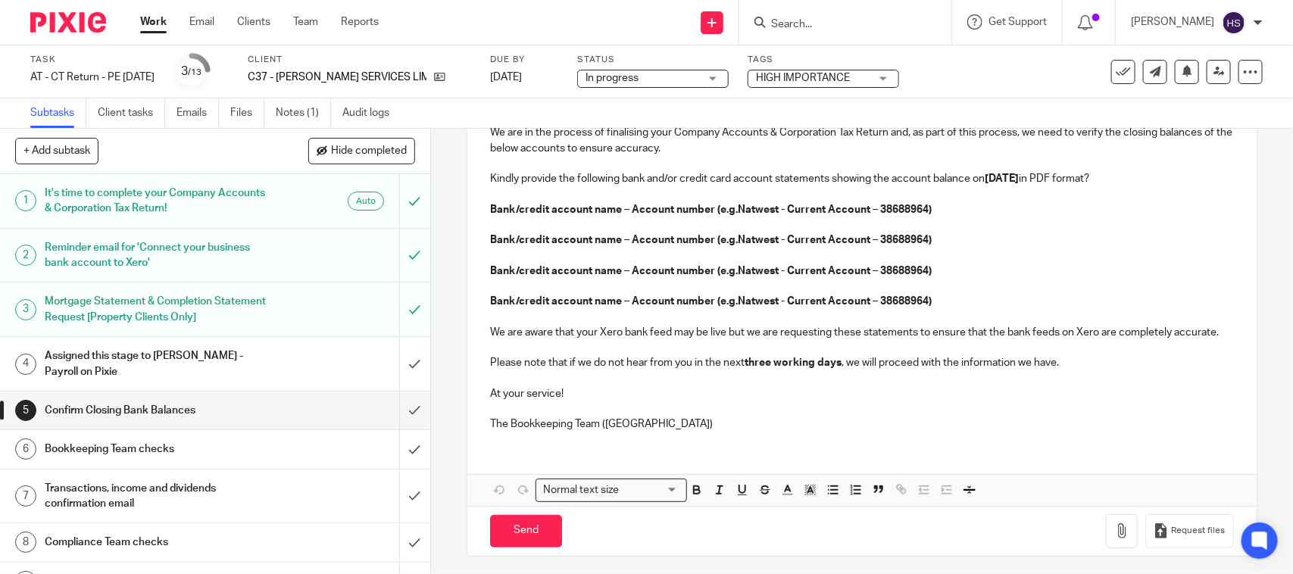
scroll to position [274, 0]
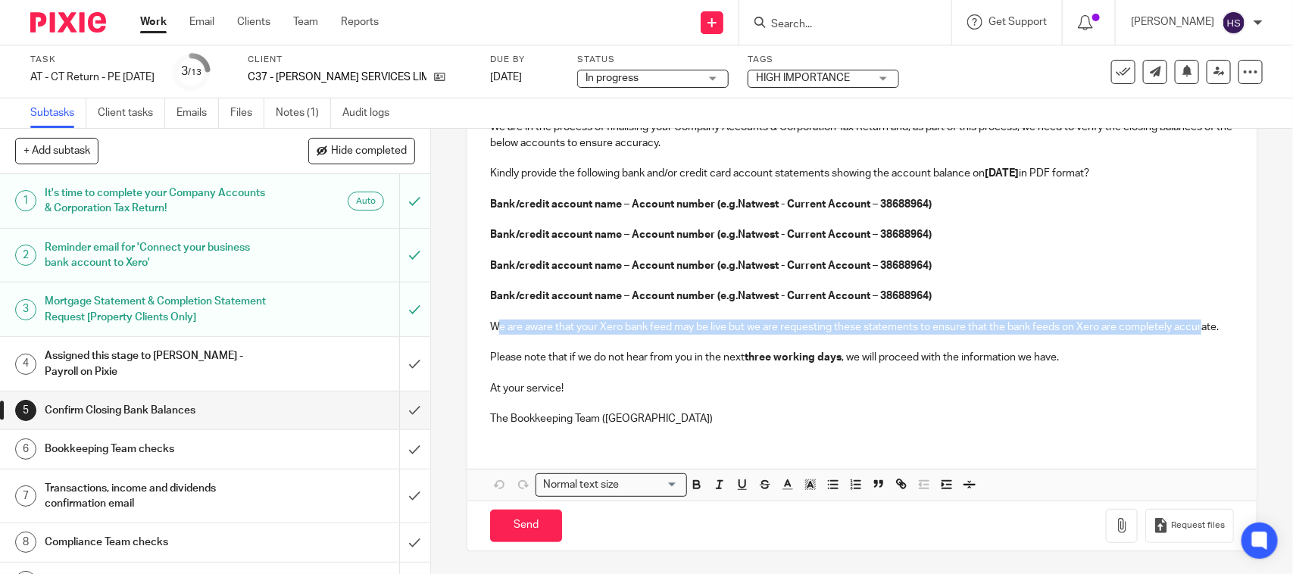
drag, startPoint x: 501, startPoint y: 311, endPoint x: 510, endPoint y: 322, distance: 14.6
click at [510, 322] on p "We are aware that your Xero bank feed may be live but we are requesting these s…" at bounding box center [861, 327] width 743 height 15
click at [504, 331] on p "We are aware that your Xero bank feed may be live but we are requesting these s…" at bounding box center [861, 327] width 743 height 15
click at [475, 308] on div "C37 - [PERSON_NAME] SERVICES LIMITED Dear [PERSON_NAME], We are in the process …" at bounding box center [861, 240] width 789 height 395
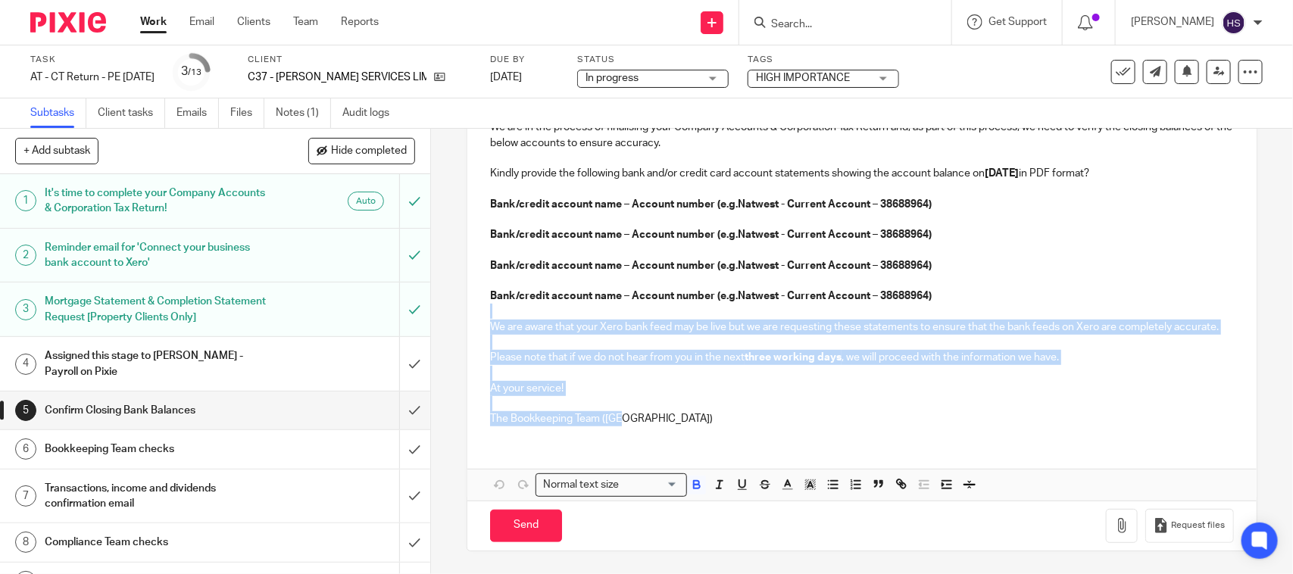
drag, startPoint x: 497, startPoint y: 313, endPoint x: 643, endPoint y: 427, distance: 184.6
click at [643, 427] on div "C37 - NIGEL CATTON SERVICES LIMITED Dear Nigel, We are in the process of finali…" at bounding box center [861, 240] width 789 height 395
copy div "We are aware that your Xero bank feed may be live but we are requesting these s…"
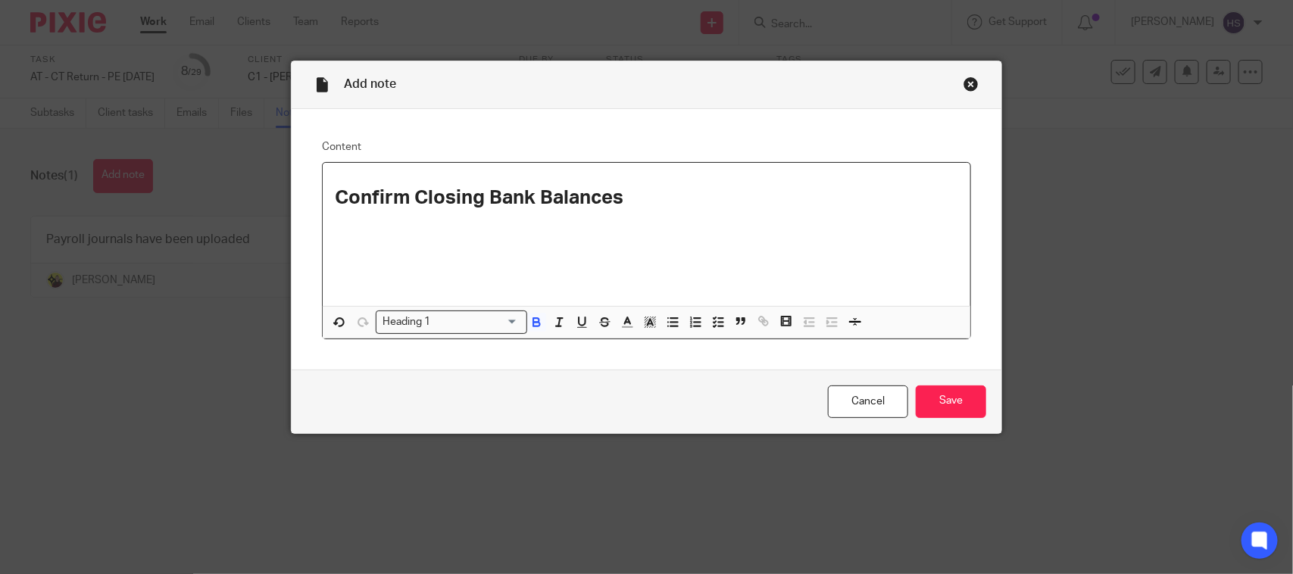
drag, startPoint x: 452, startPoint y: 320, endPoint x: 433, endPoint y: 326, distance: 19.2
click at [451, 320] on input "Search for option" at bounding box center [477, 322] width 83 height 16
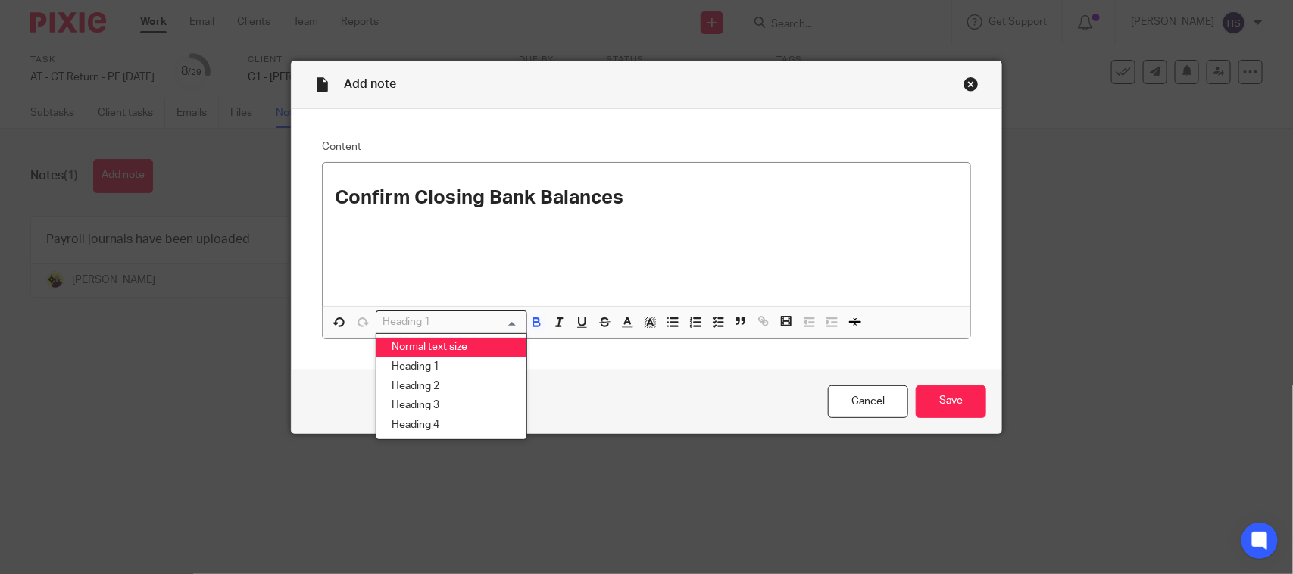
click at [411, 338] on li "Normal text size" at bounding box center [452, 348] width 150 height 20
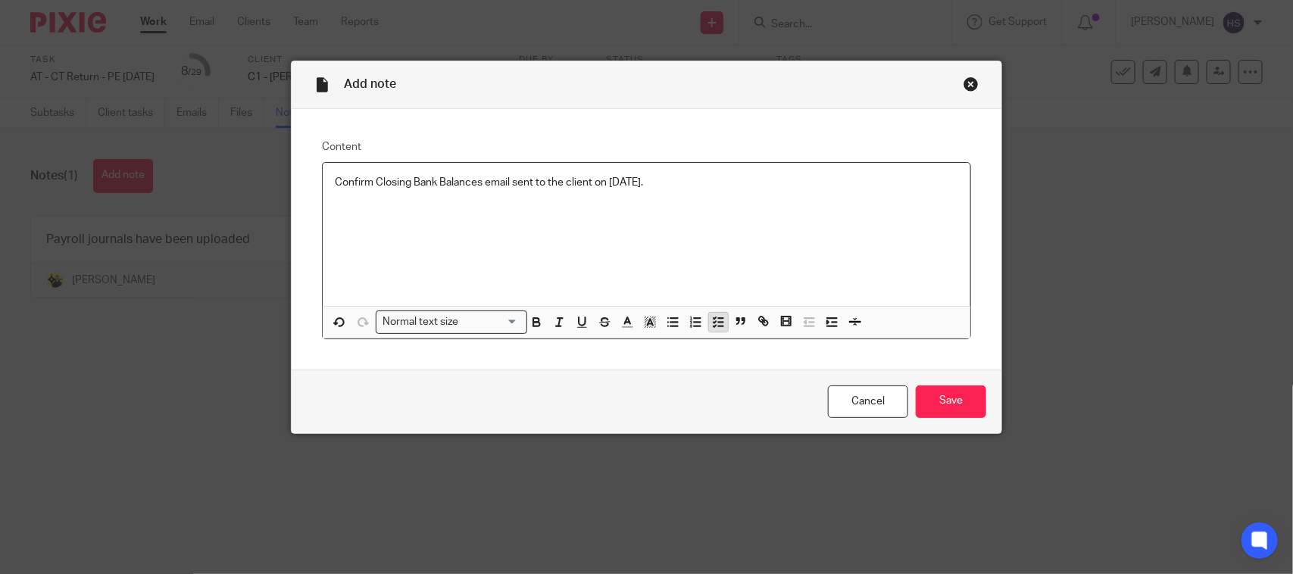
click at [718, 327] on icon "button" at bounding box center [718, 322] width 14 height 14
click at [731, 192] on div "Confirm Closing Bank Balances email sent to the client on [DATE]." at bounding box center [658, 186] width 601 height 23
click at [933, 406] on input "Save" at bounding box center [951, 402] width 70 height 33
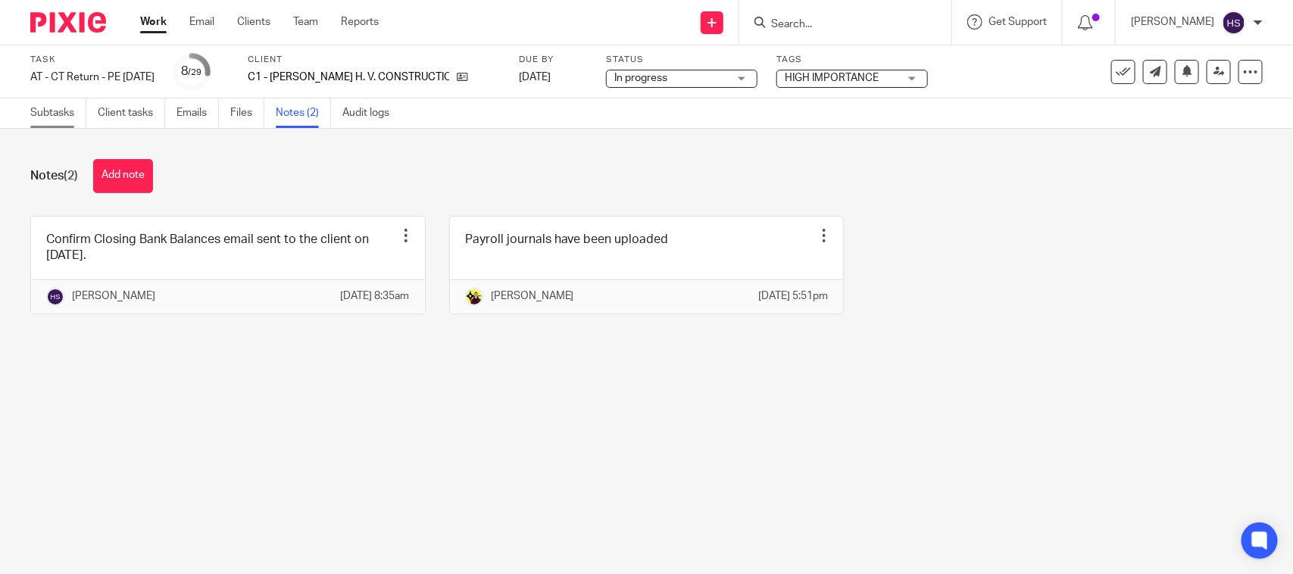
click at [38, 114] on link "Subtasks" at bounding box center [58, 113] width 56 height 30
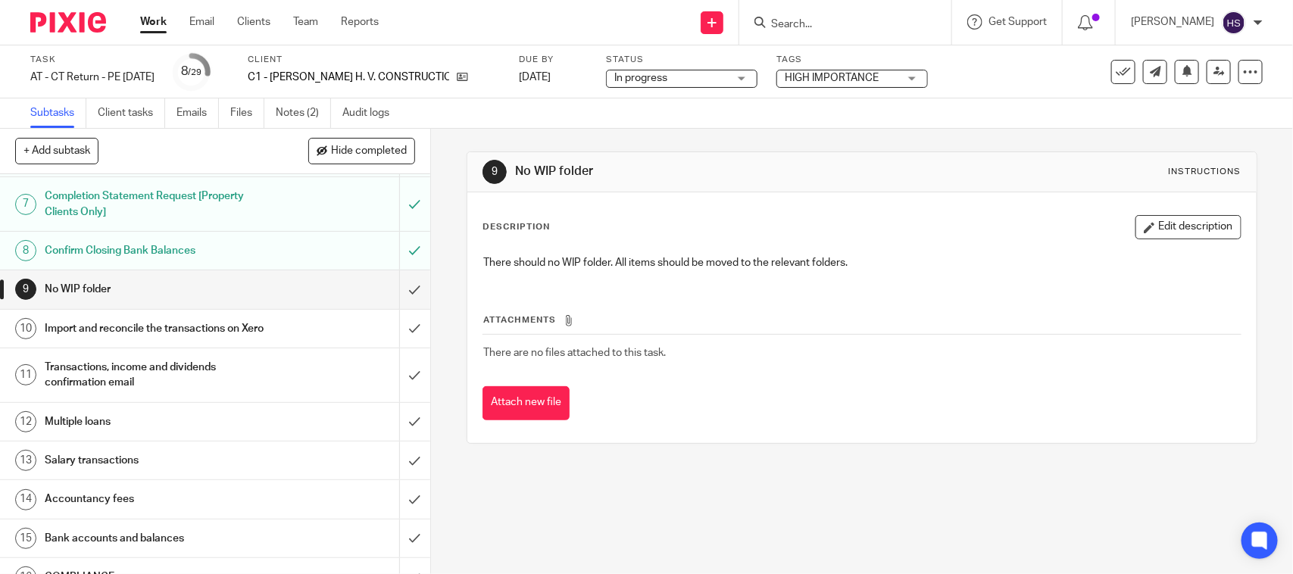
scroll to position [284, 0]
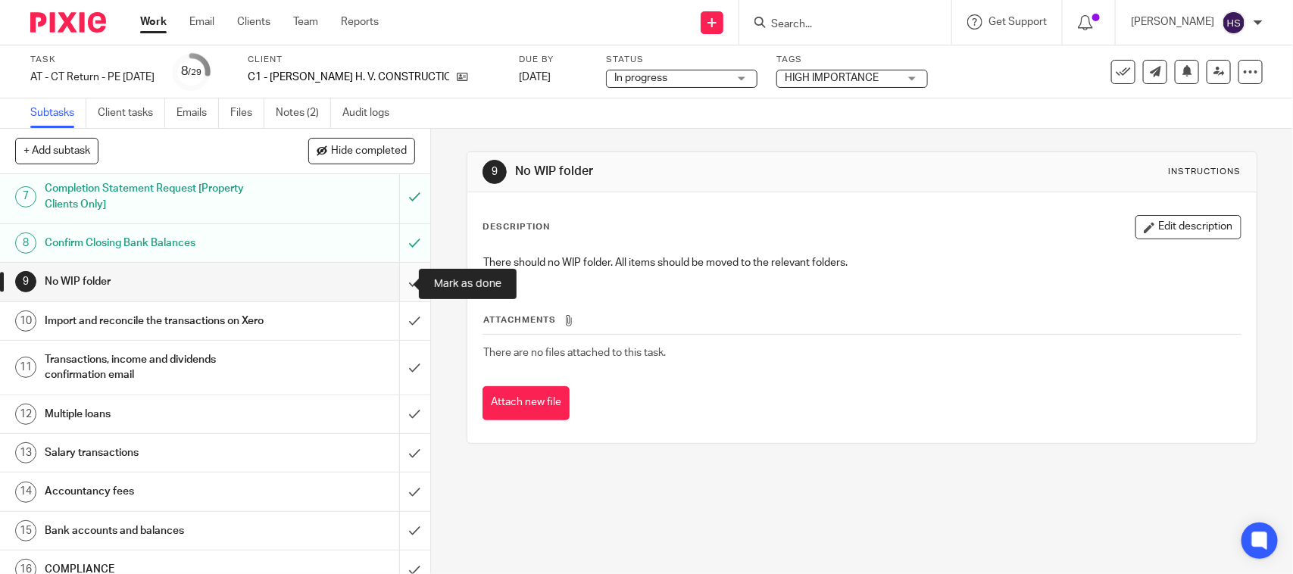
click at [392, 283] on input "submit" at bounding box center [215, 282] width 430 height 38
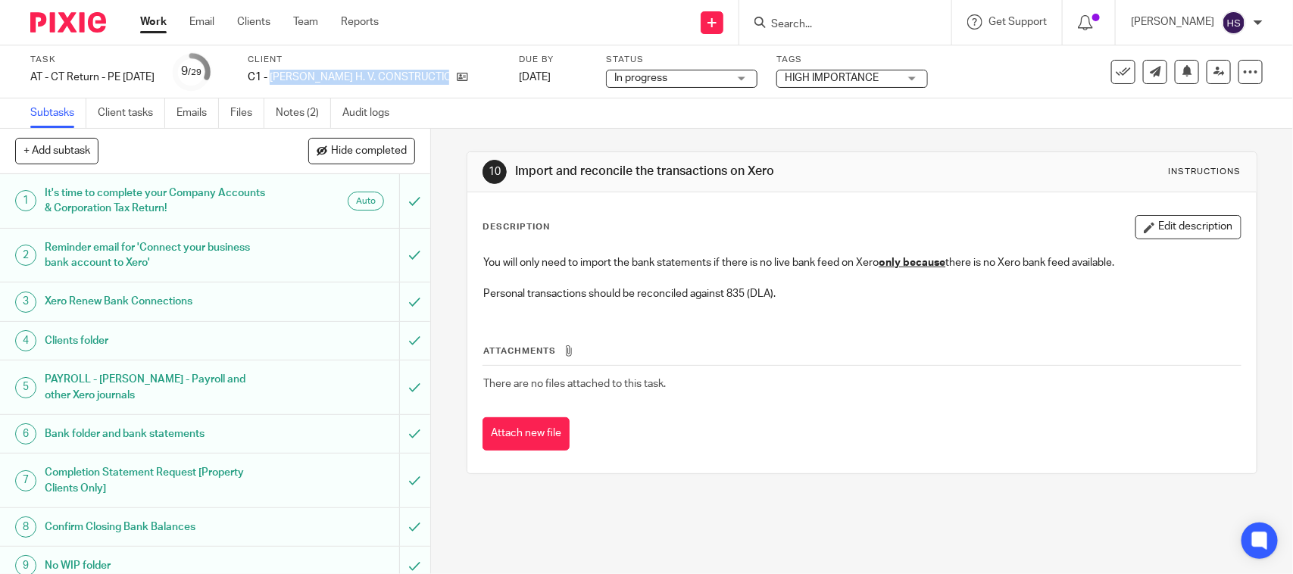
drag, startPoint x: 296, startPoint y: 74, endPoint x: 509, endPoint y: 74, distance: 212.9
click at [500, 74] on div "C1 - [PERSON_NAME] H. V. CONSTRUCTION LTD" at bounding box center [374, 77] width 252 height 15
click at [495, 35] on div "Send new email Create task Add client Request signature Get Support Contact via…" at bounding box center [848, 22] width 892 height 45
